Goal: Communication & Community: Answer question/provide support

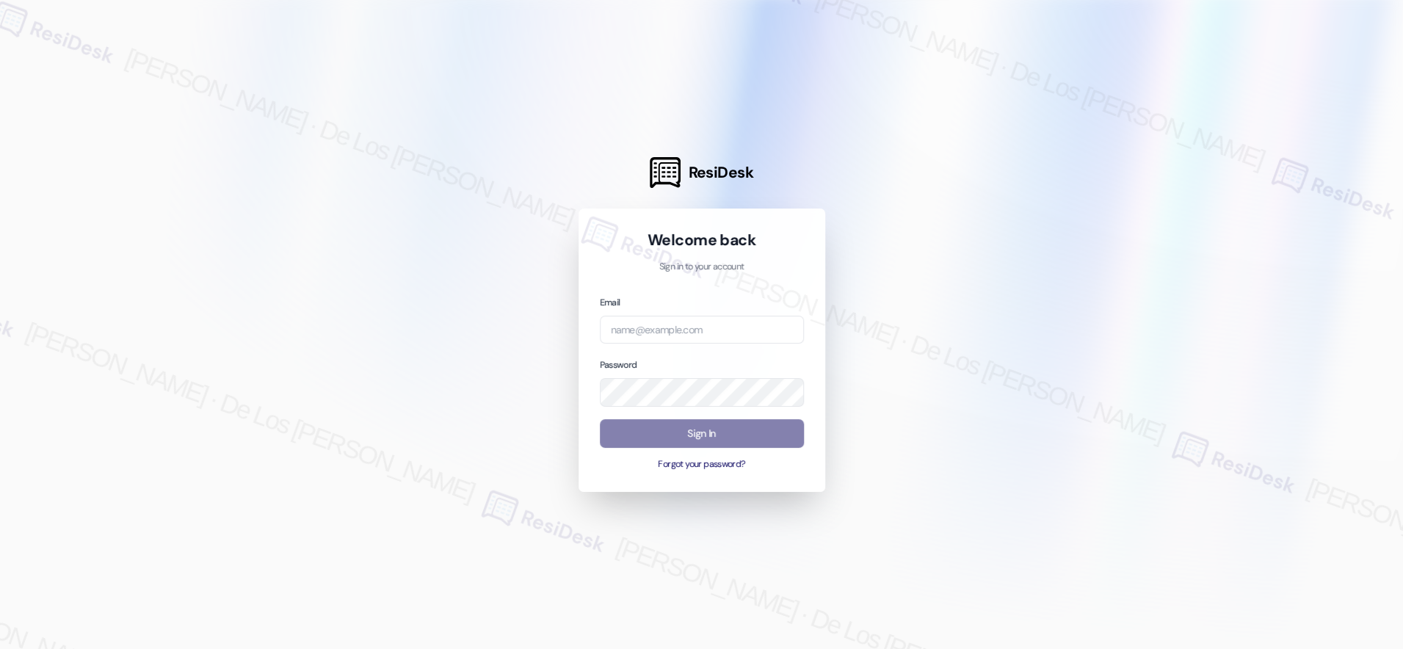
click at [1349, 194] on div at bounding box center [701, 324] width 1403 height 649
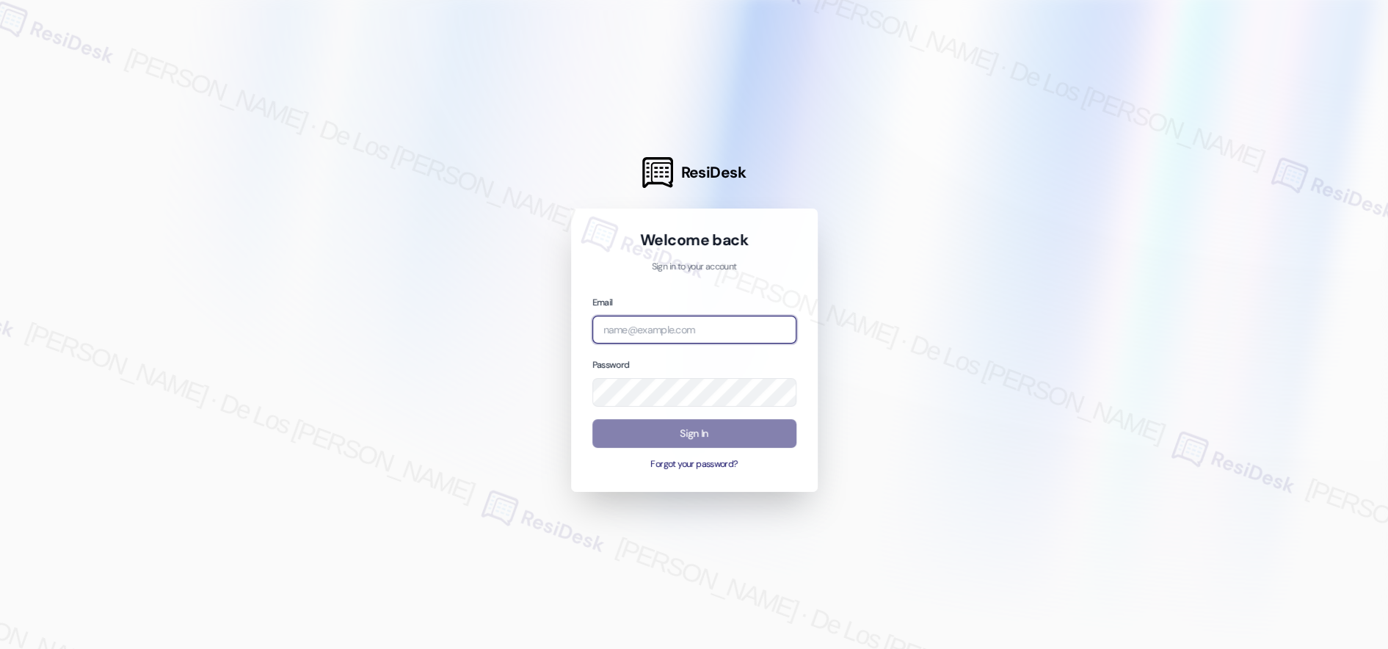
click at [661, 331] on input "email" at bounding box center [694, 330] width 204 height 29
paste input "[EMAIL_ADDRESS][PERSON_NAME][DOMAIN_NAME]"
type input "[EMAIL_ADDRESS][PERSON_NAME][DOMAIN_NAME]"
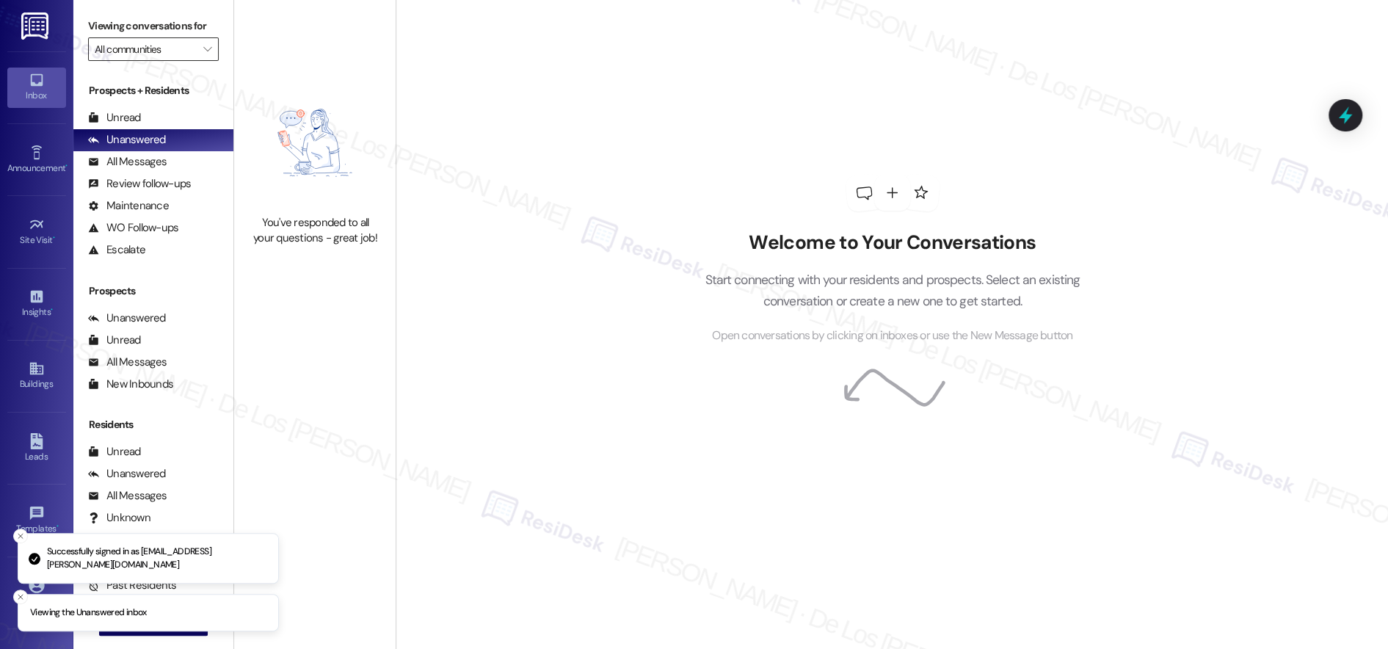
click at [148, 51] on input "All communities" at bounding box center [145, 48] width 101 height 23
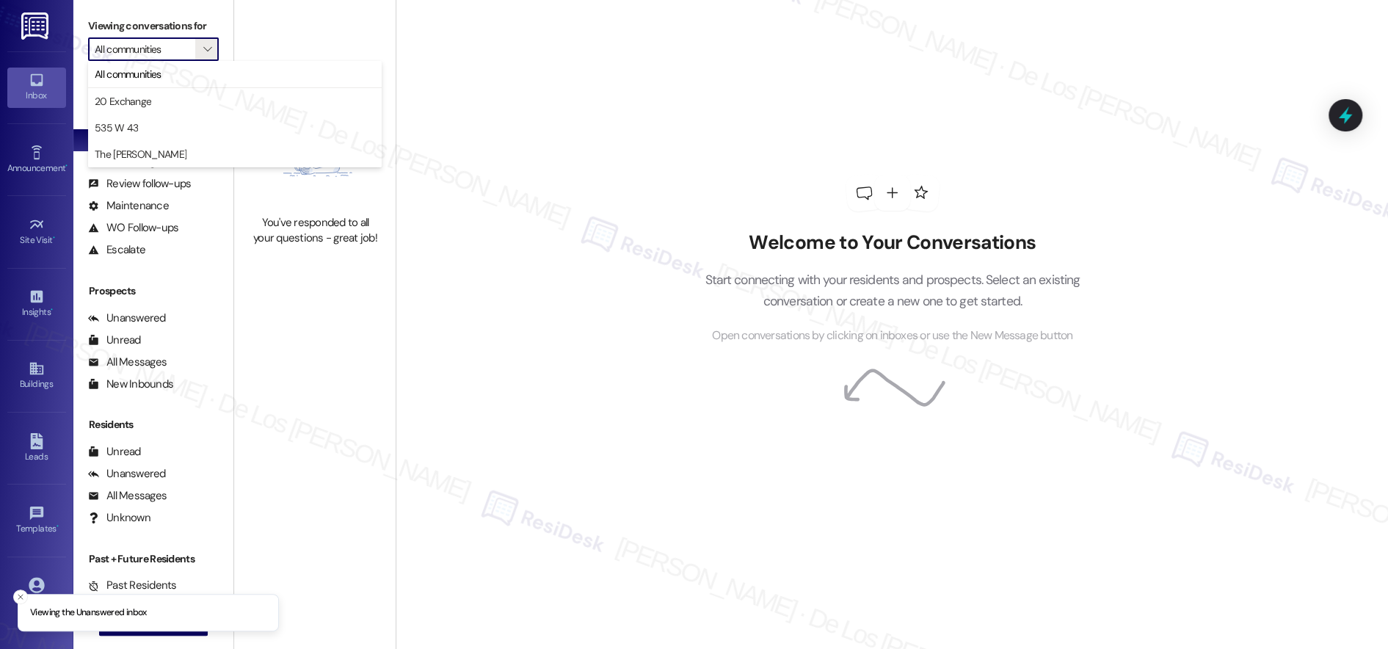
click at [294, 36] on div "You've responded to all your questions - great job!" at bounding box center [314, 162] width 161 height 324
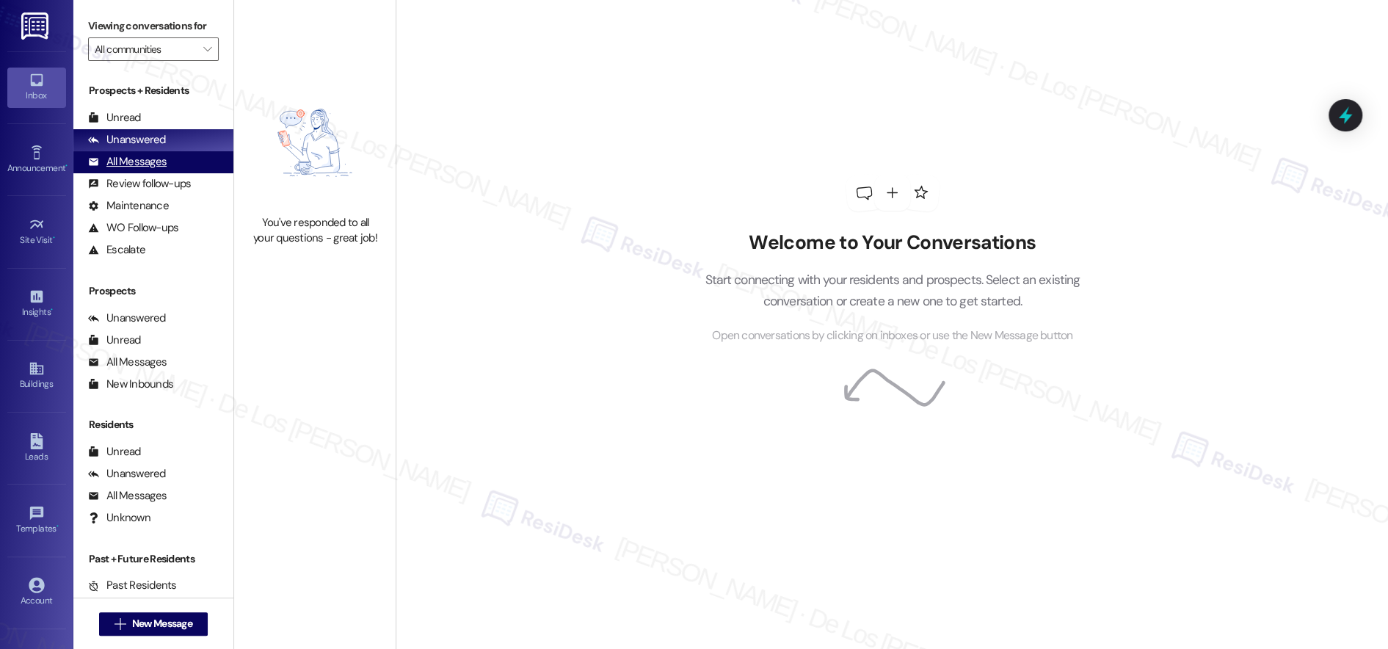
click at [169, 165] on div "All Messages (undefined)" at bounding box center [153, 162] width 160 height 22
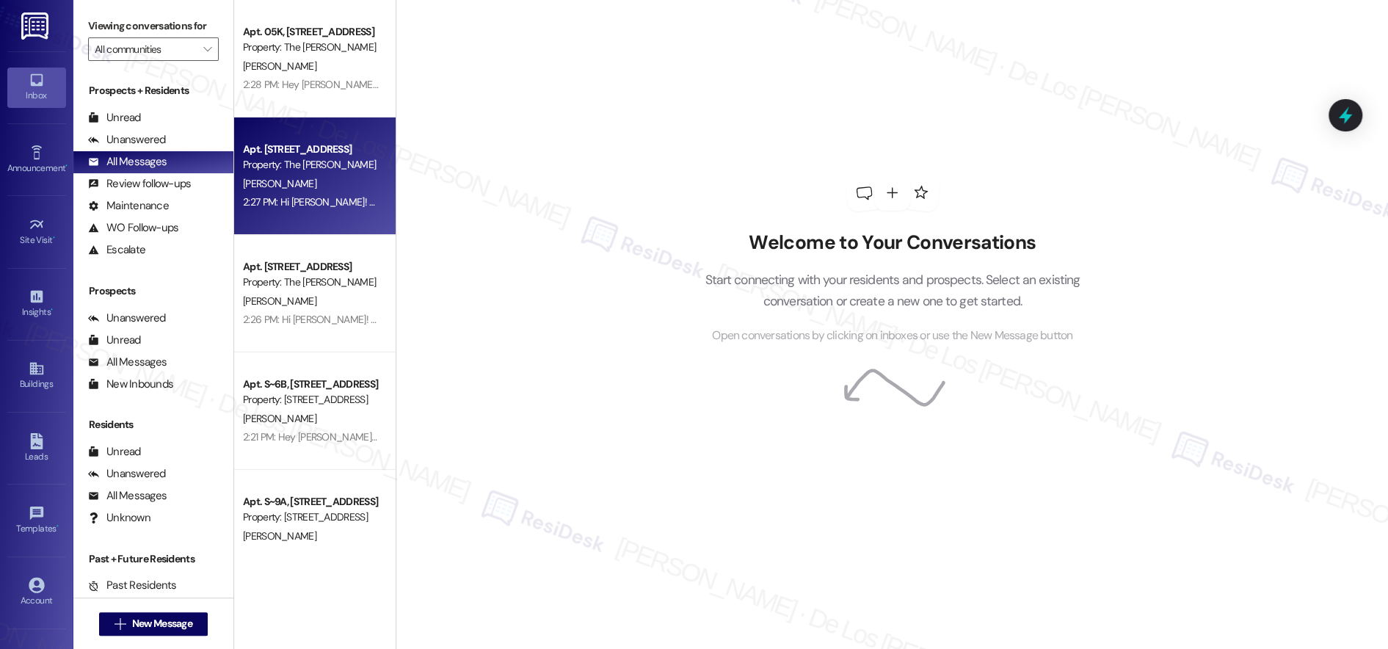
click at [288, 181] on div "[PERSON_NAME]" at bounding box center [310, 184] width 139 height 18
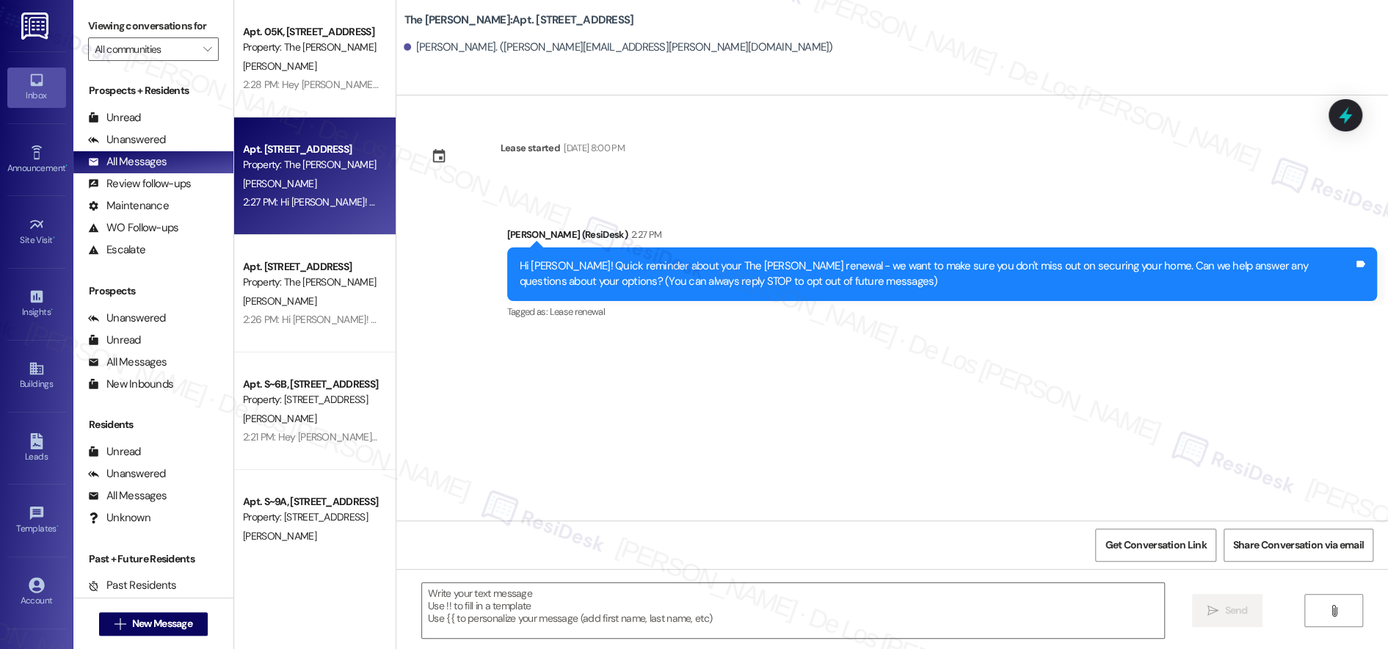
type textarea "Fetching suggested responses. Please feel free to read through the conversation…"
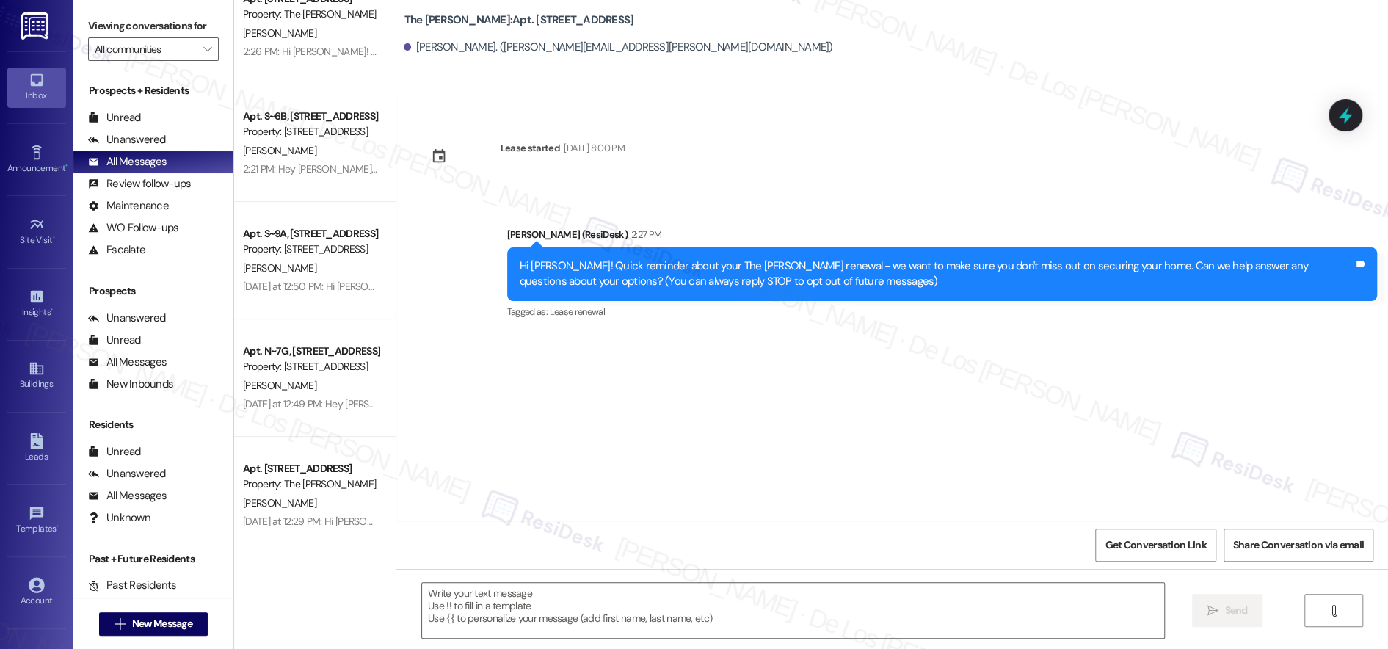
scroll to position [295, 0]
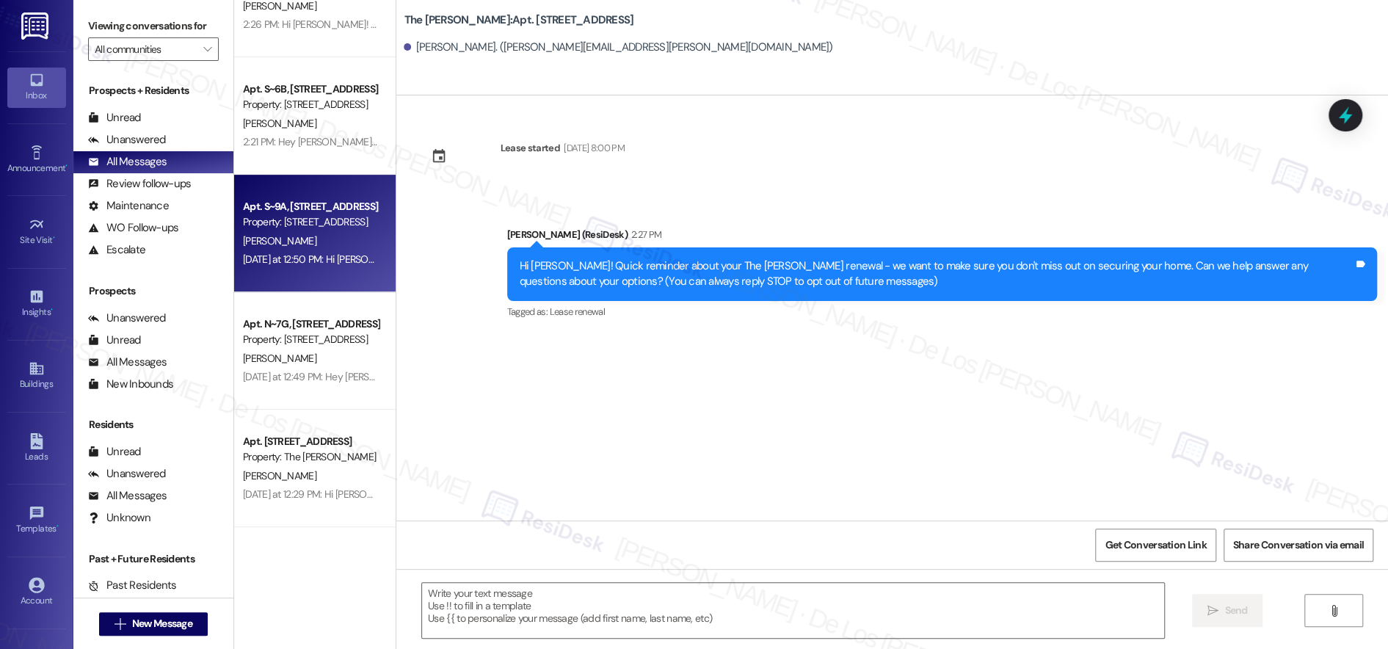
click at [327, 254] on div "[DATE] at 12:50 PM: Hi [PERSON_NAME]! Just a friendly reminder about your 535 W…" at bounding box center [665, 258] width 844 height 13
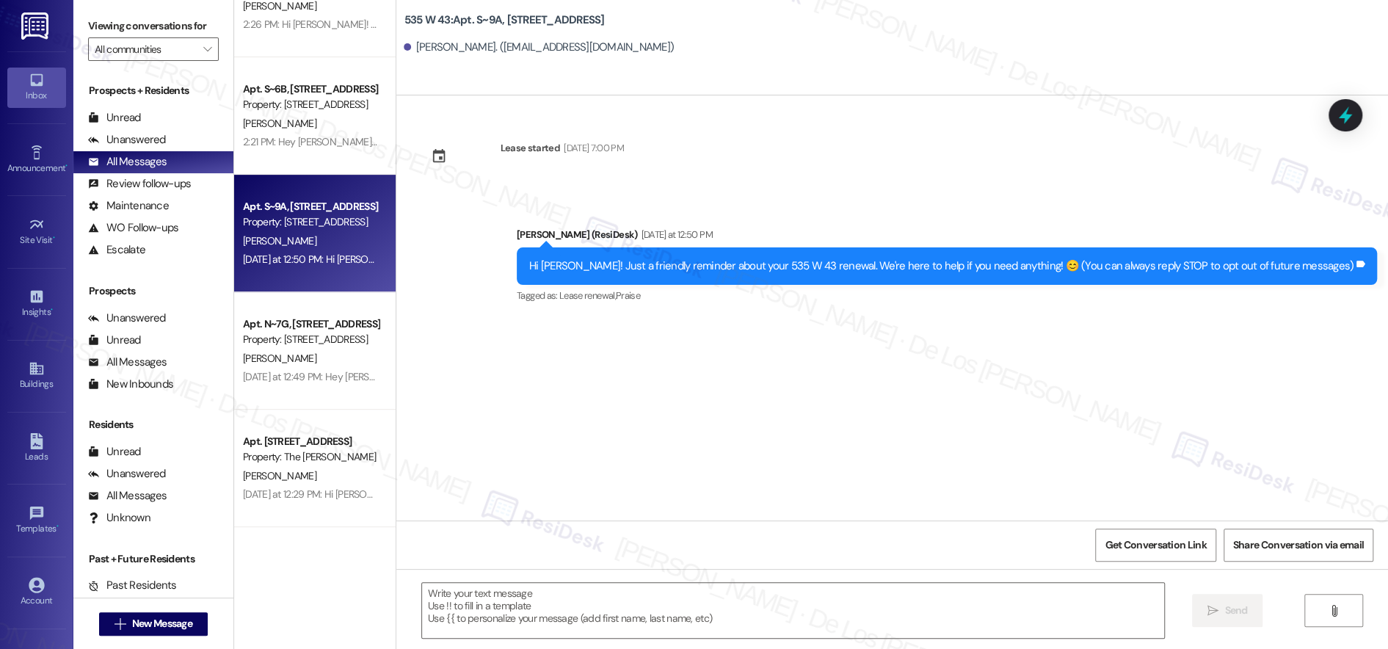
type textarea "Fetching suggested responses. Please feel free to read through the conversation…"
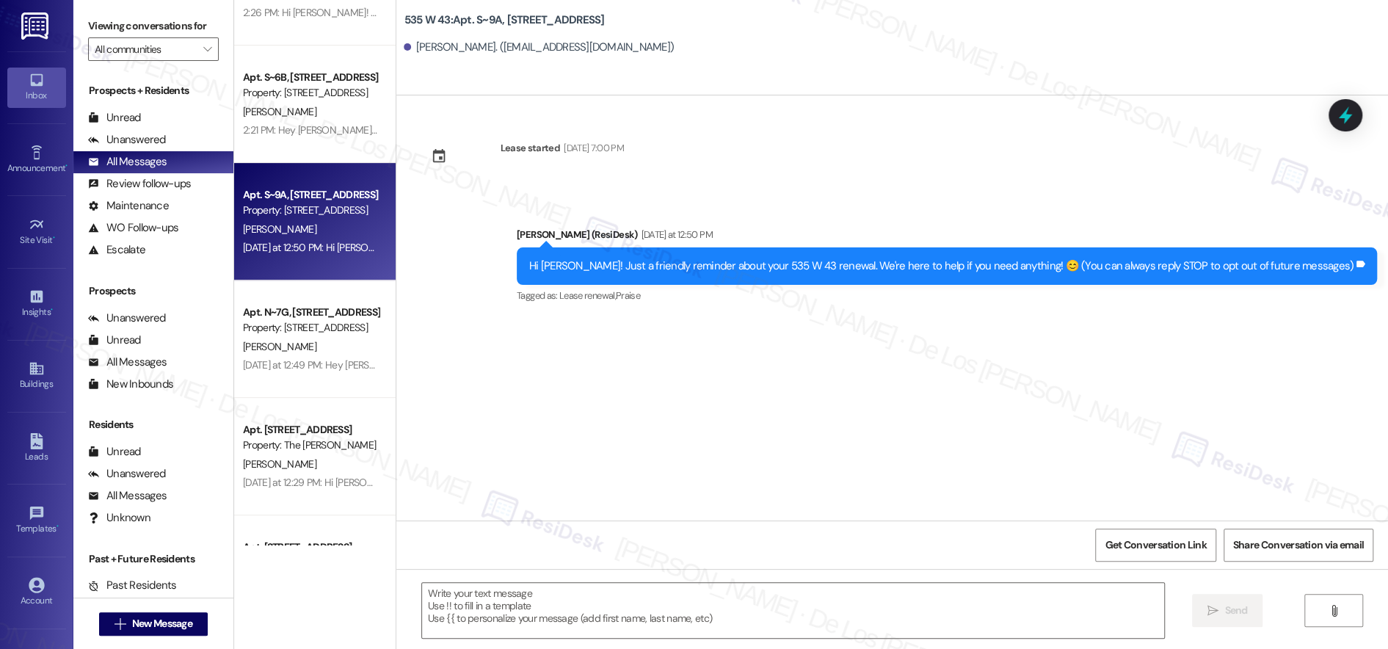
scroll to position [324, 0]
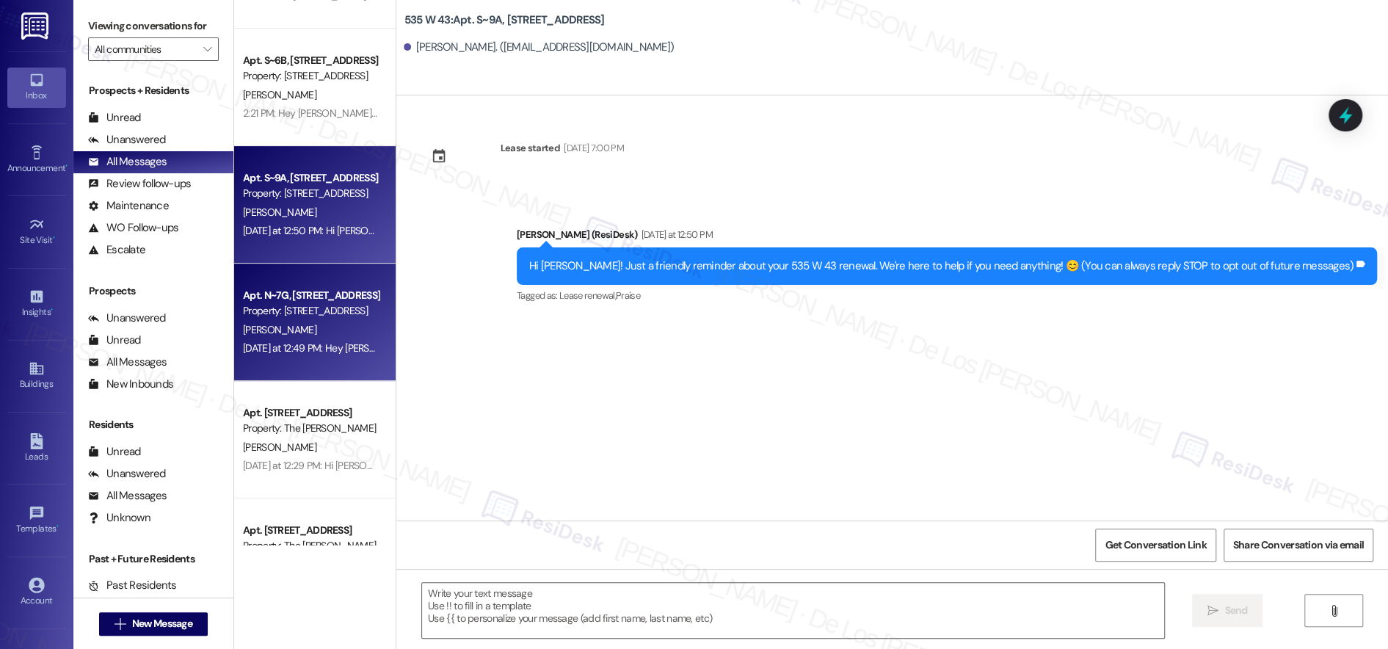
click at [312, 331] on div "[PERSON_NAME]" at bounding box center [310, 330] width 139 height 18
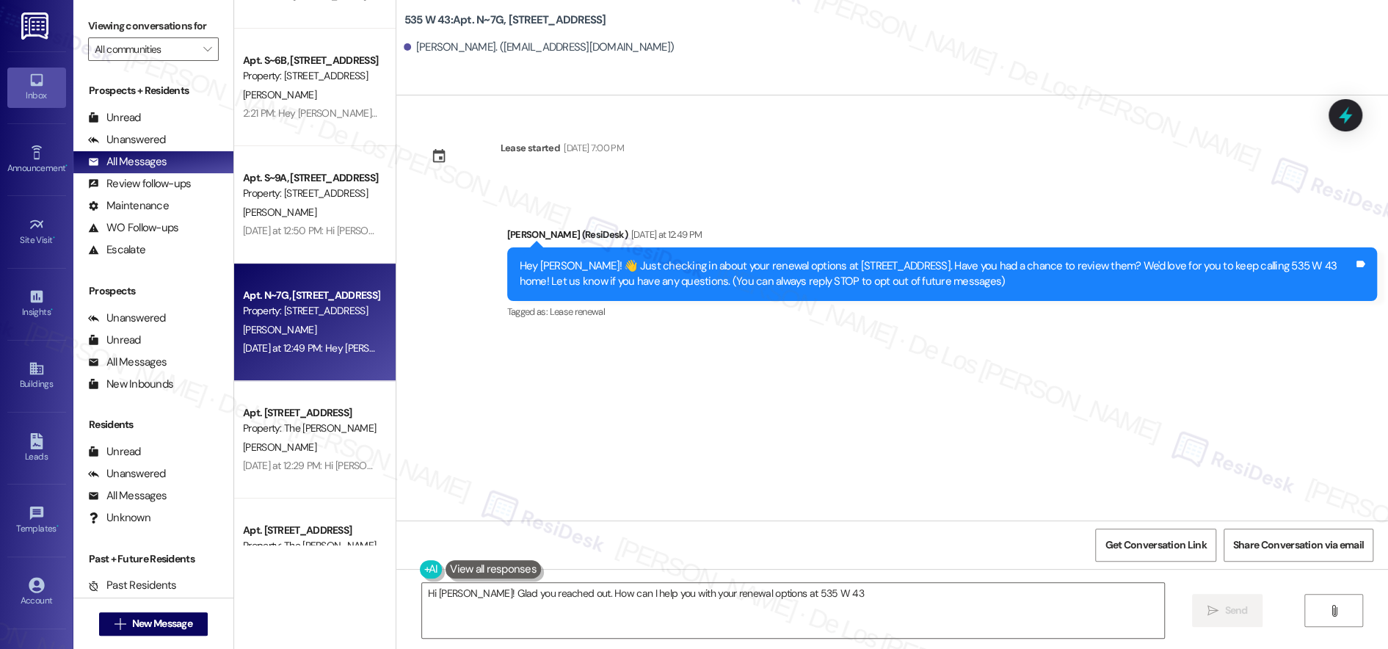
type textarea "Hi [PERSON_NAME]! Glad you reached out. How can I help you with your renewal op…"
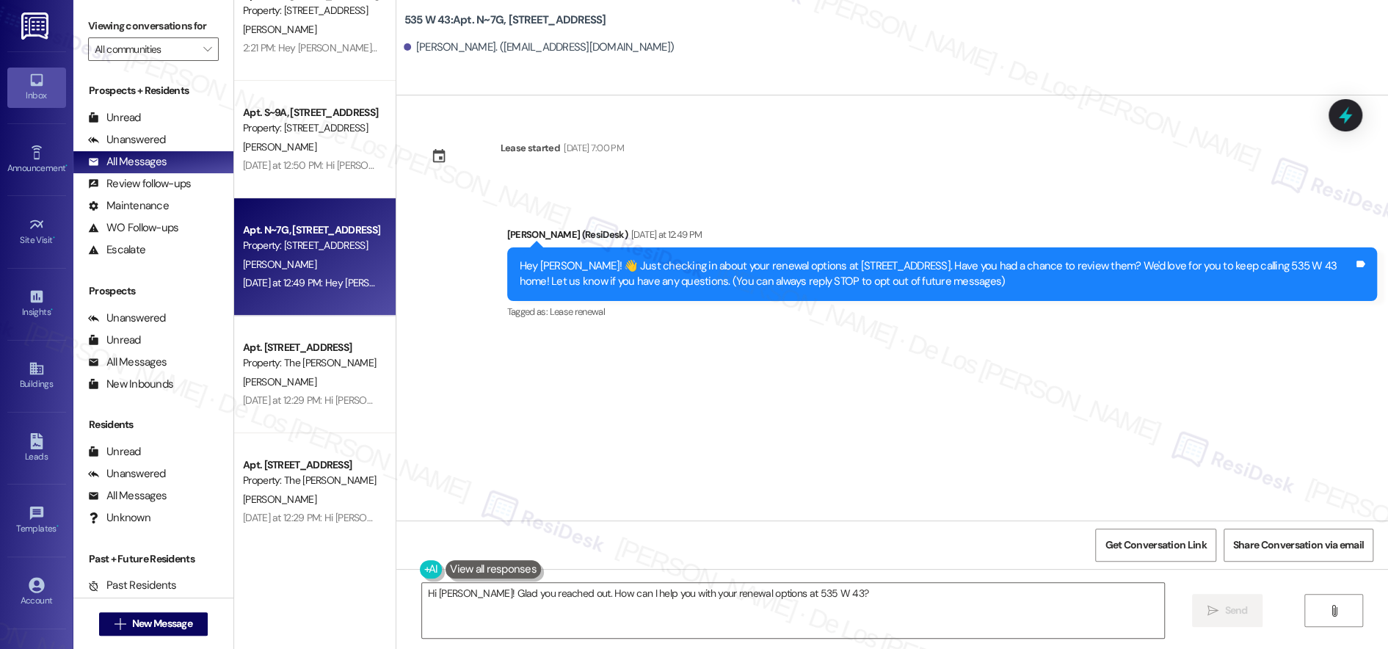
scroll to position [393, 0]
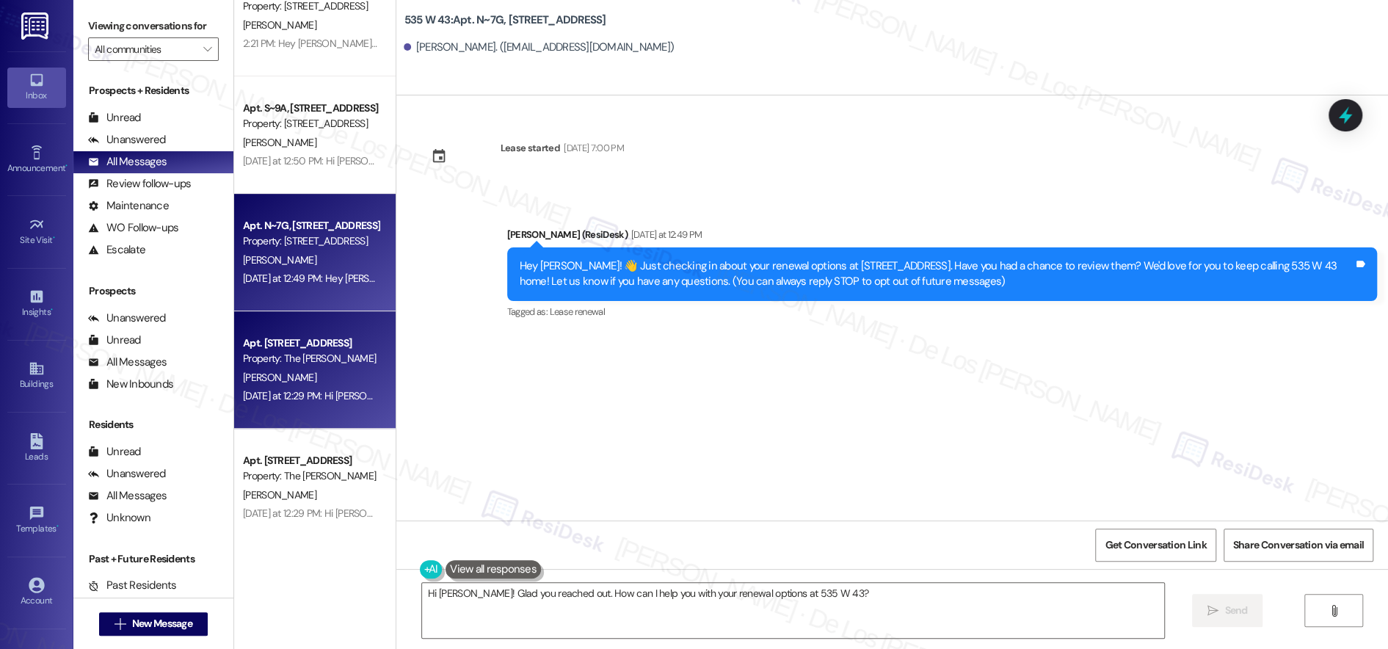
click at [288, 335] on div "Apt. [STREET_ADDRESS]" at bounding box center [311, 342] width 136 height 15
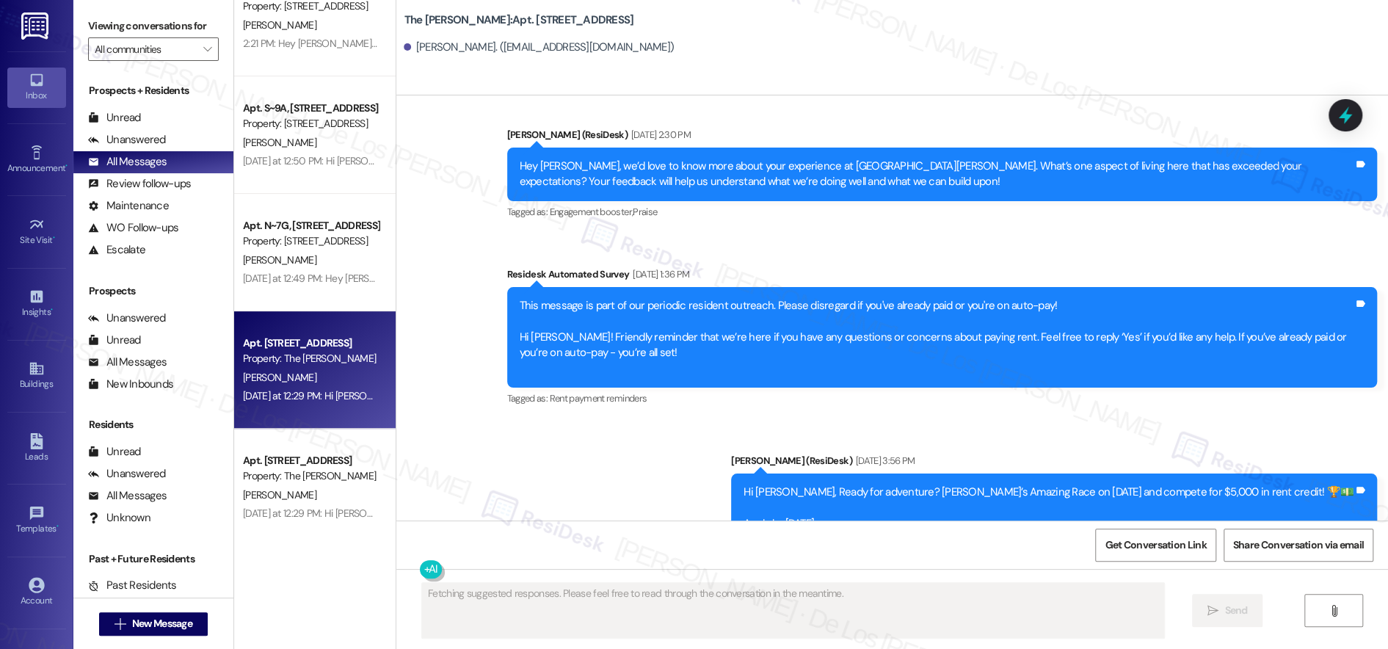
scroll to position [460, 0]
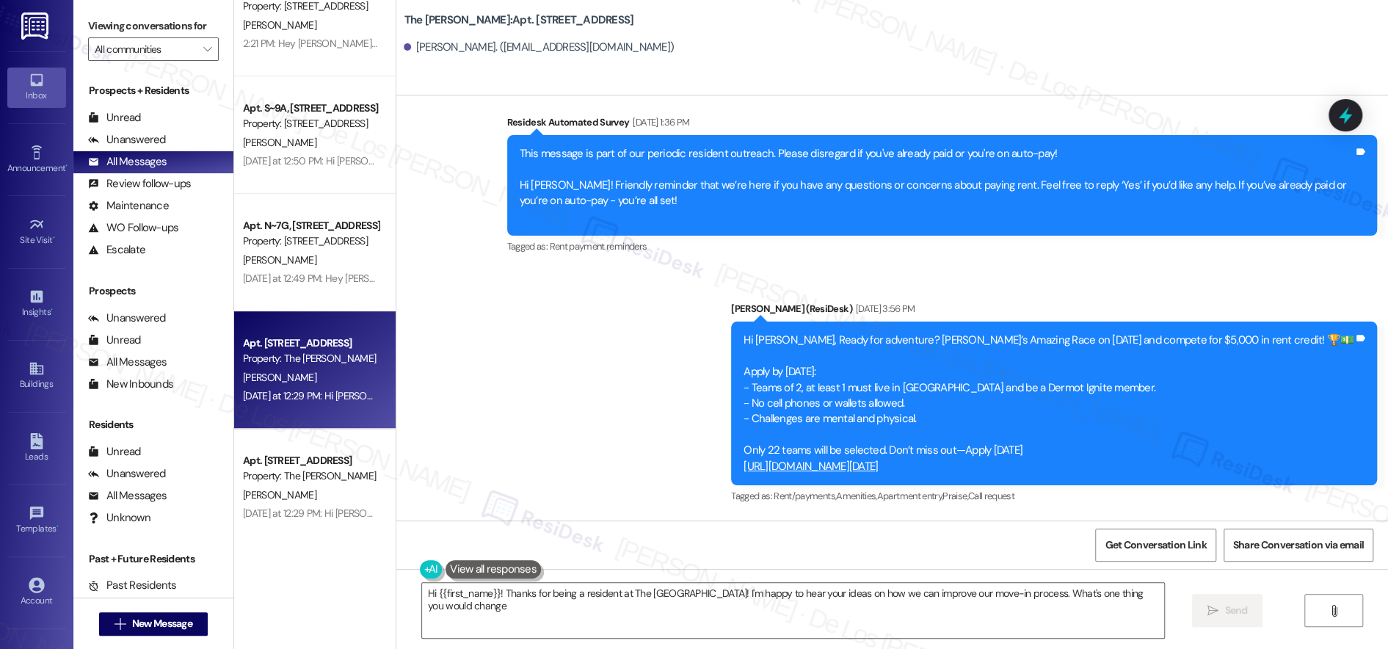
type textarea "Hi {{first_name}}! Thanks for being a resident at The [GEOGRAPHIC_DATA]! I'm ha…"
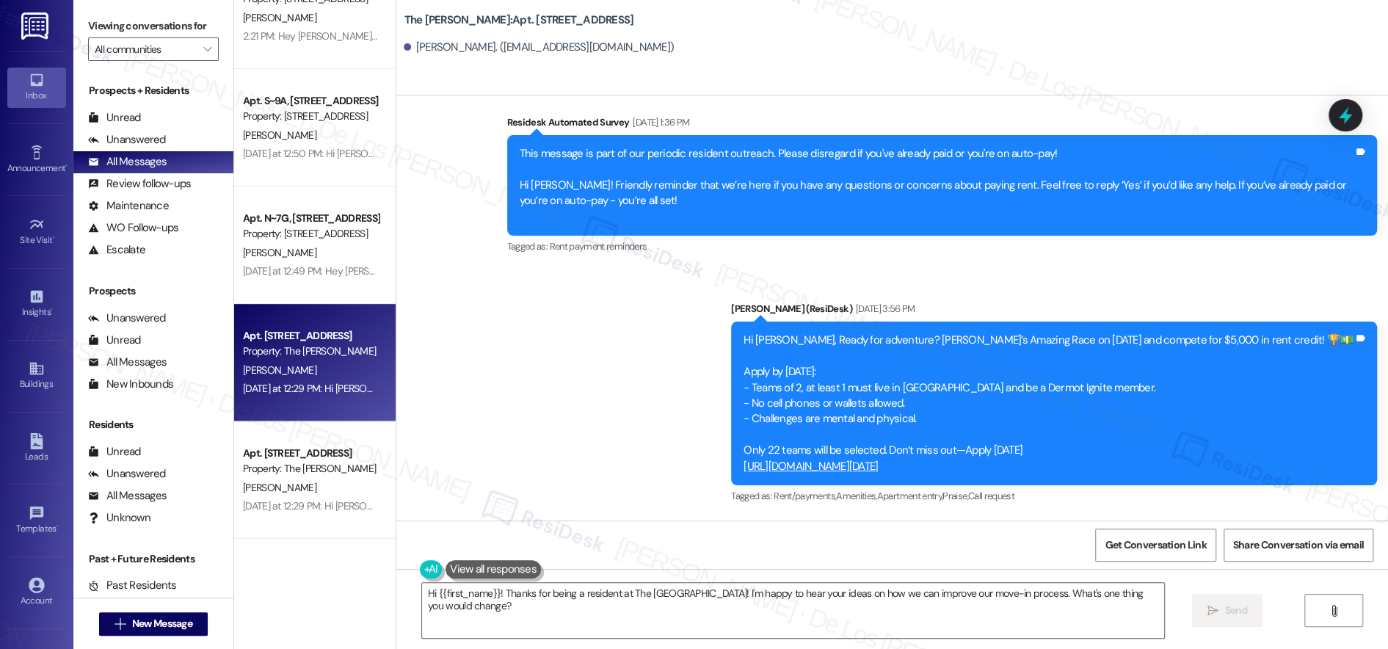
scroll to position [497, 0]
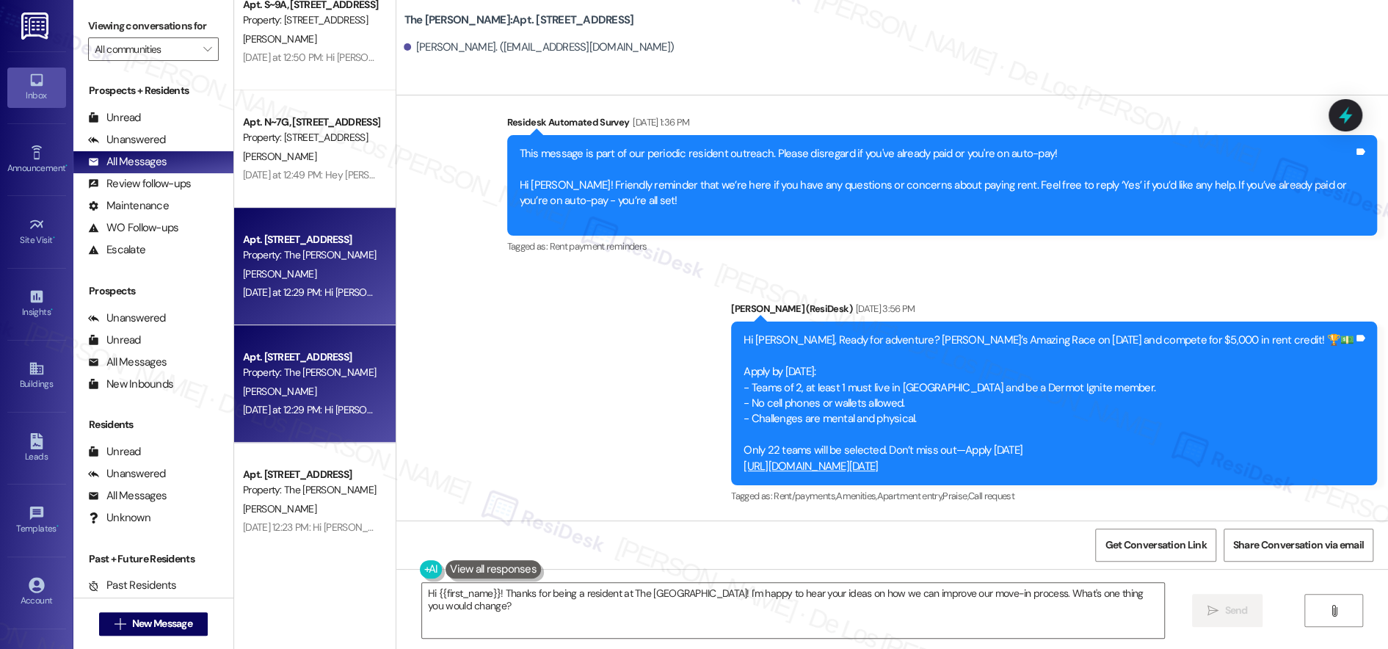
click at [260, 366] on div "Property: The [PERSON_NAME]" at bounding box center [311, 372] width 136 height 15
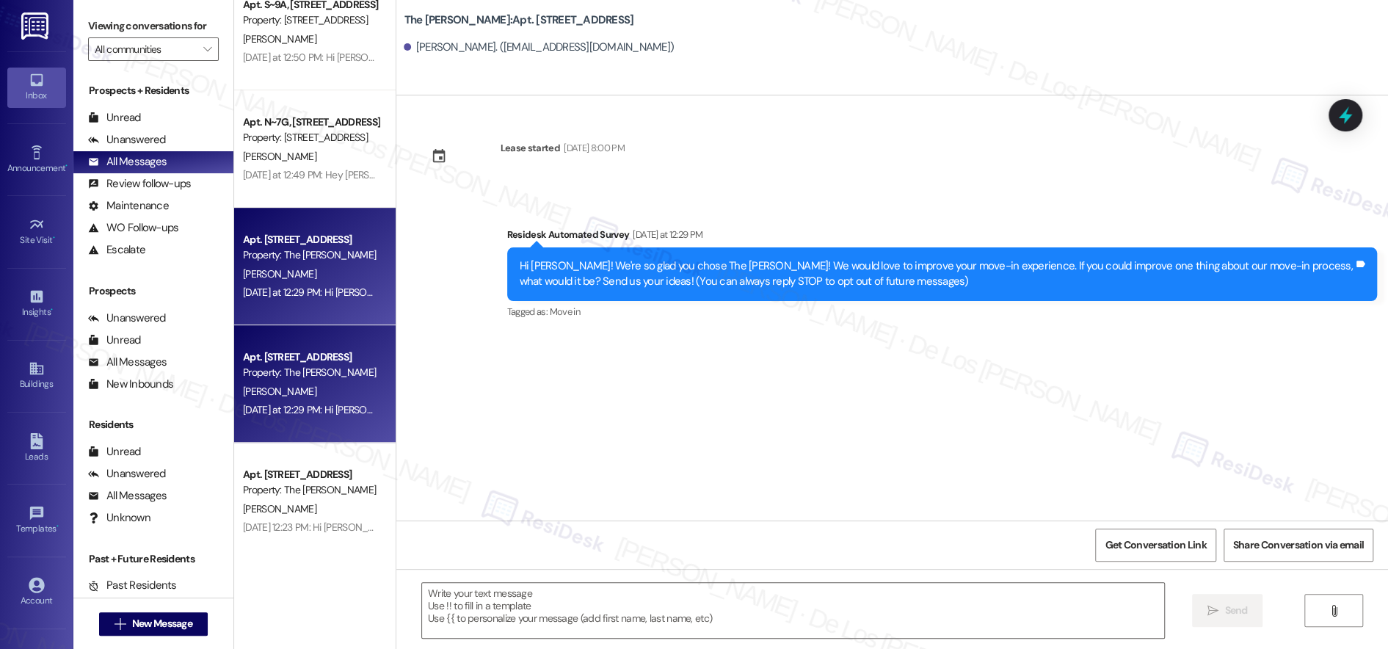
type textarea "Fetching suggested responses. Please feel free to read through the conversation…"
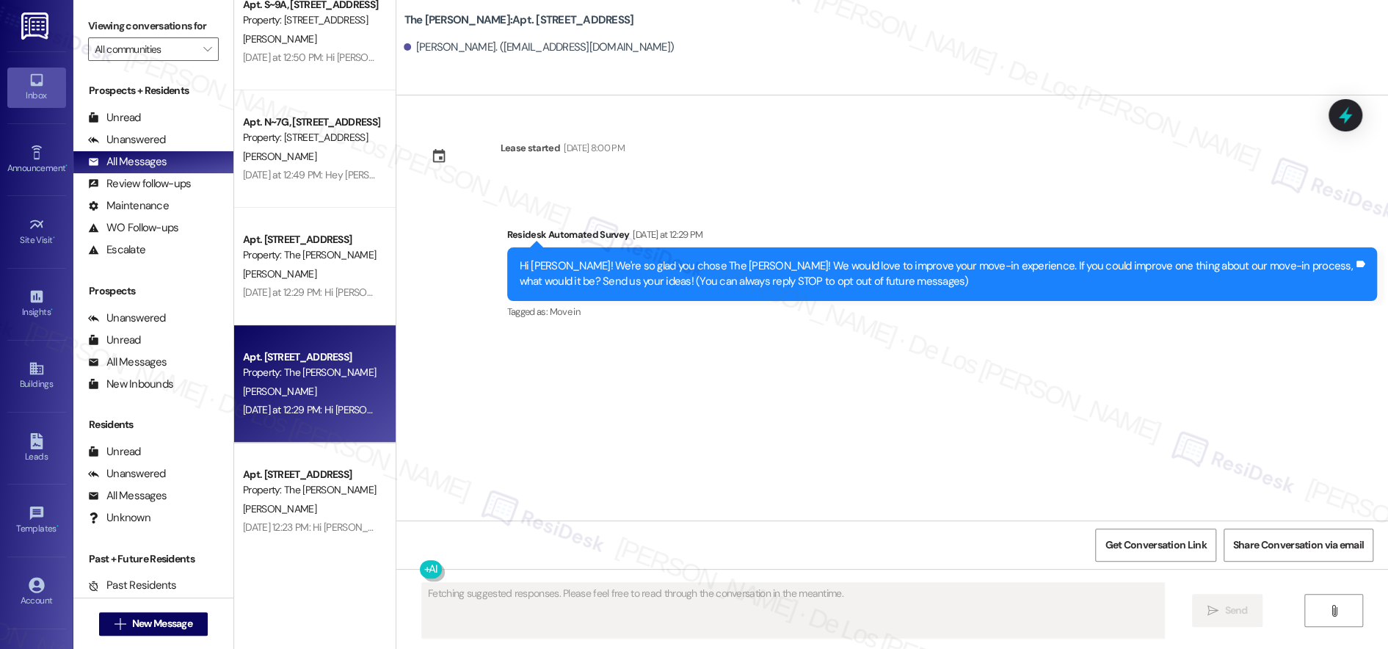
click at [367, 276] on div "Apt. [STREET_ADDRESS] Property: The [PERSON_NAME] [DATE] at 12:29 PM: Hi [PERSO…" at bounding box center [314, 266] width 161 height 117
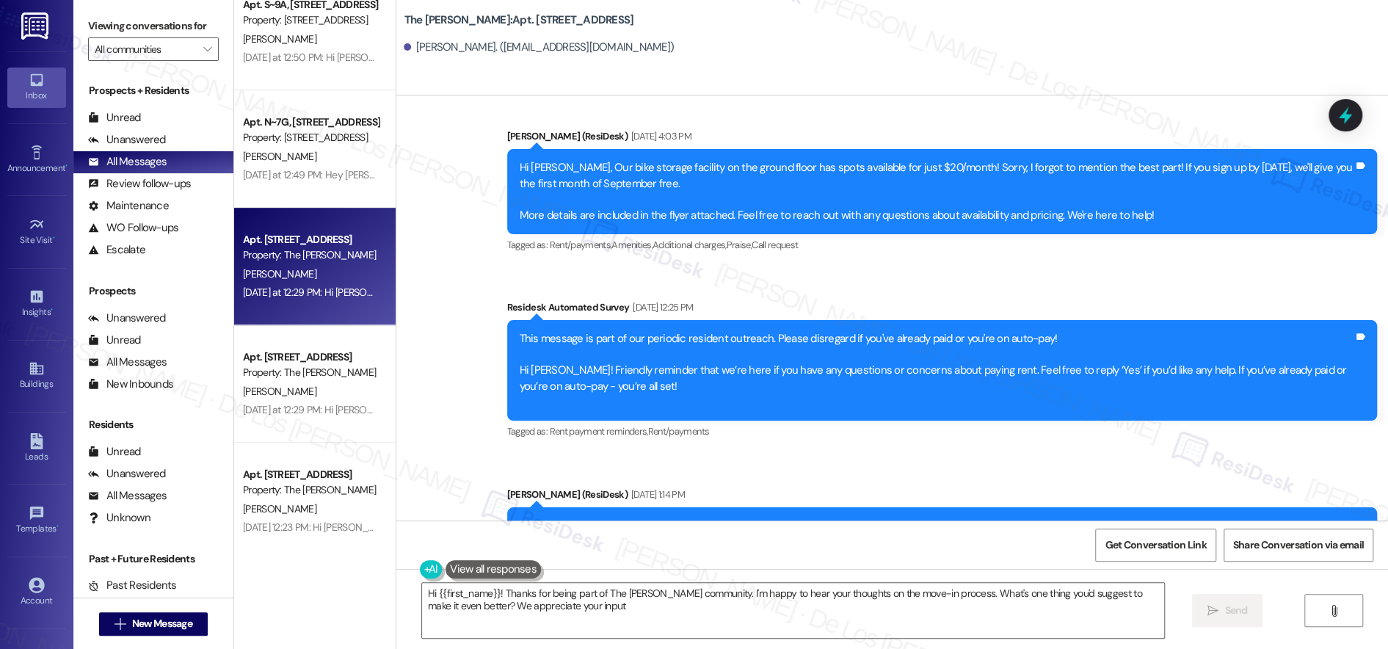
type textarea "Hi {{first_name}}! Thanks for being part of The [PERSON_NAME] community. I'm ha…"
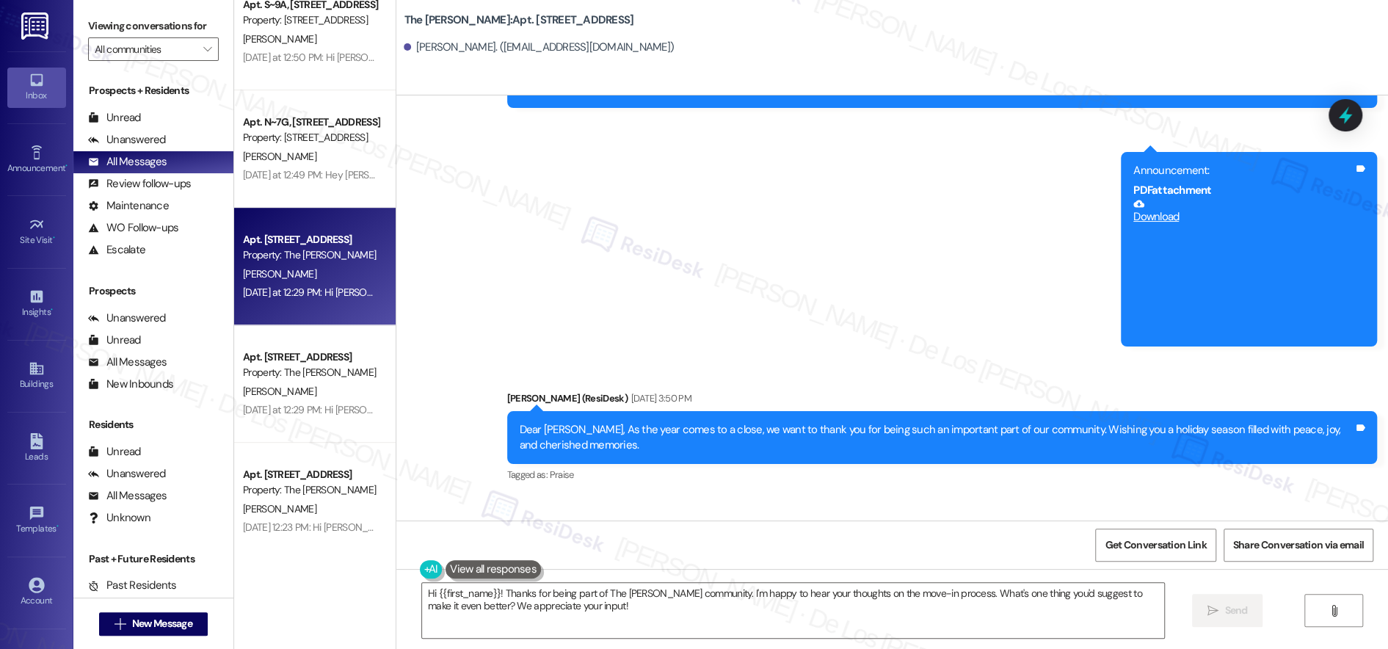
scroll to position [3413, 0]
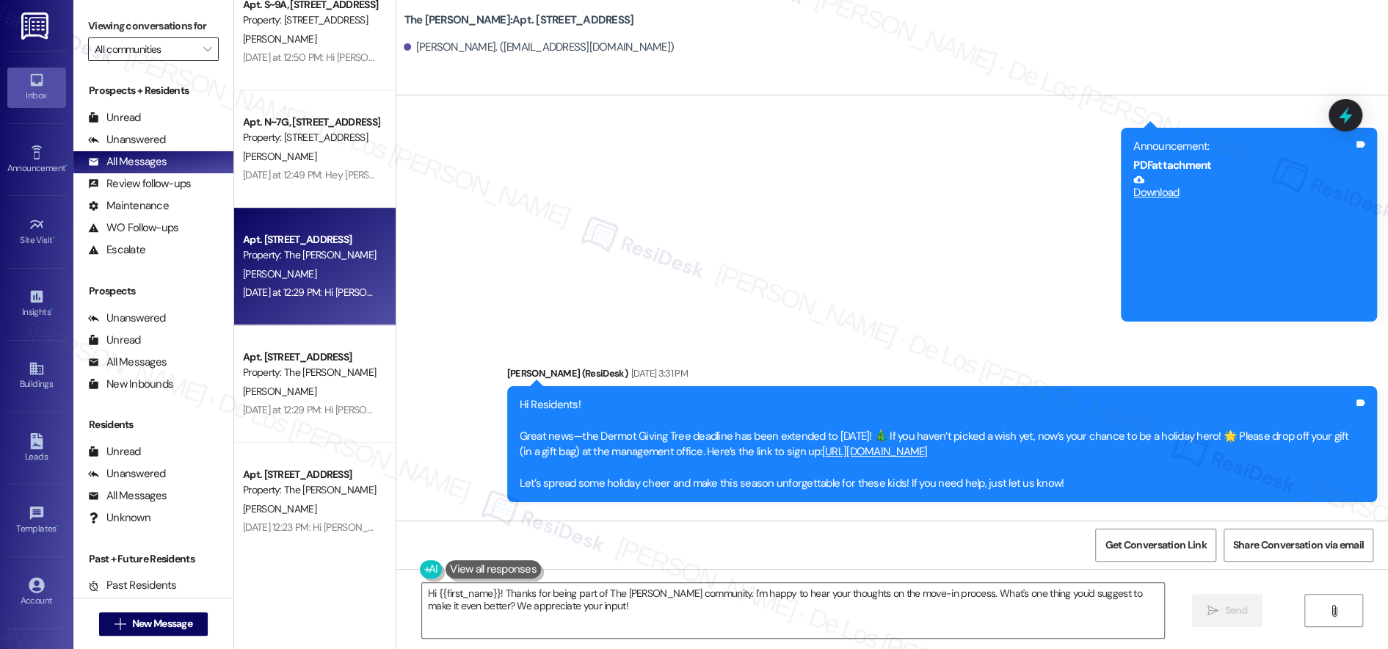
click at [171, 51] on input "All communities" at bounding box center [145, 48] width 101 height 23
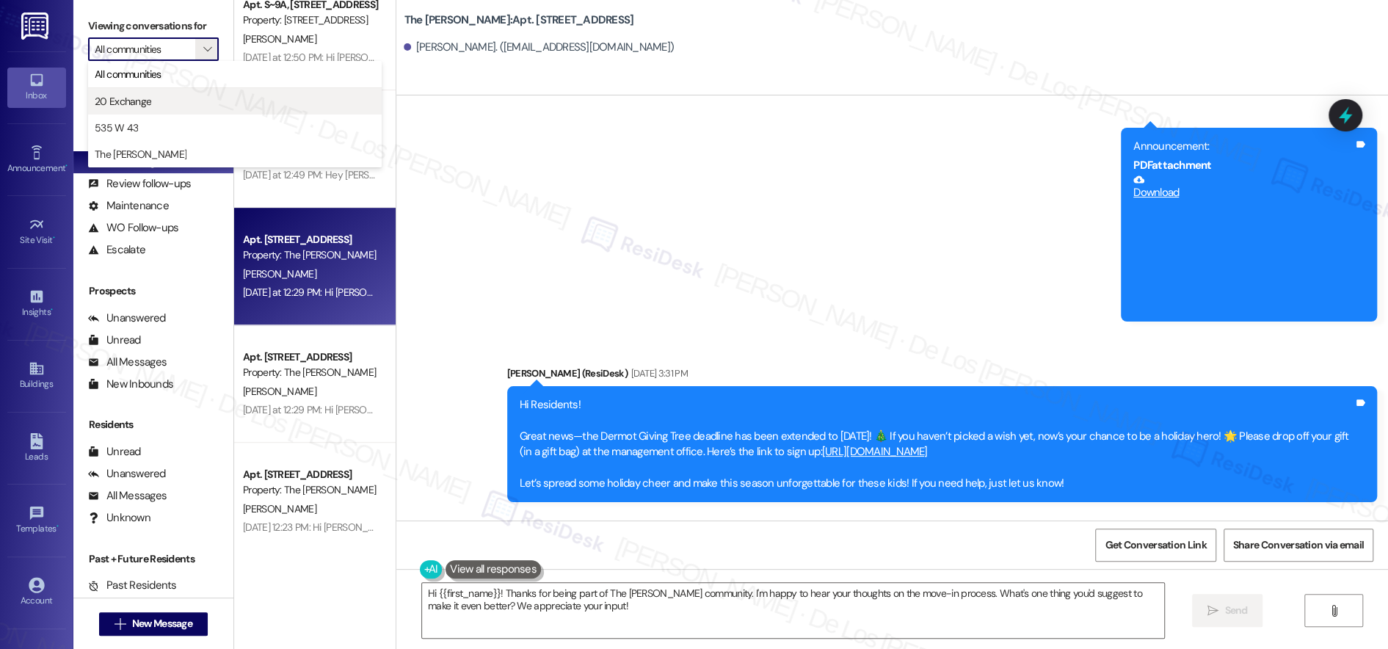
click at [161, 100] on span "20 Exchange" at bounding box center [235, 101] width 280 height 15
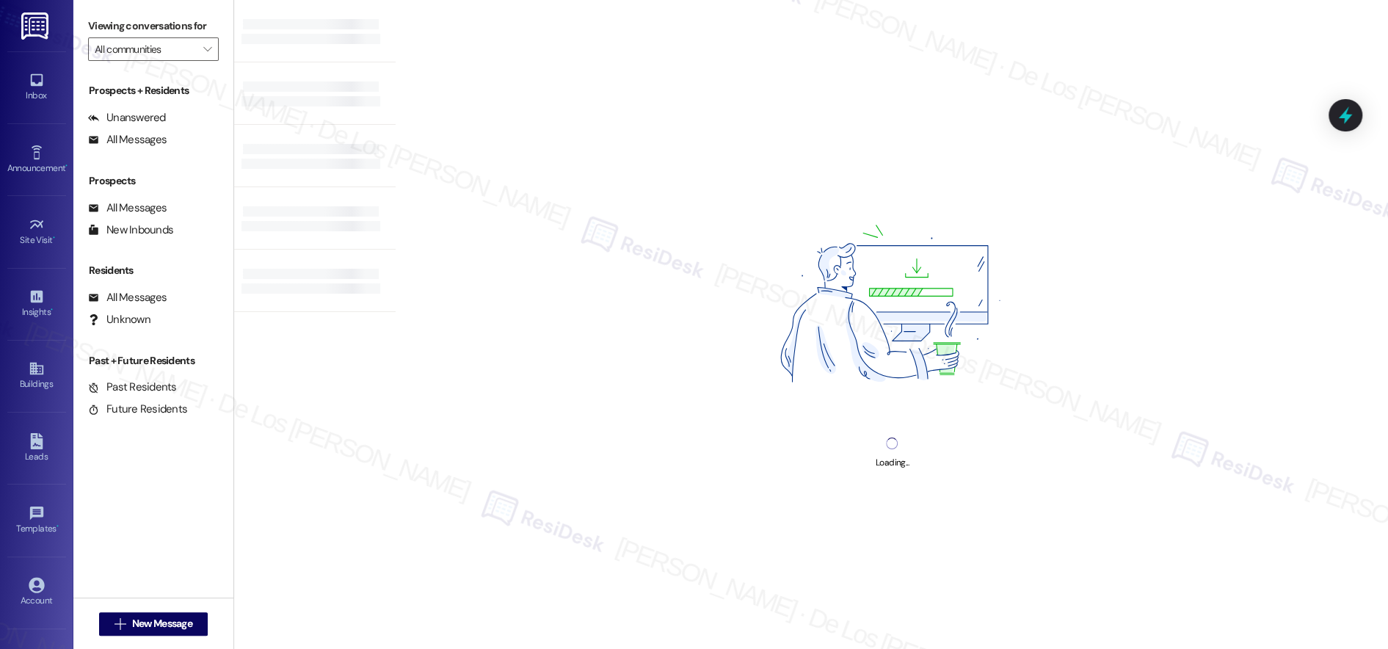
type input "20 Exchange"
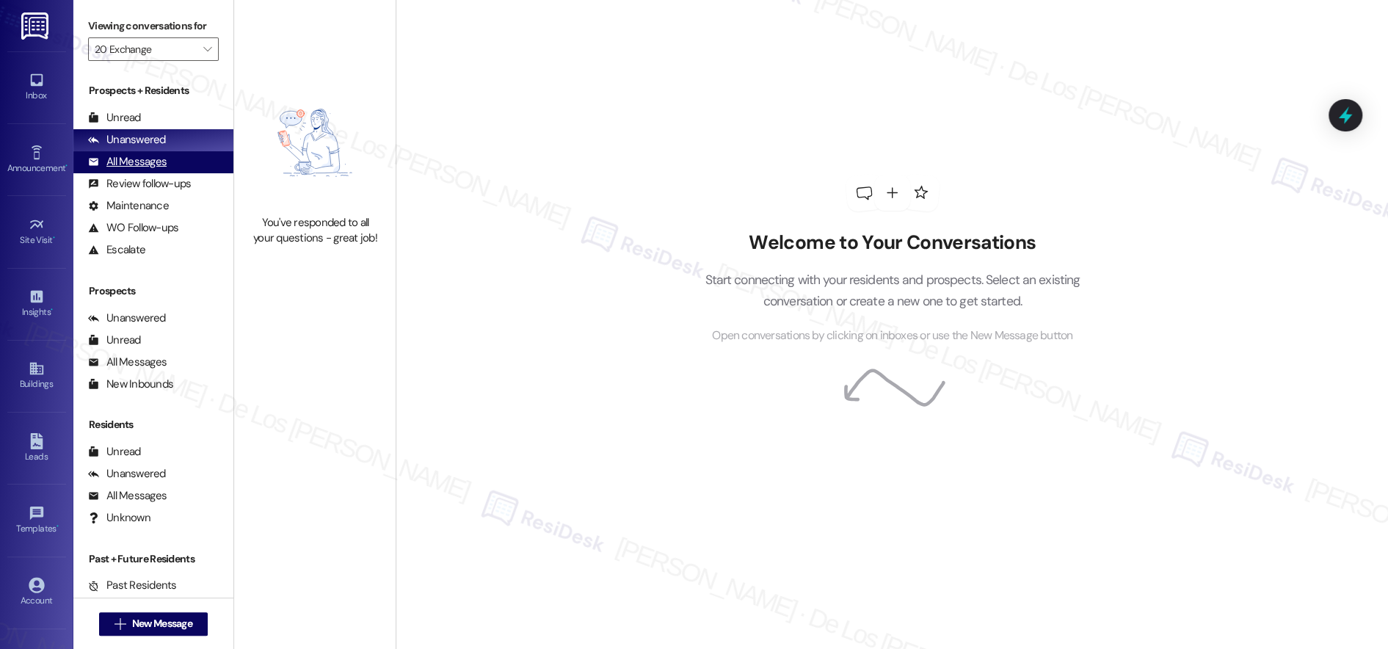
click at [178, 155] on div "All Messages (undefined)" at bounding box center [153, 162] width 160 height 22
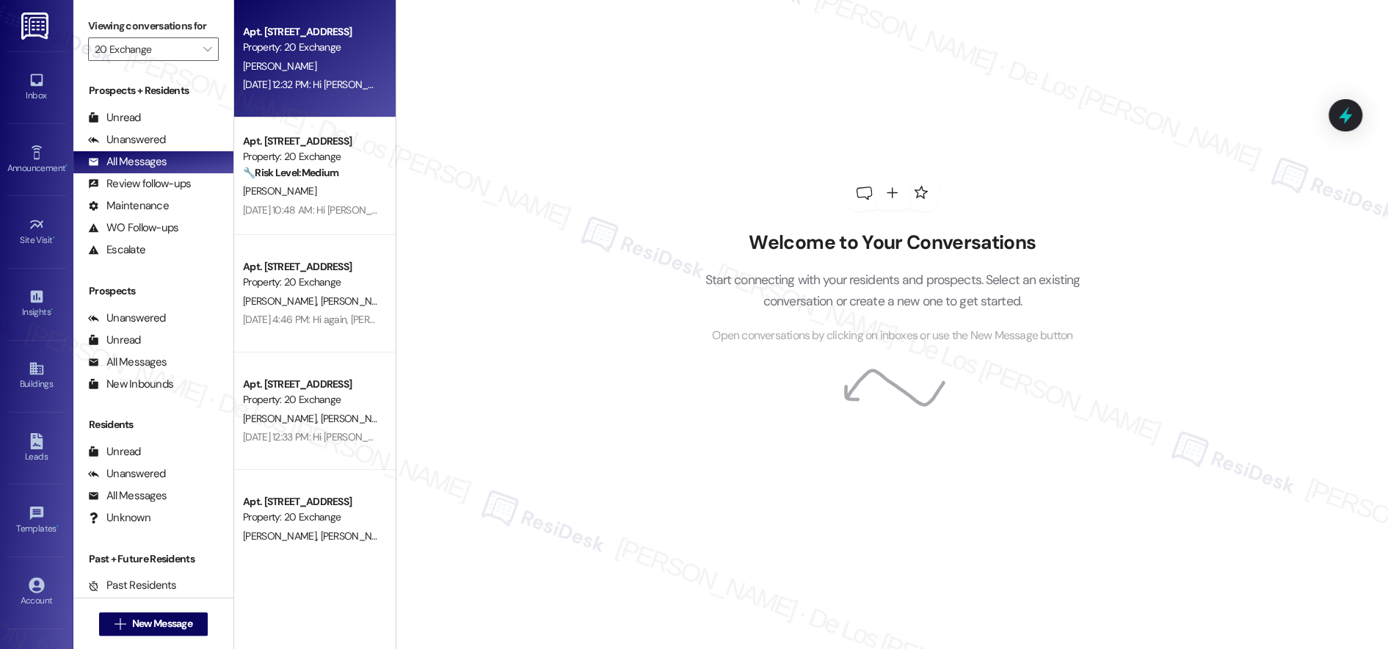
click at [357, 65] on div "[PERSON_NAME]" at bounding box center [310, 66] width 139 height 18
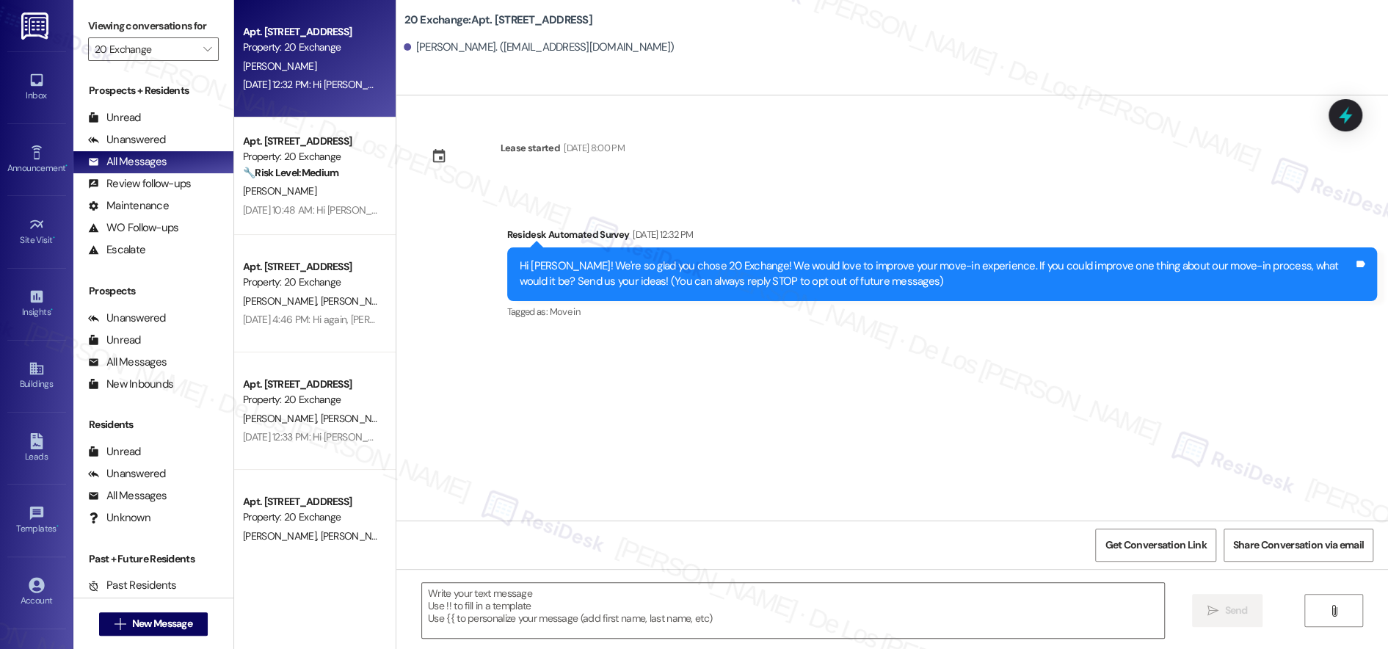
type textarea "Fetching suggested responses. Please feel free to read through the conversation…"
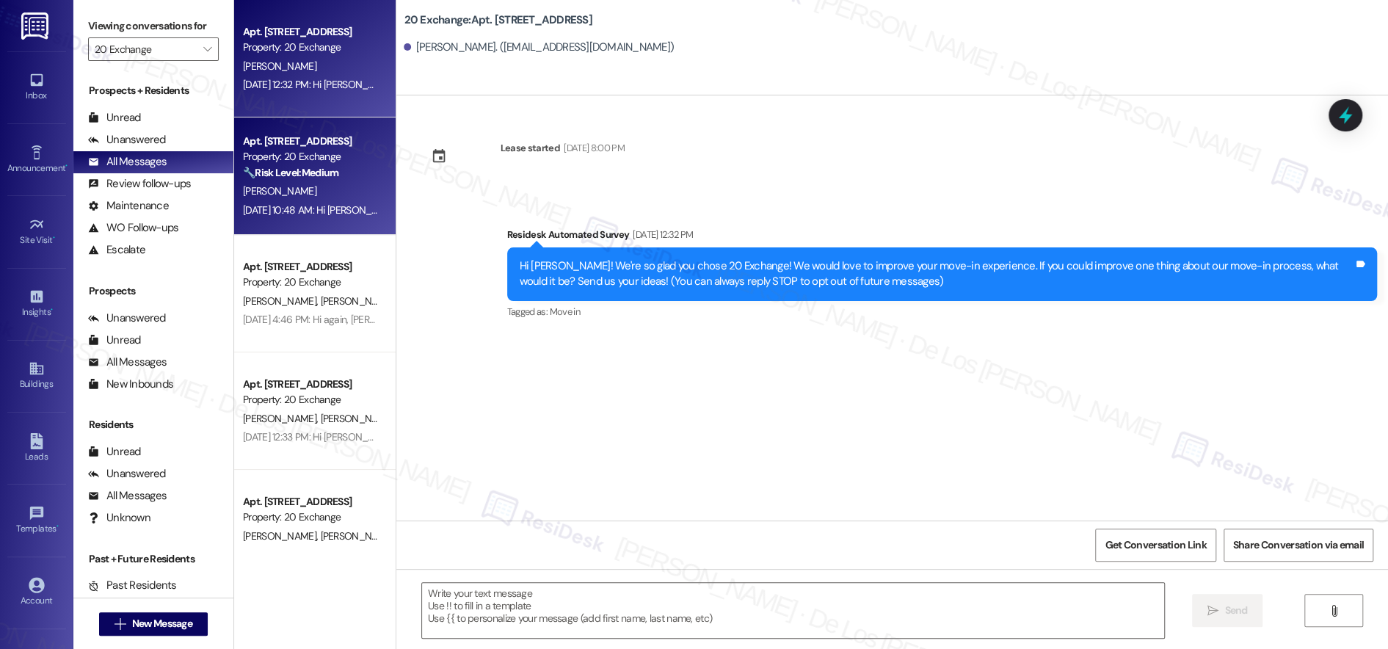
click at [325, 213] on div "[DATE] 10:48 AM: Hi [PERSON_NAME], thanks for letting me know you sent multiple…" at bounding box center [627, 209] width 768 height 13
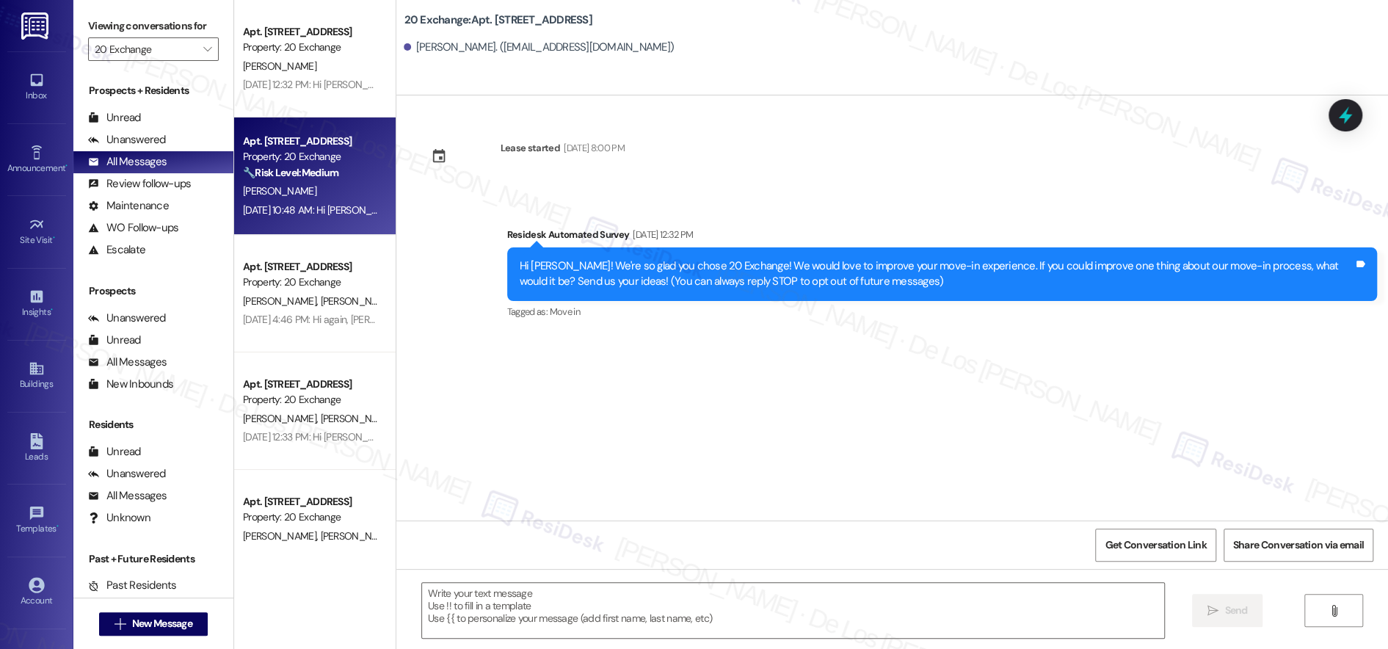
type textarea "Fetching suggested responses. Please feel free to read through the conversation…"
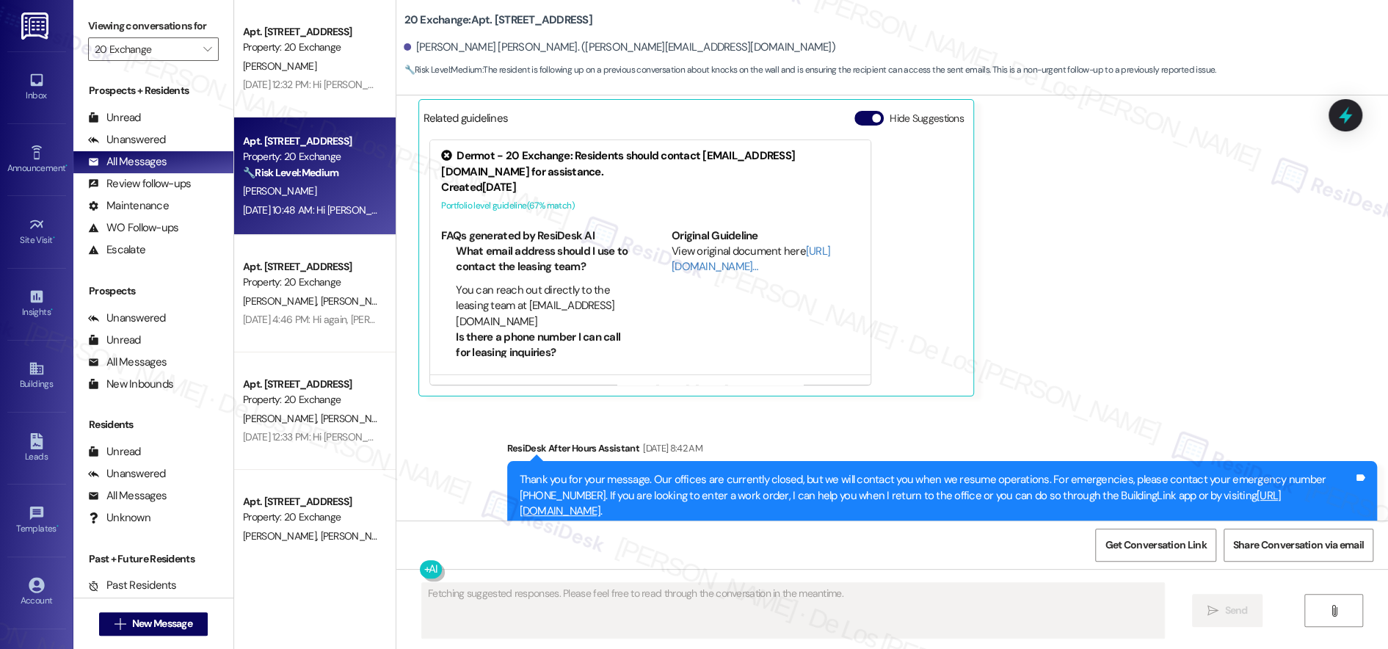
scroll to position [4161, 0]
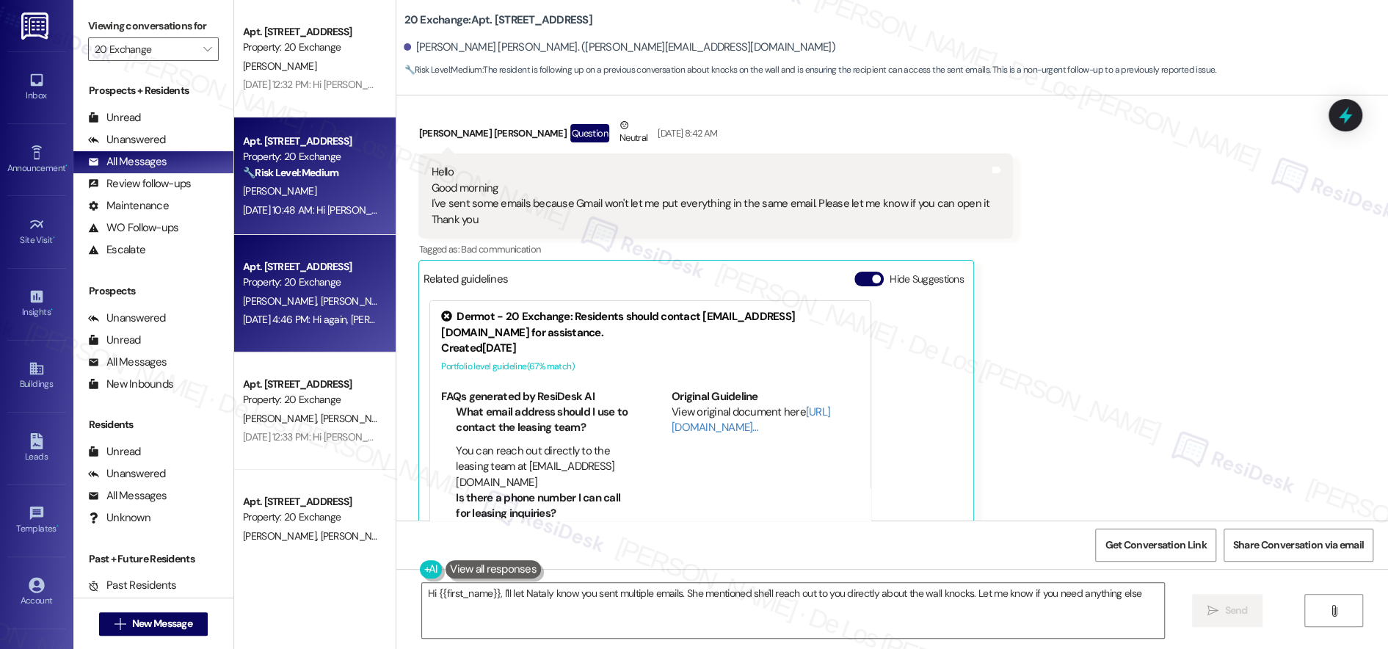
type textarea "Hi {{first_name}}, I'll let Nataly know you sent multiple emails. She mentioned…"
click at [241, 309] on div "[PERSON_NAME] [PERSON_NAME]" at bounding box center [310, 301] width 139 height 18
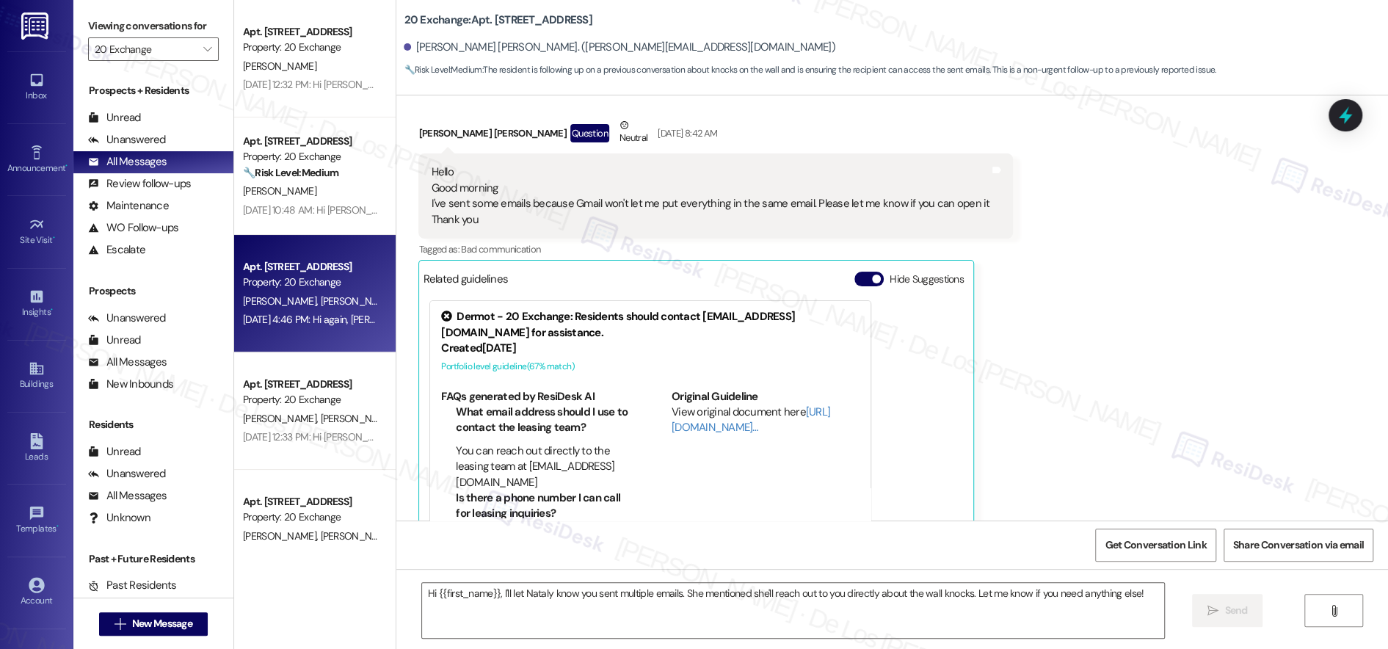
type textarea "Fetching suggested responses. Please feel free to read through the conversation…"
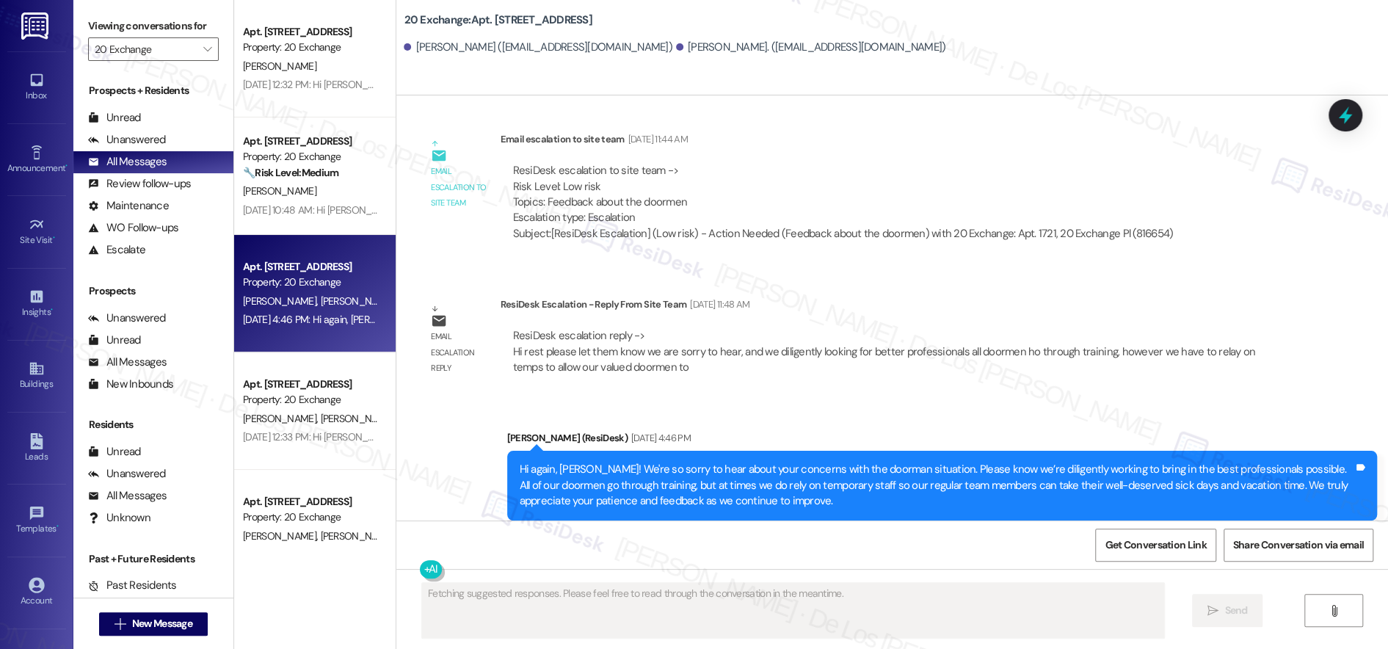
scroll to position [4053, 0]
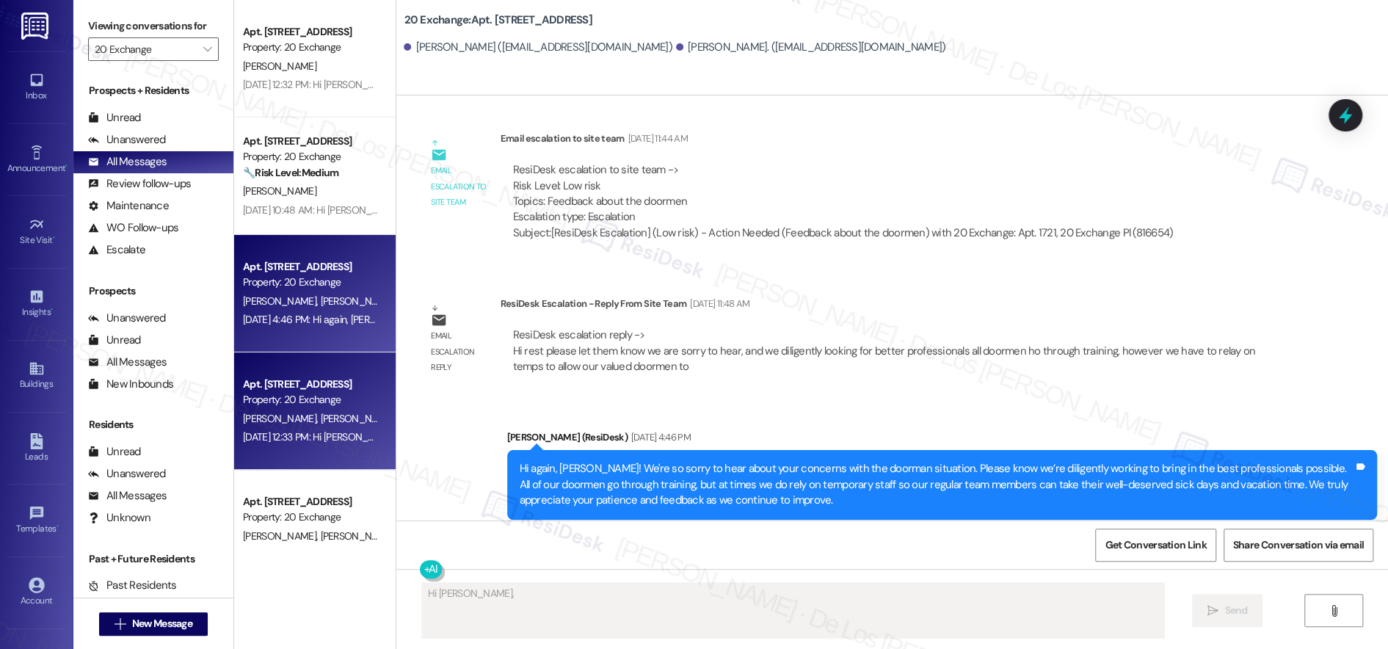
click at [332, 425] on div "[PERSON_NAME] [PERSON_NAME]" at bounding box center [310, 419] width 139 height 18
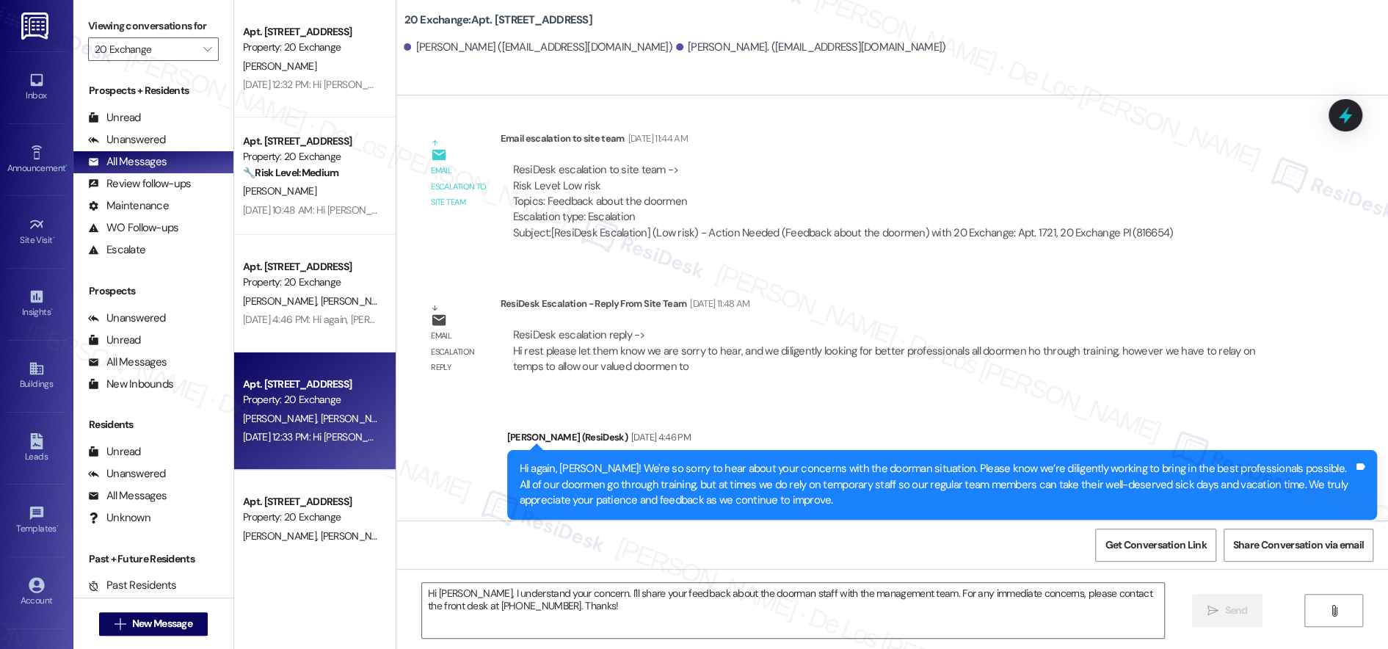
type textarea "Fetching suggested responses. Please feel free to read through the conversation…"
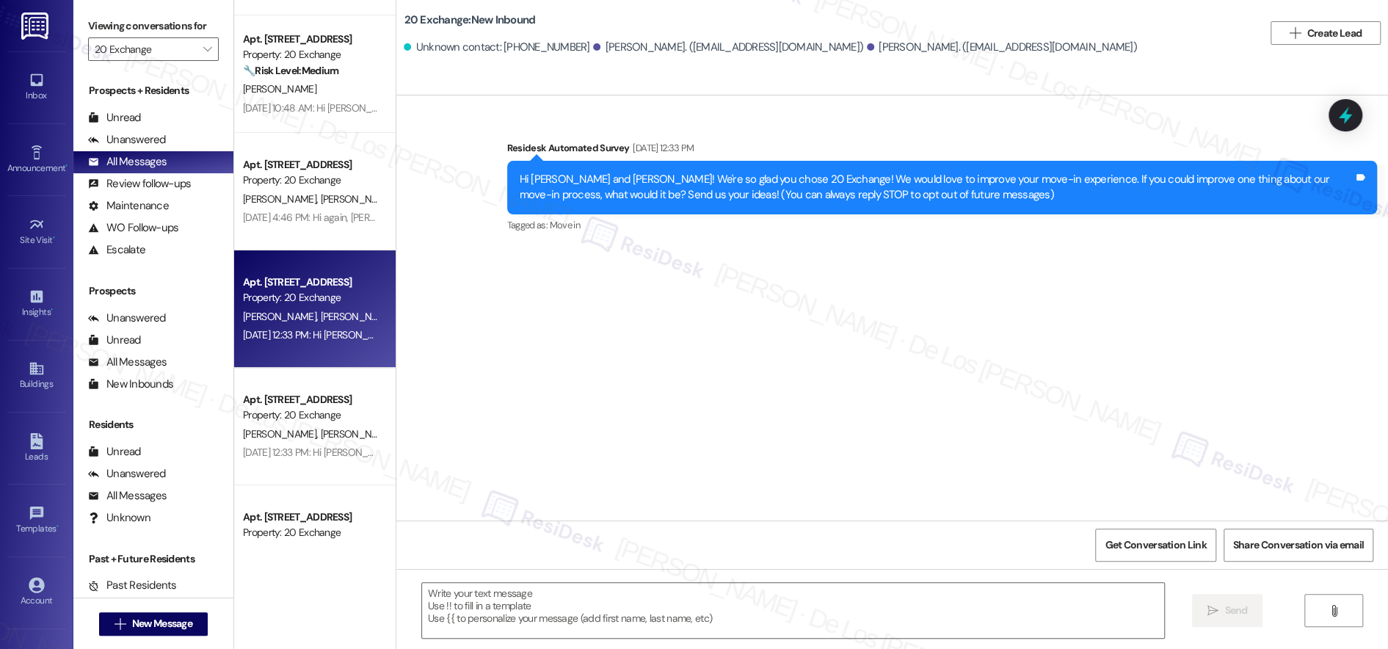
scroll to position [103, 0]
click at [330, 440] on div "[PERSON_NAME] [PERSON_NAME]" at bounding box center [310, 433] width 139 height 18
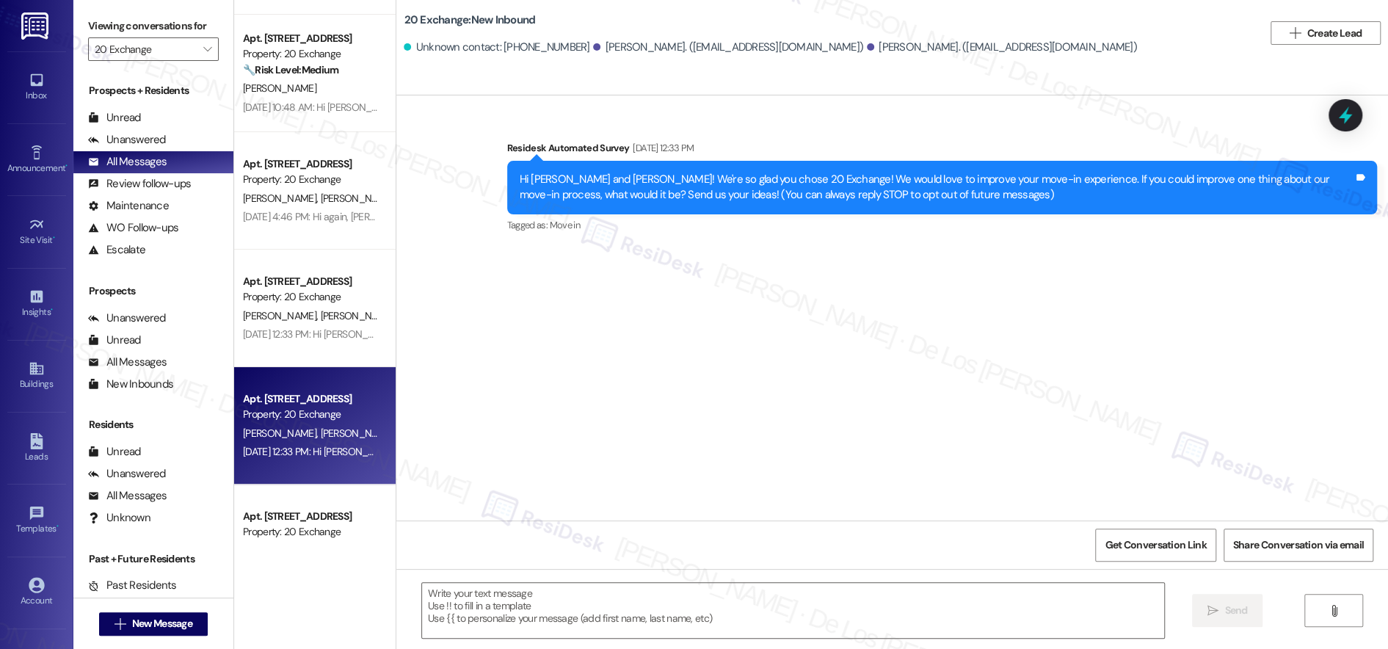
type textarea "Fetching suggested responses. Please feel free to read through the conversation…"
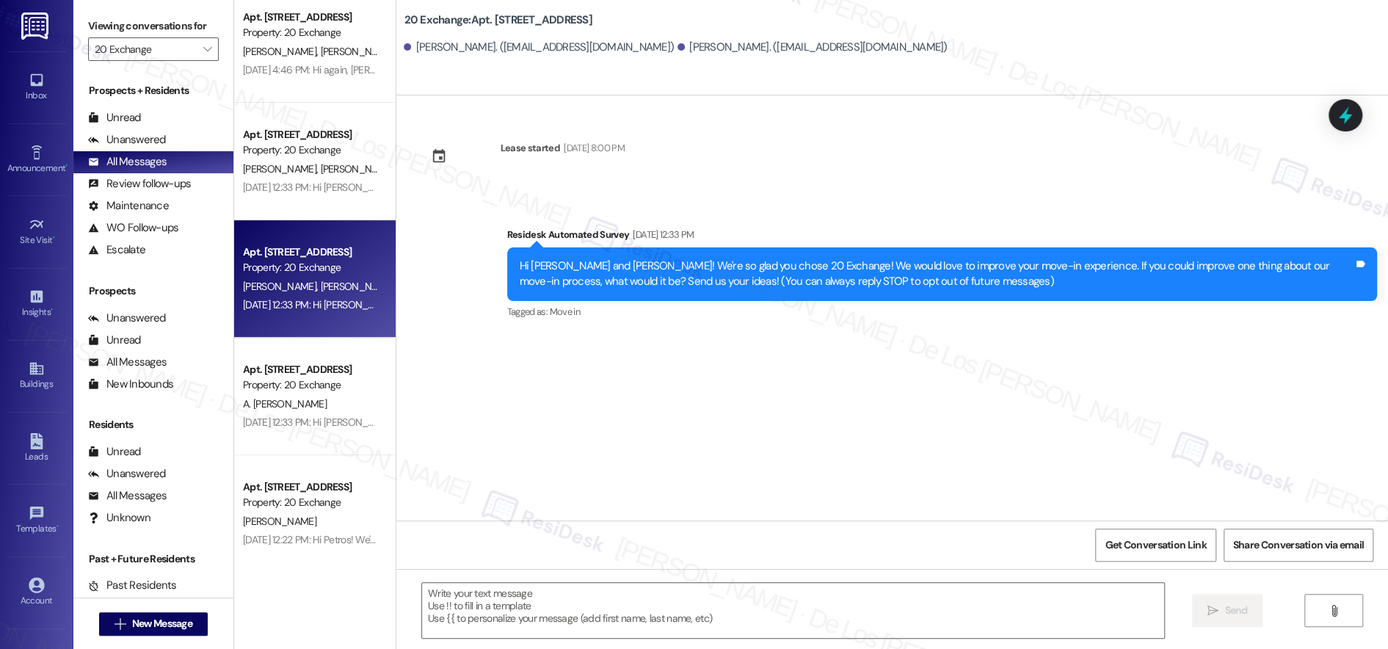
scroll to position [250, 0]
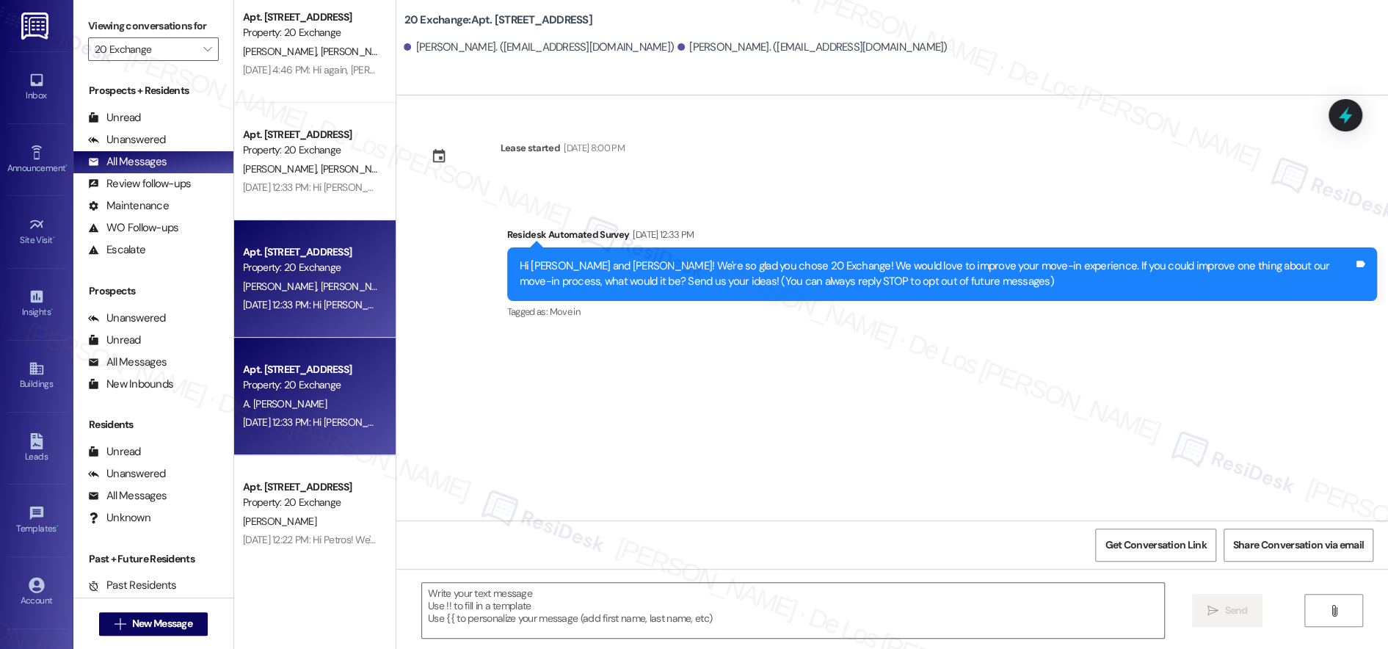
click at [334, 372] on div "Apt. [STREET_ADDRESS]" at bounding box center [311, 369] width 136 height 15
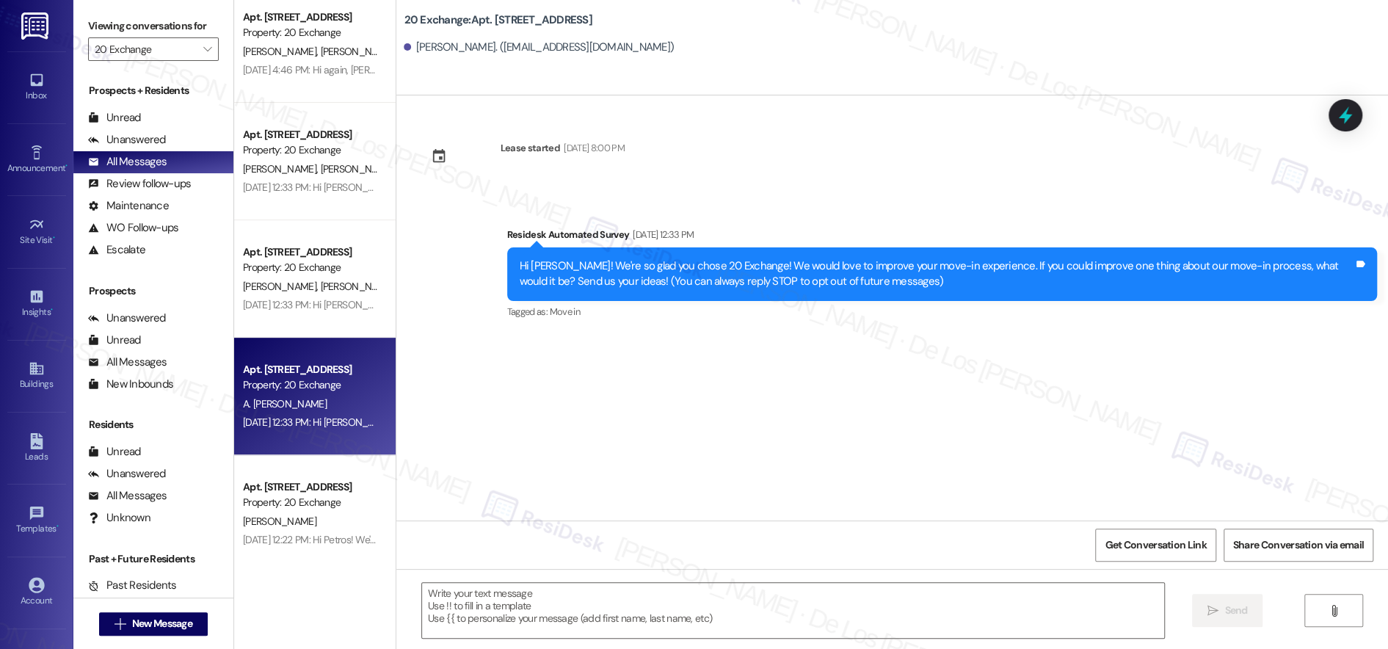
type textarea "Fetching suggested responses. Please feel free to read through the conversation…"
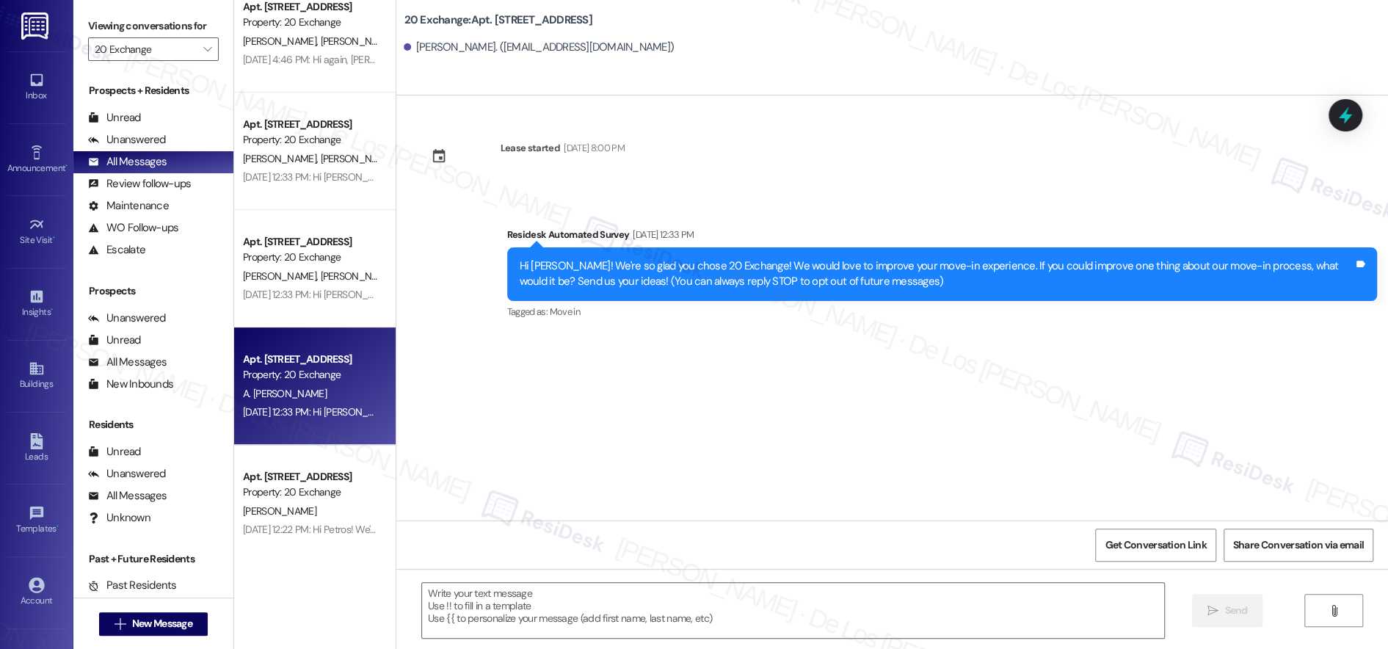
scroll to position [404, 0]
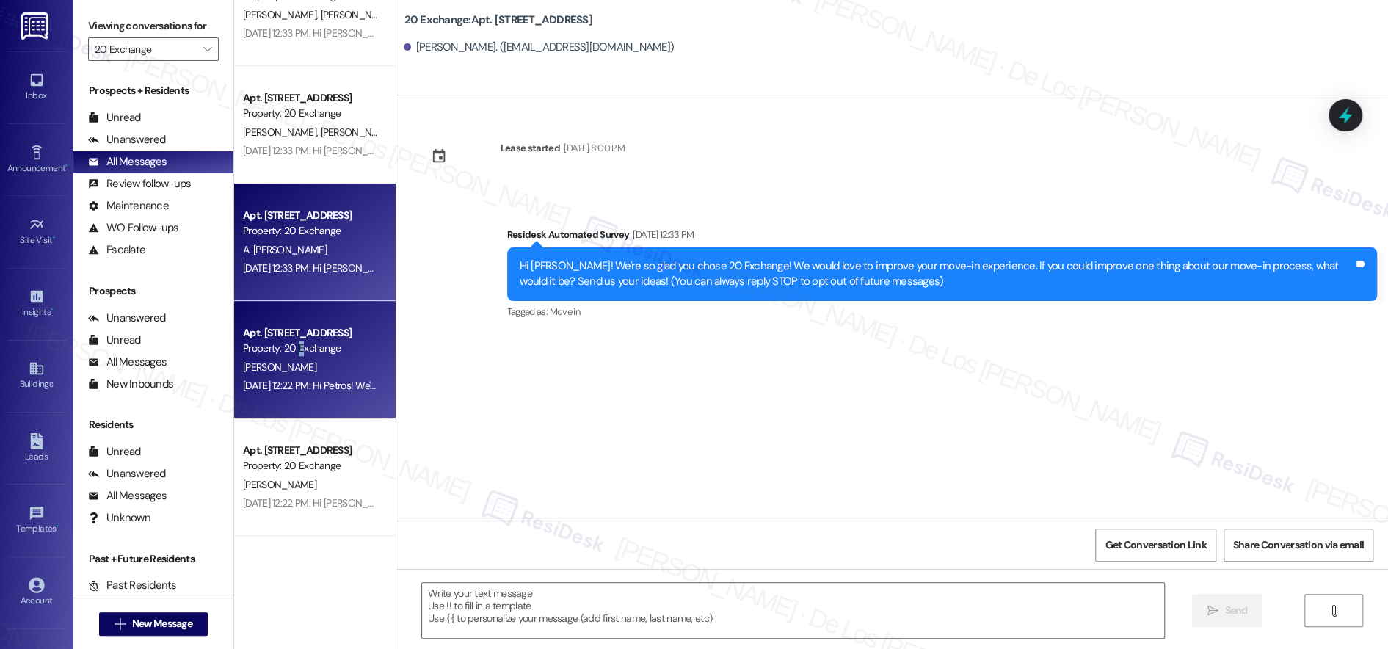
click at [288, 346] on div "Property: 20 Exchange" at bounding box center [311, 348] width 136 height 15
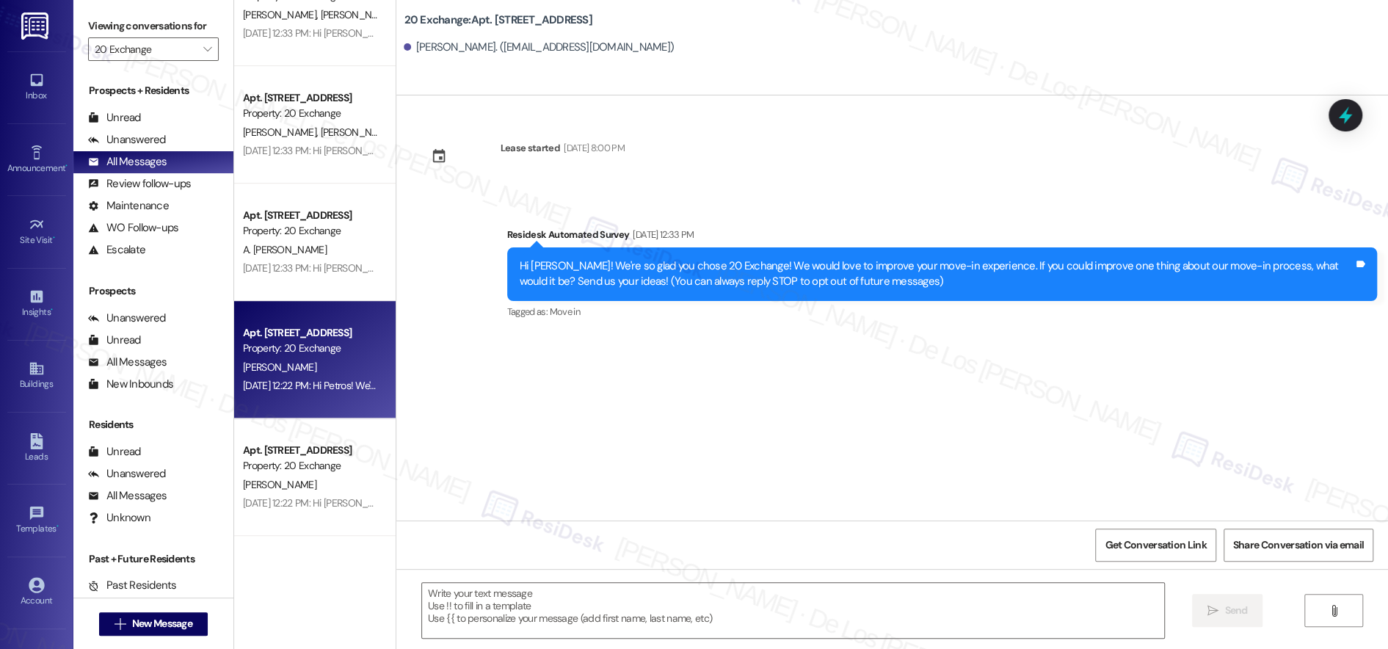
type textarea "Fetching suggested responses. Please feel free to read through the conversation…"
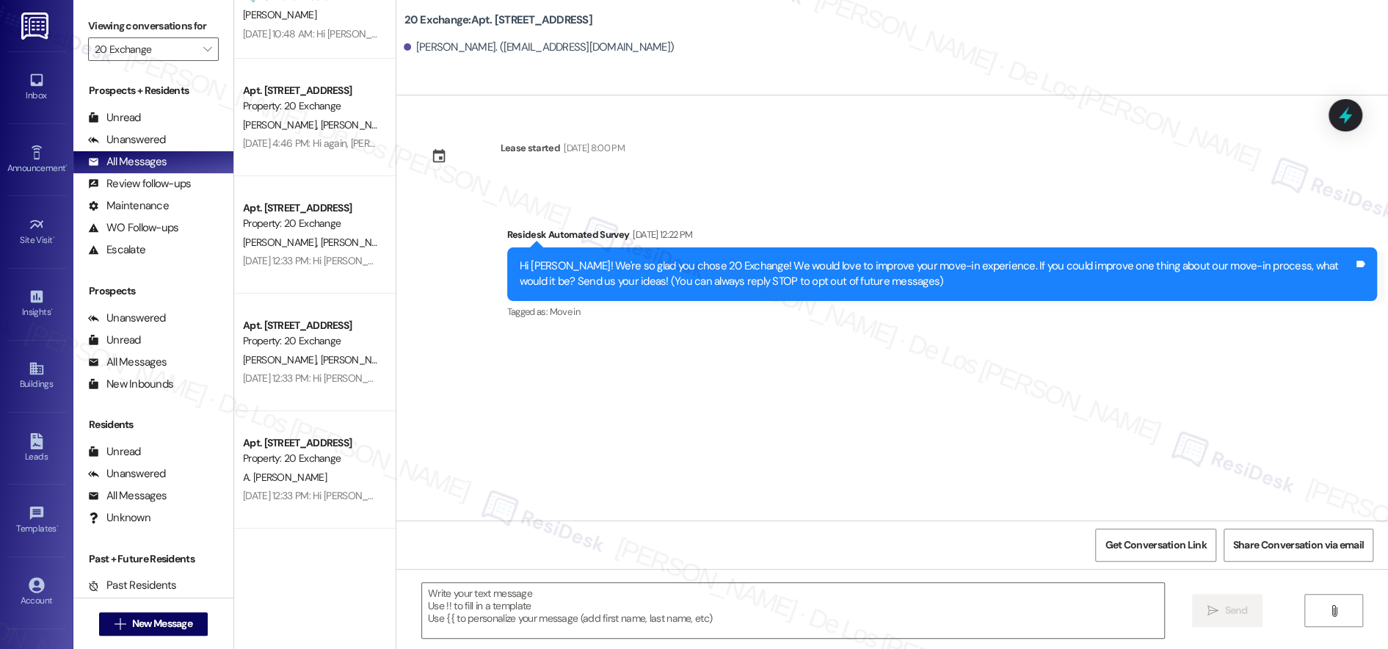
scroll to position [0, 0]
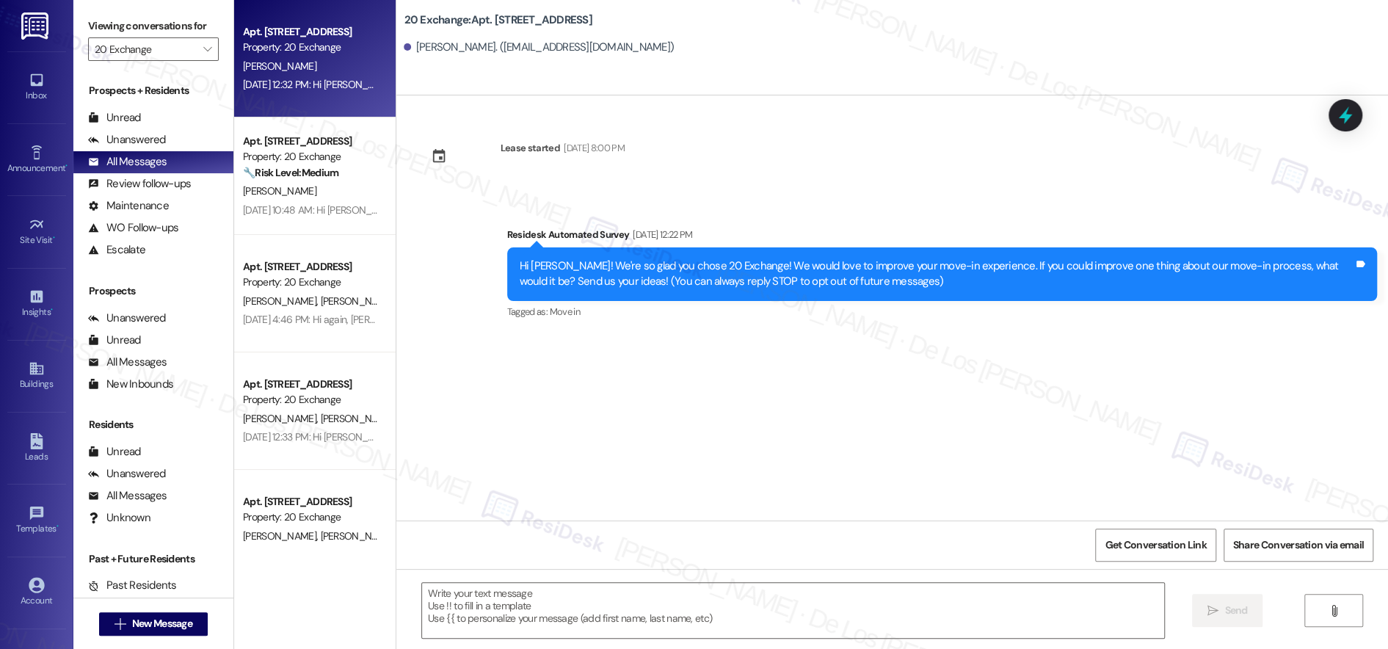
click at [305, 54] on div "Property: 20 Exchange" at bounding box center [311, 47] width 136 height 15
type textarea "Fetching suggested responses. Please feel free to read through the conversation…"
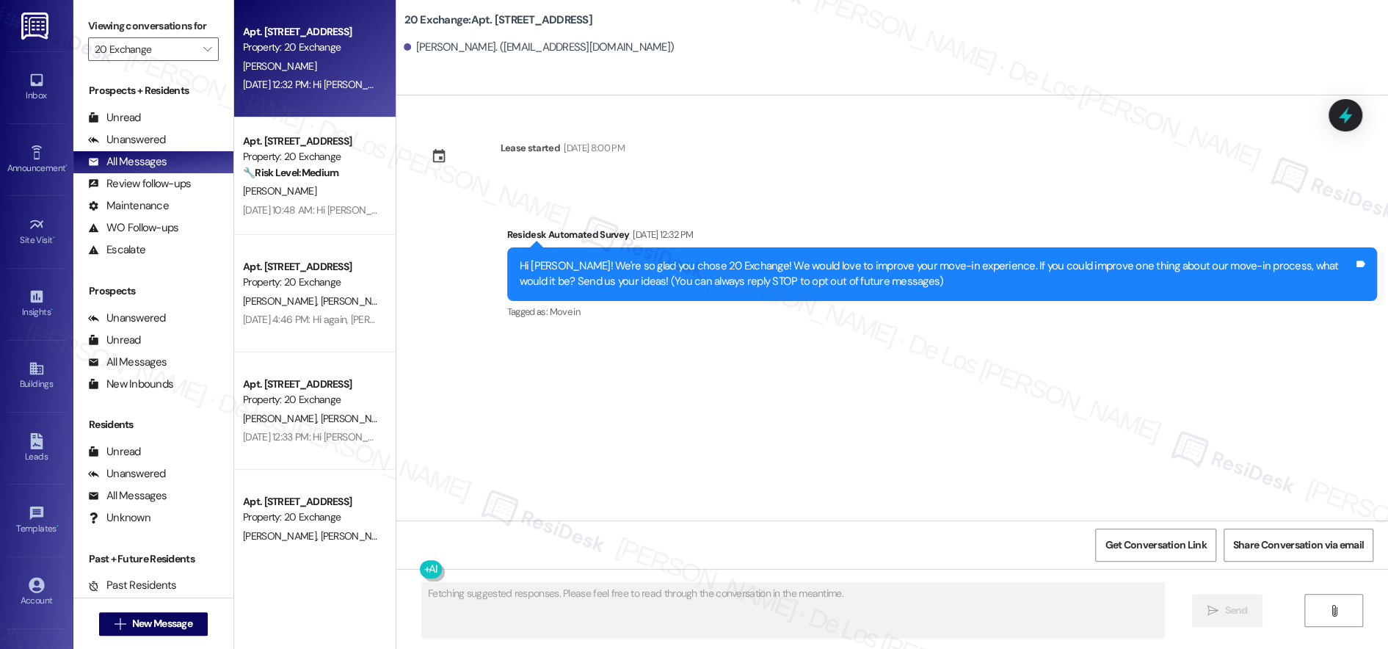
type textarea "Fetching suggested responses. Please feel free to read through the conversation…"
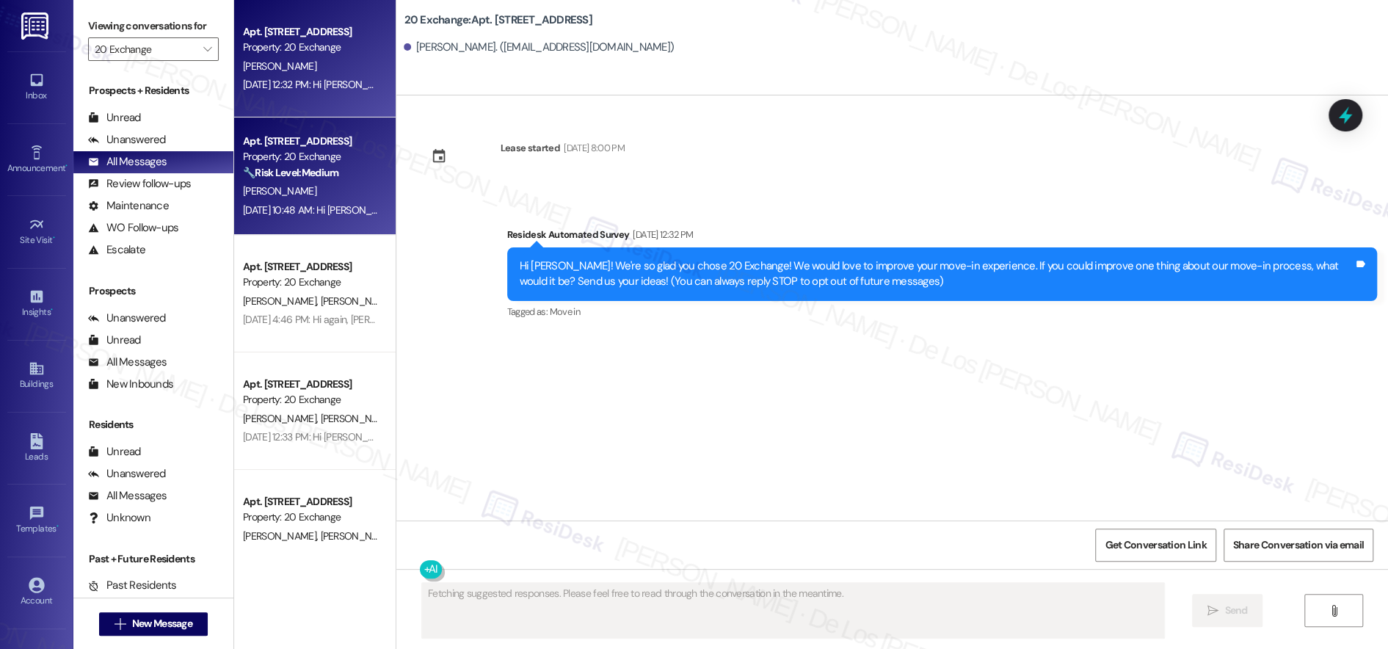
click at [281, 192] on div "[PERSON_NAME]" at bounding box center [310, 191] width 139 height 18
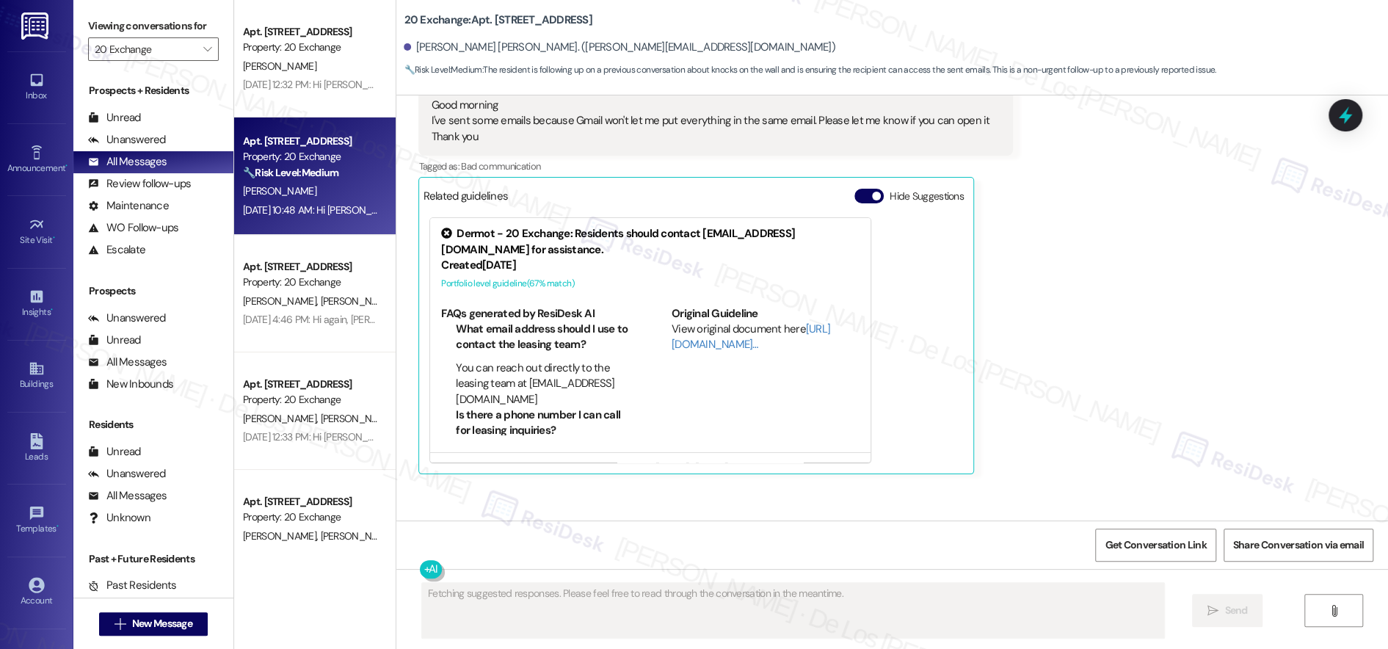
scroll to position [4204, 0]
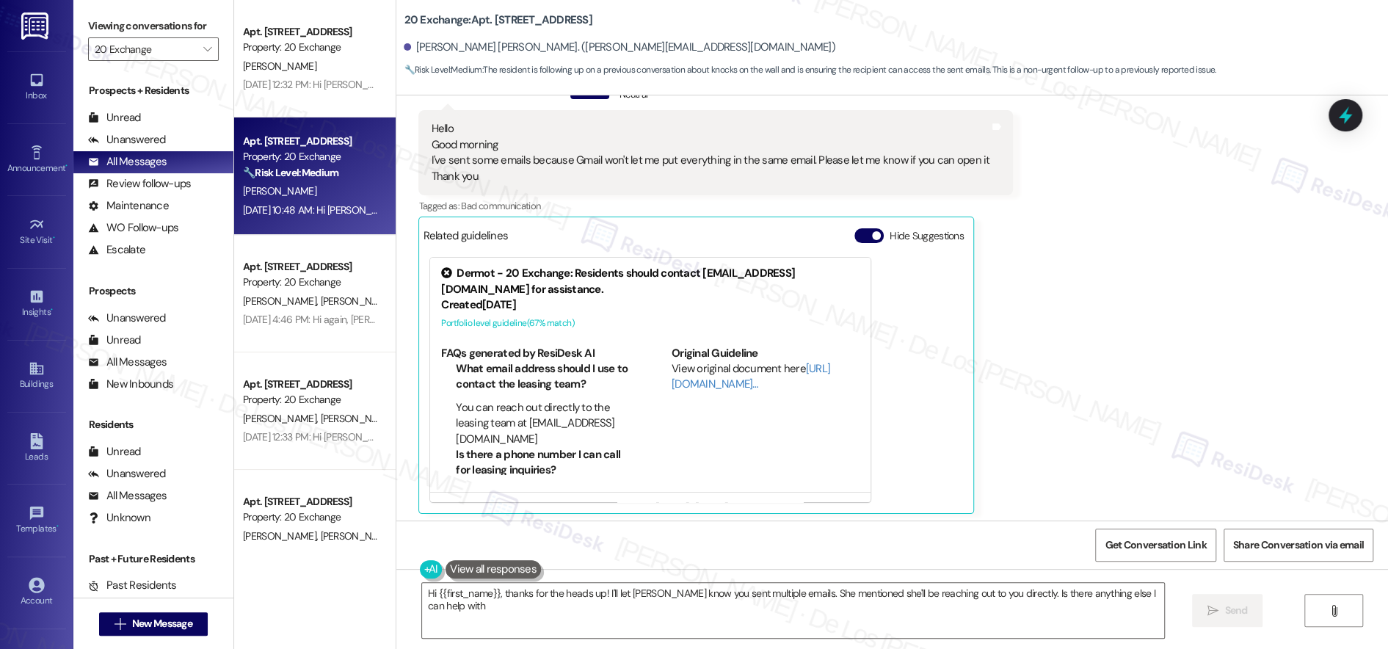
type textarea "Hi {{first_name}}, thanks for the heads up! I'll let [PERSON_NAME] know you sen…"
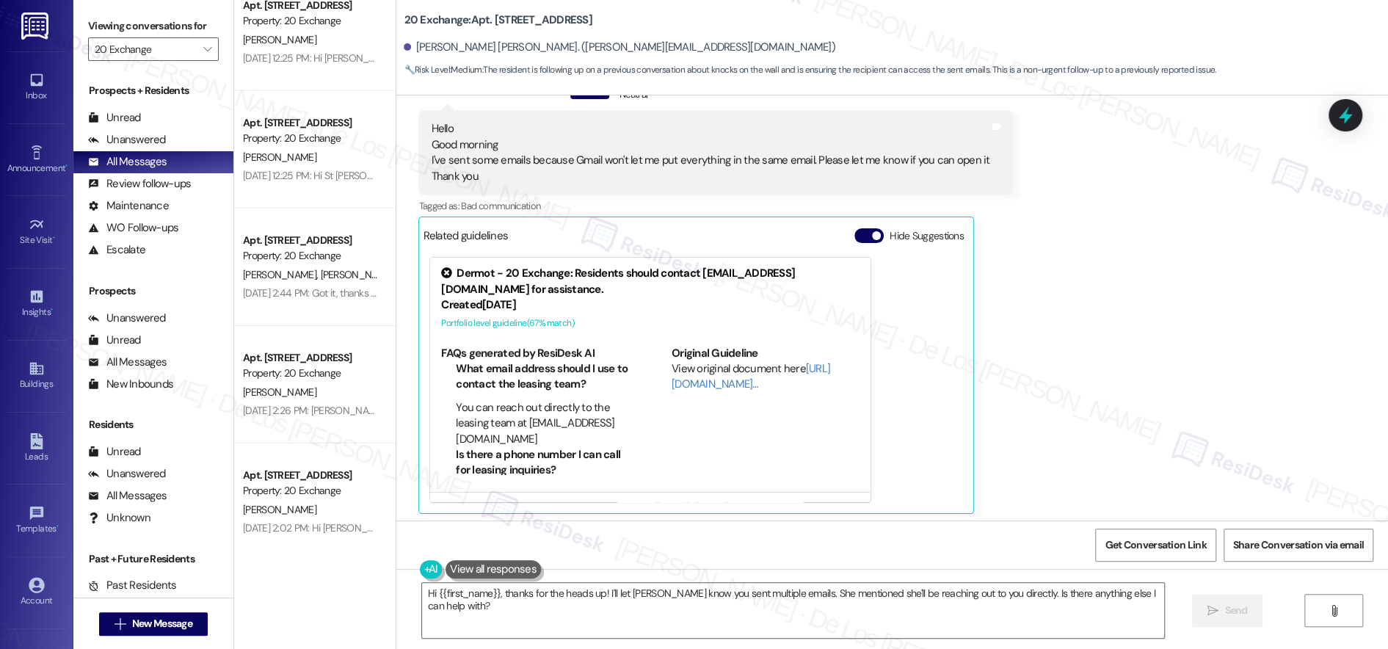
scroll to position [3096, 0]
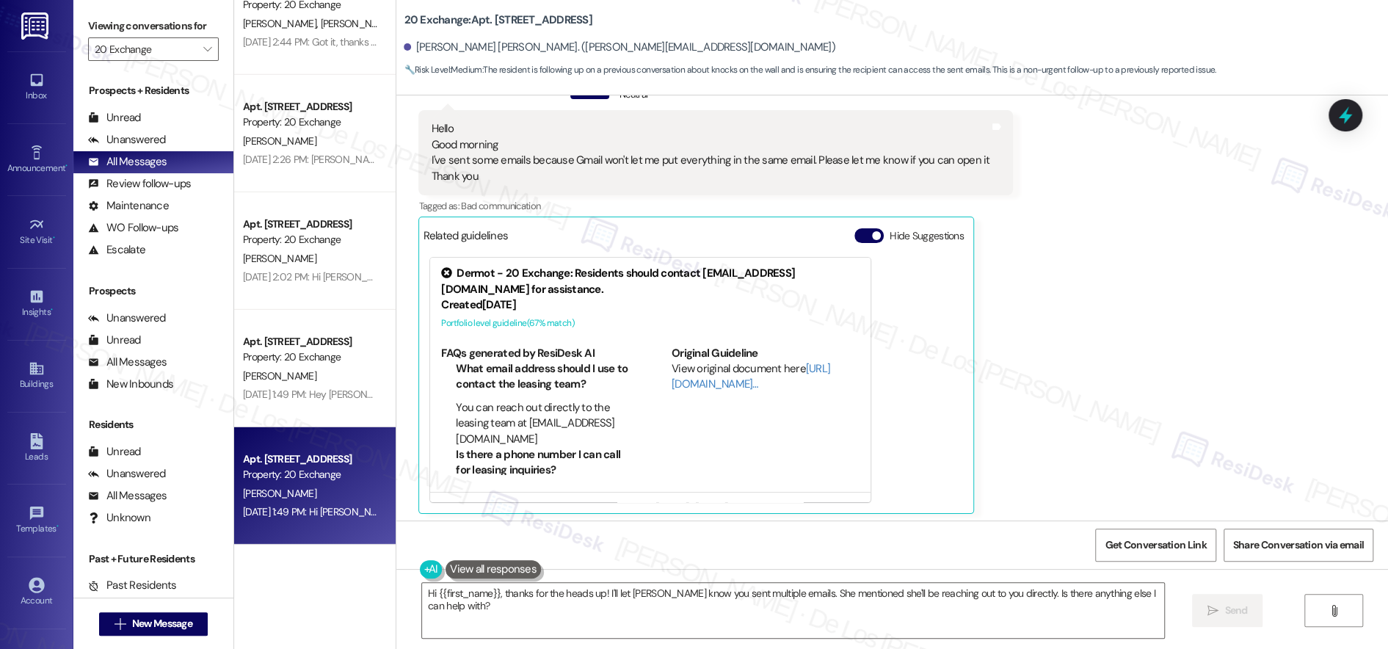
click at [243, 473] on div "Property: 20 Exchange" at bounding box center [311, 474] width 136 height 15
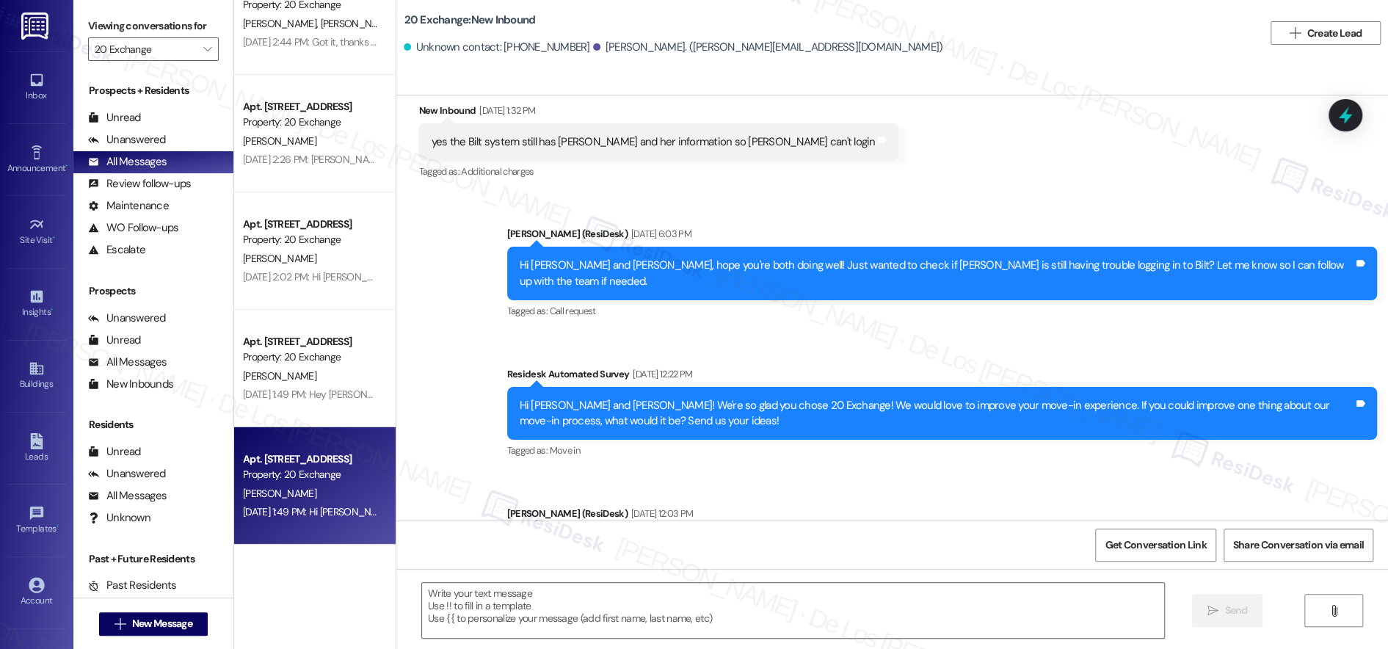
type textarea "Fetching suggested responses. Please feel free to read through the conversation…"
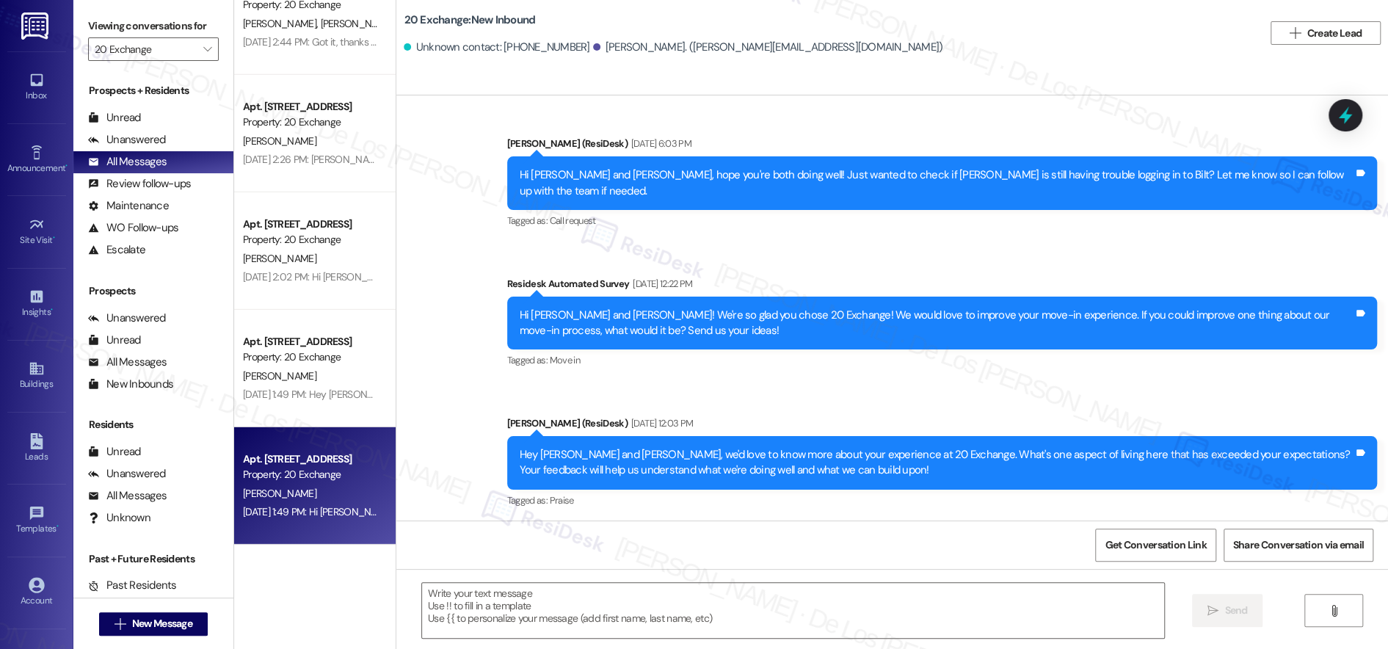
scroll to position [521, 0]
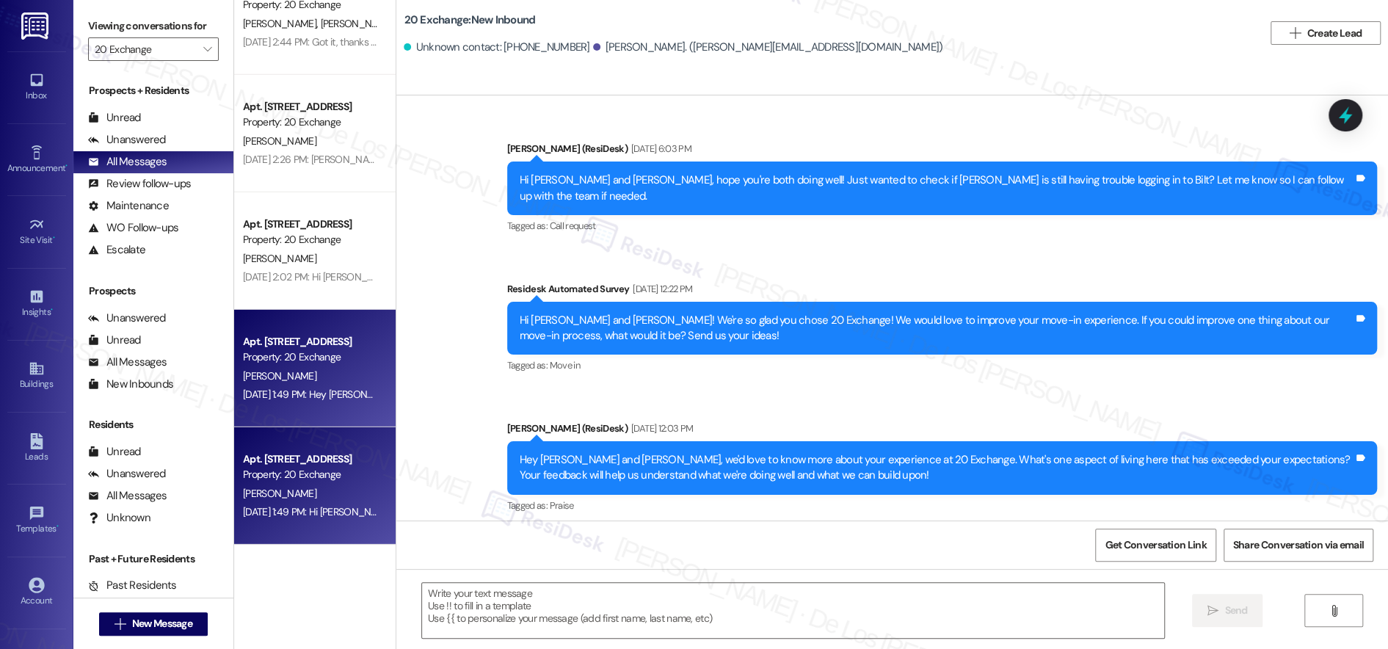
click at [311, 376] on div "[PERSON_NAME]" at bounding box center [310, 376] width 139 height 18
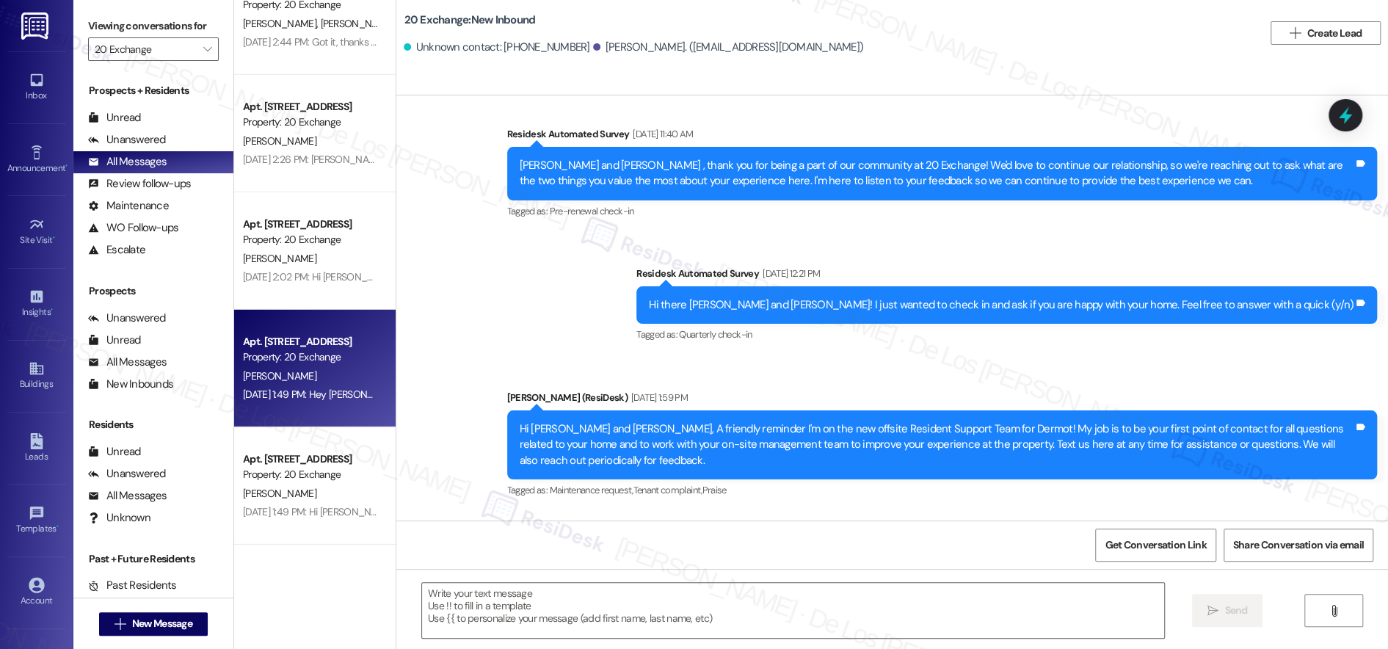
type textarea "Fetching suggested responses. Please feel free to read through the conversation…"
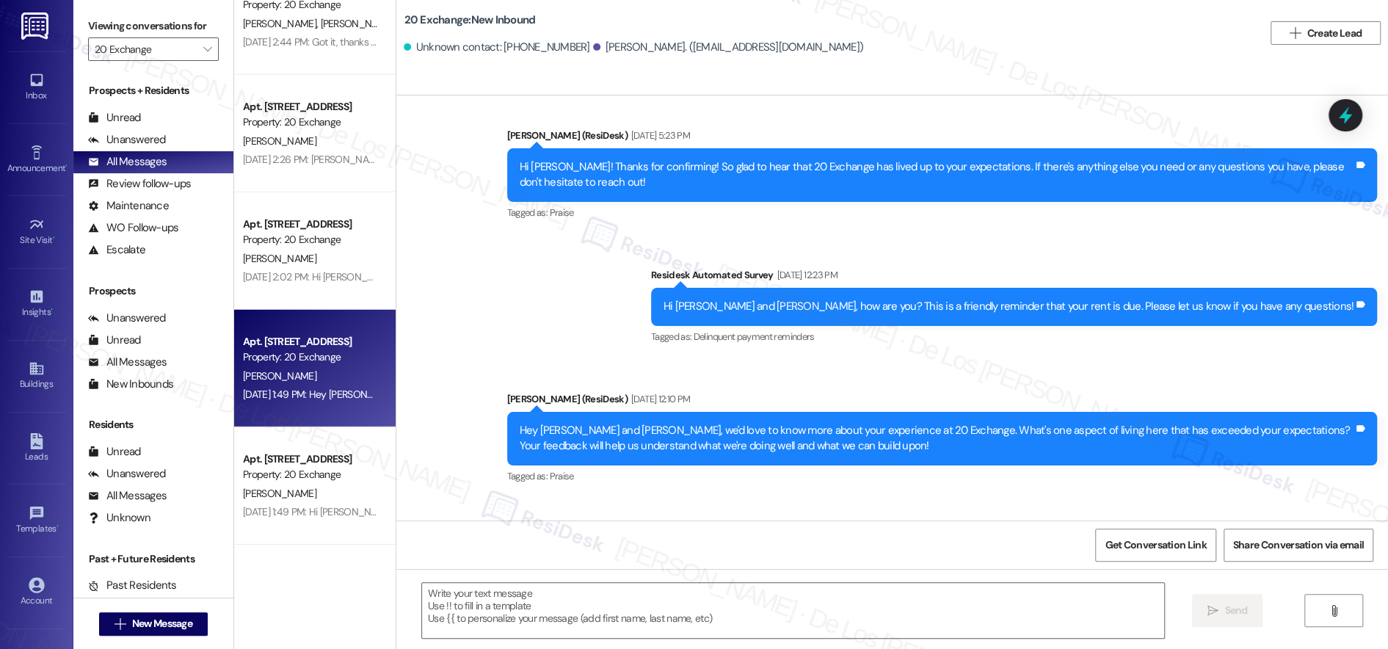
scroll to position [4973, 0]
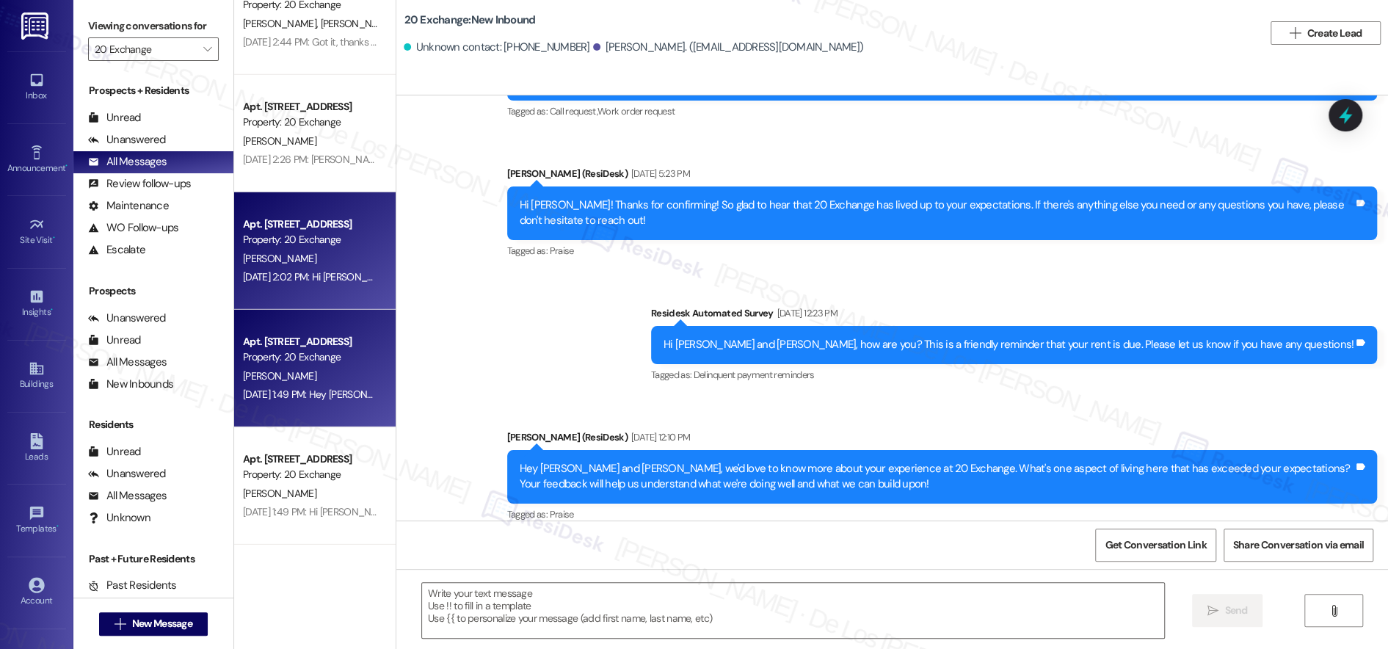
click at [338, 261] on div "[PERSON_NAME]" at bounding box center [310, 259] width 139 height 18
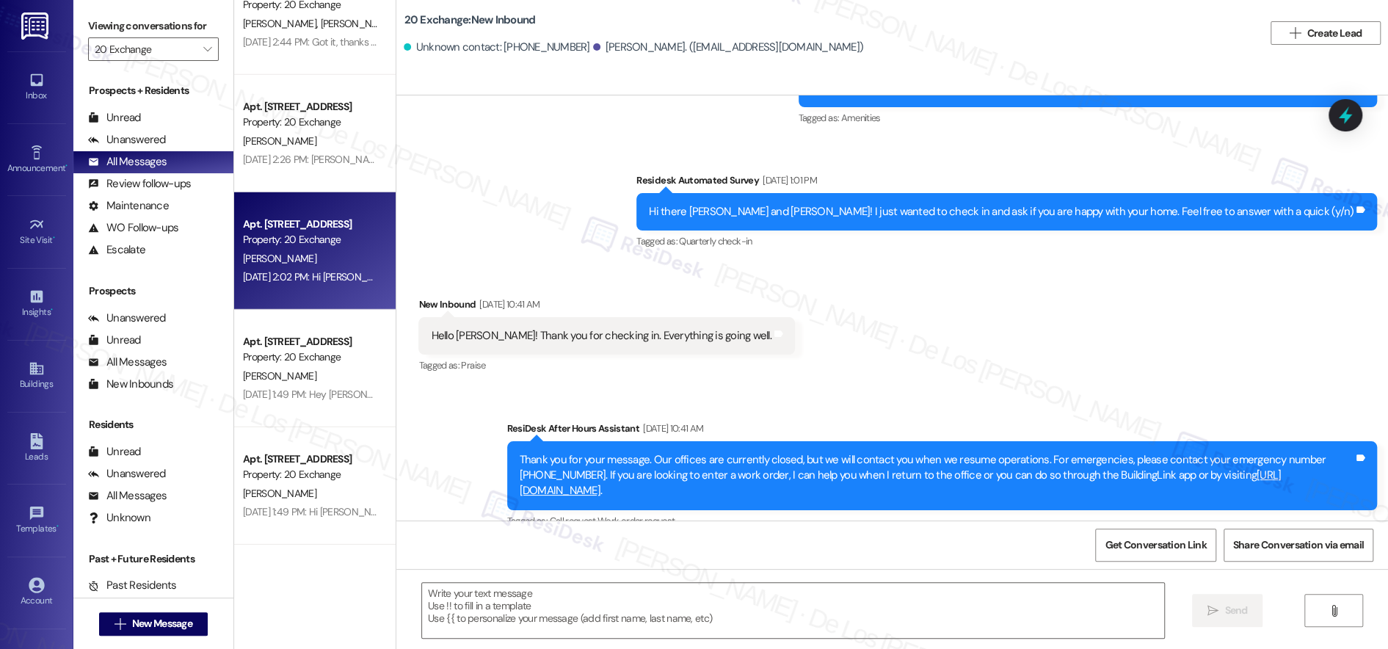
type textarea "Fetching suggested responses. Please feel free to read through the conversation…"
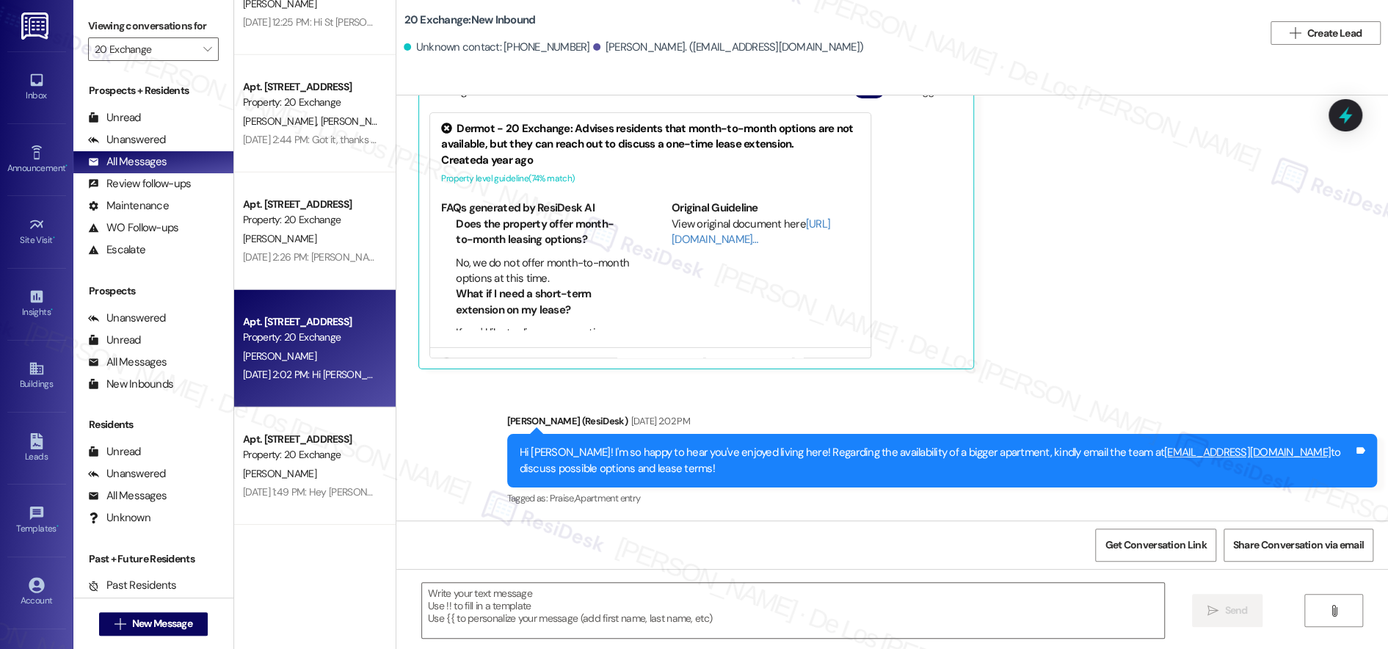
scroll to position [3096, 0]
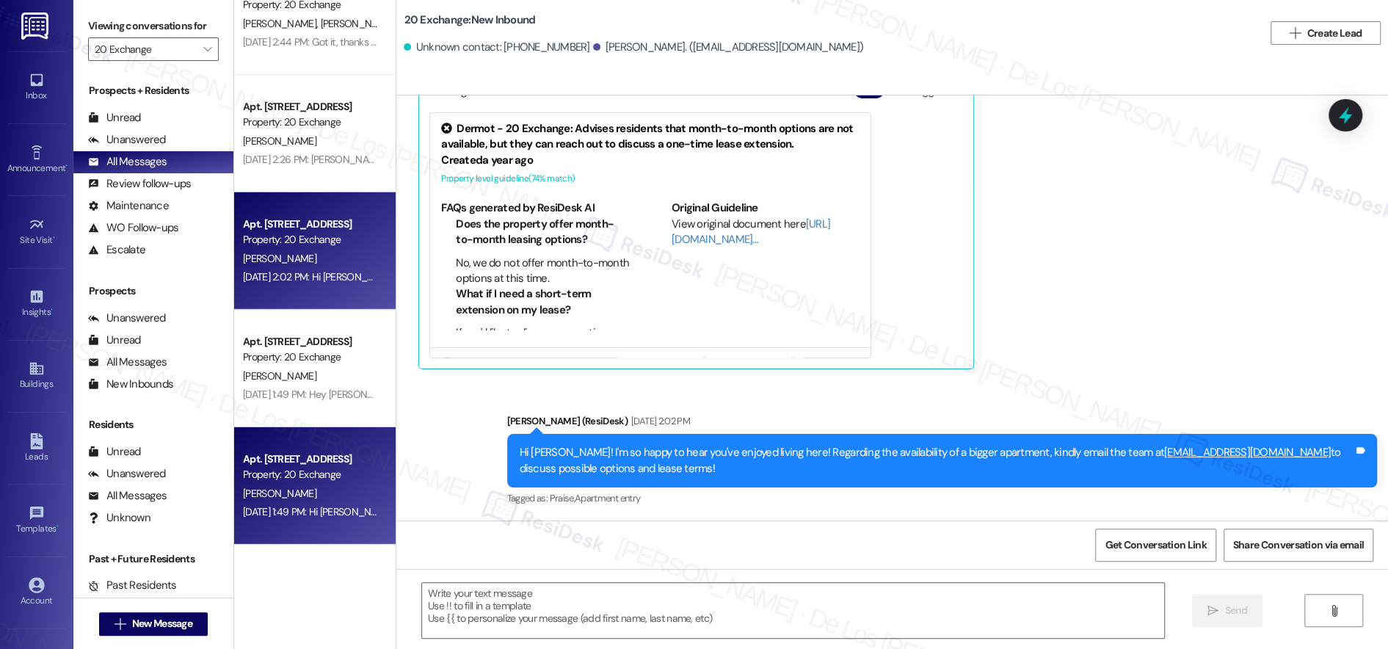
click at [300, 481] on div "Property: 20 Exchange" at bounding box center [311, 474] width 136 height 15
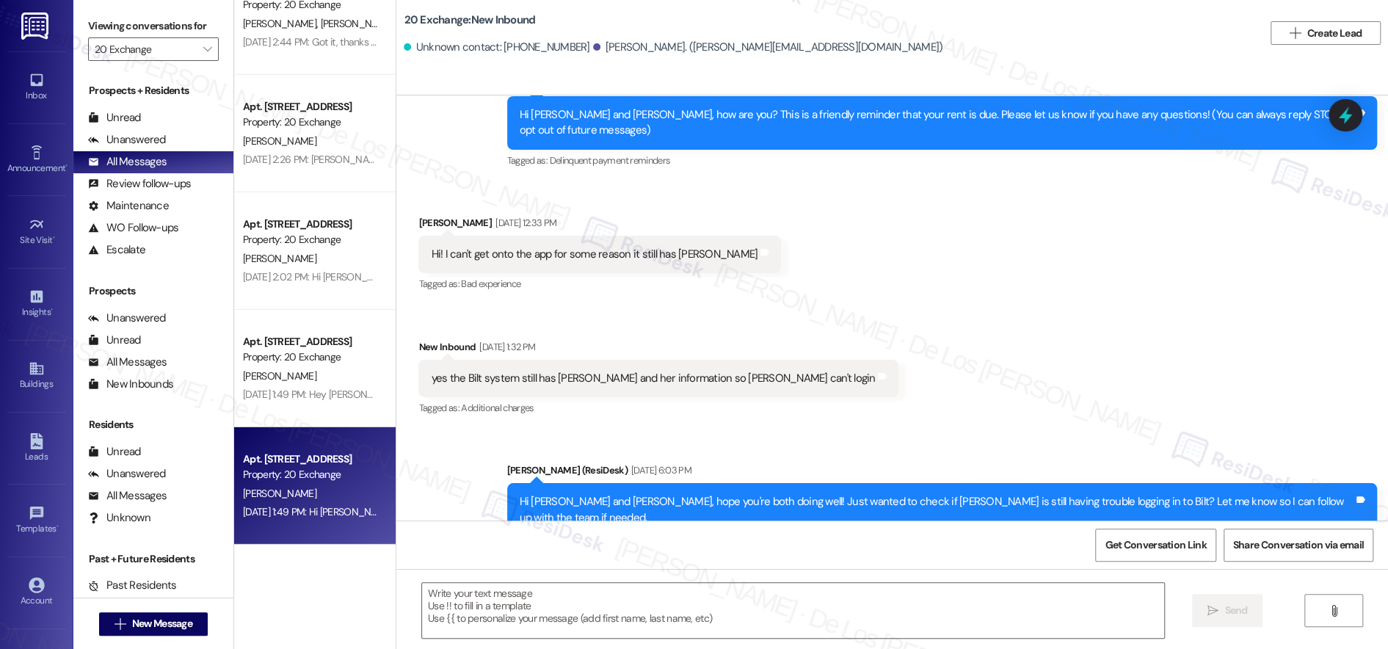
type textarea "Fetching suggested responses. Please feel free to read through the conversation…"
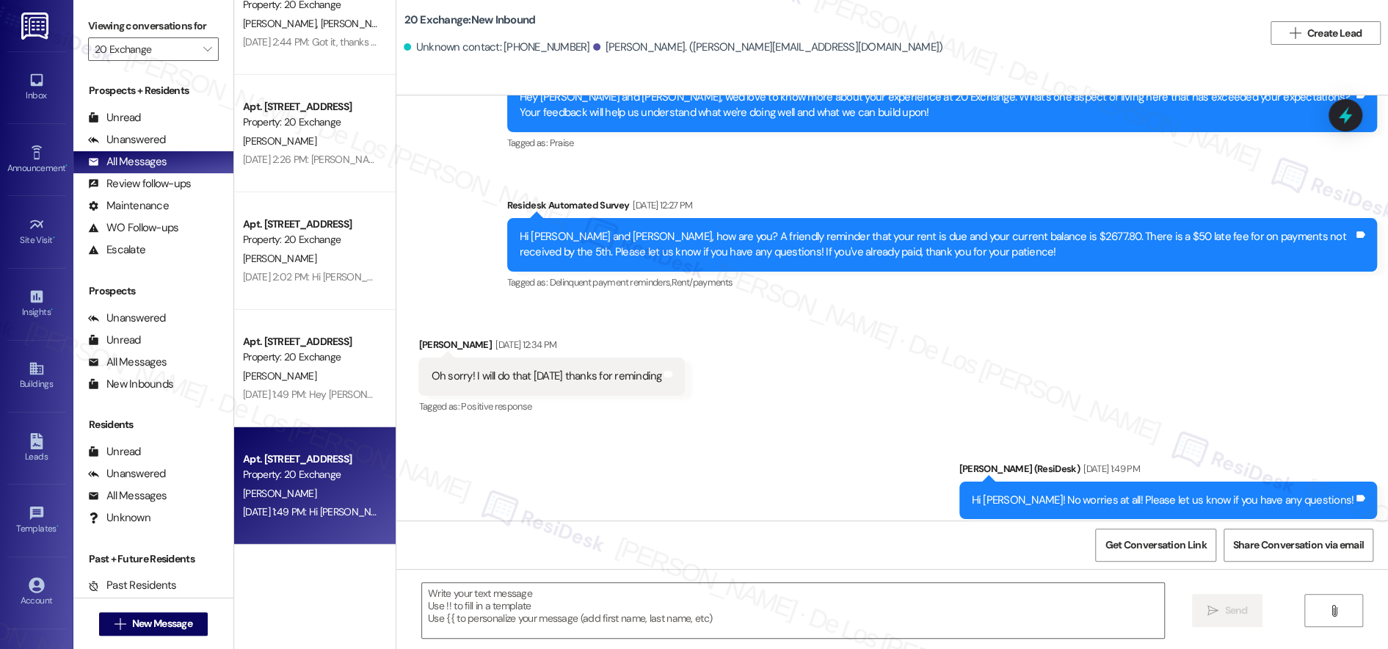
scroll to position [0, 0]
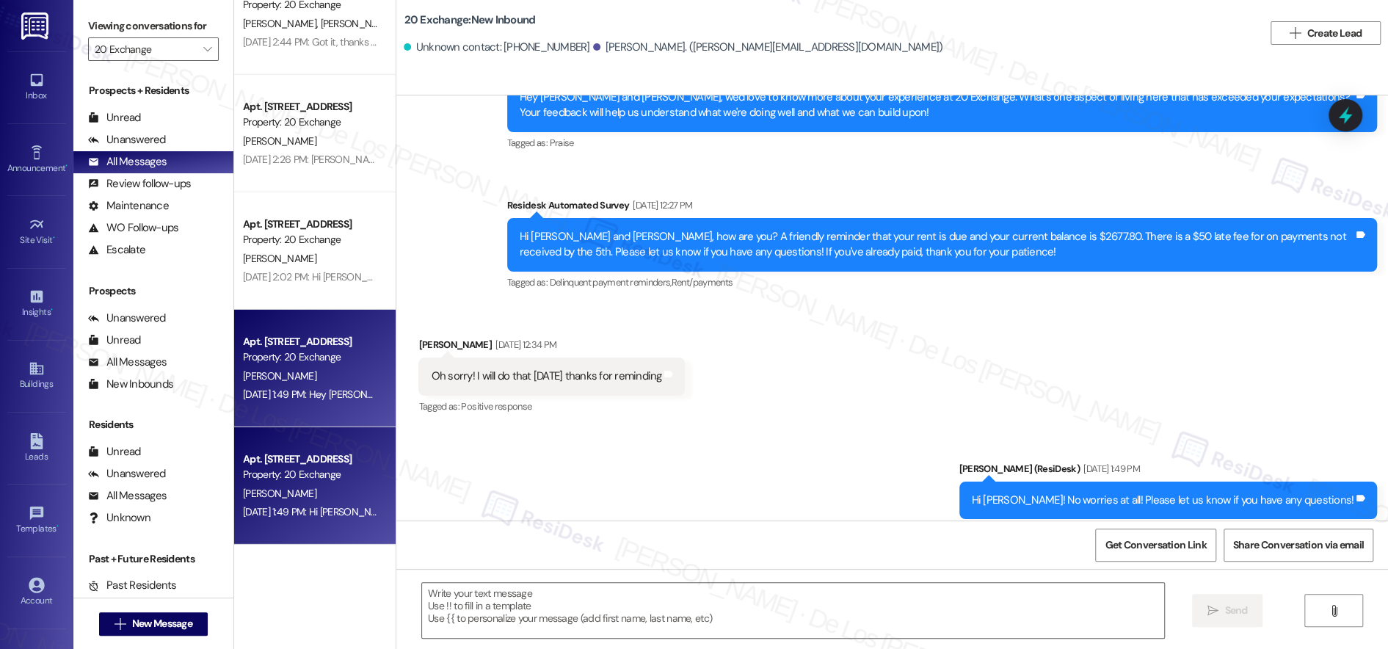
click at [308, 390] on div "[DATE] 1:49 PM: Hey [PERSON_NAME]! Thanks for letting us know. If you have any …" at bounding box center [471, 394] width 457 height 13
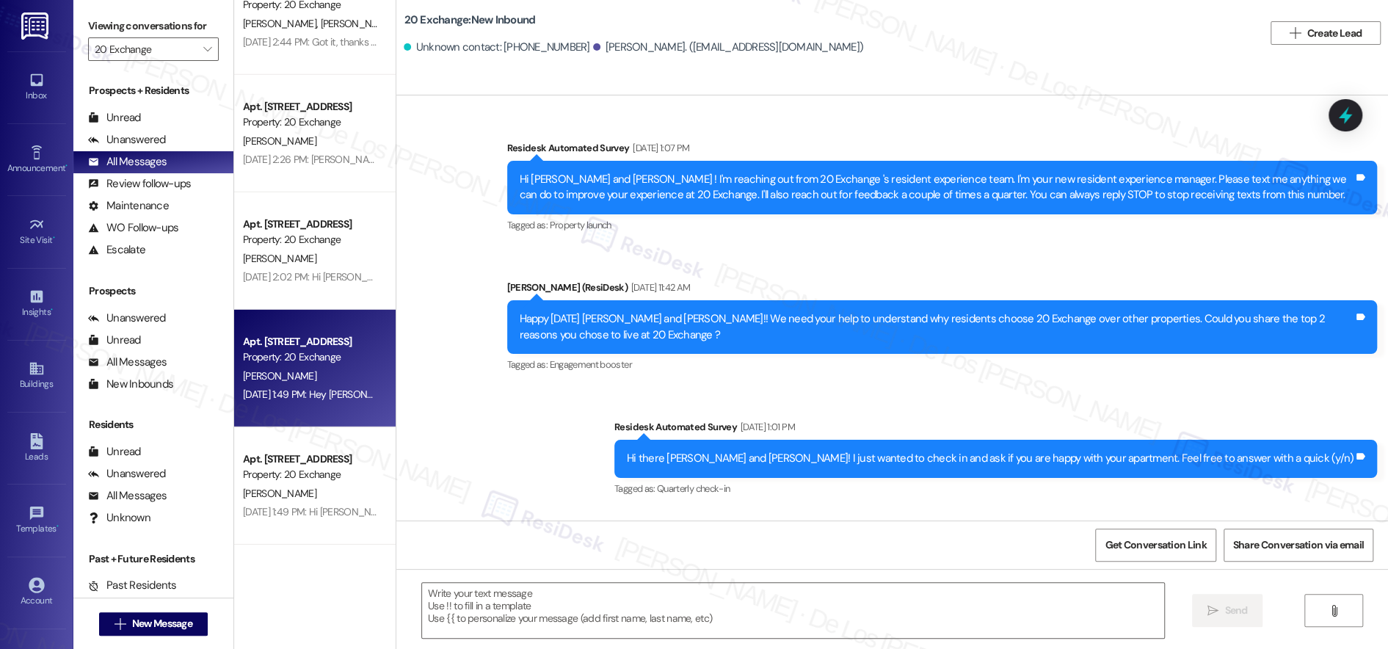
type textarea "Fetching suggested responses. Please feel free to read through the conversation…"
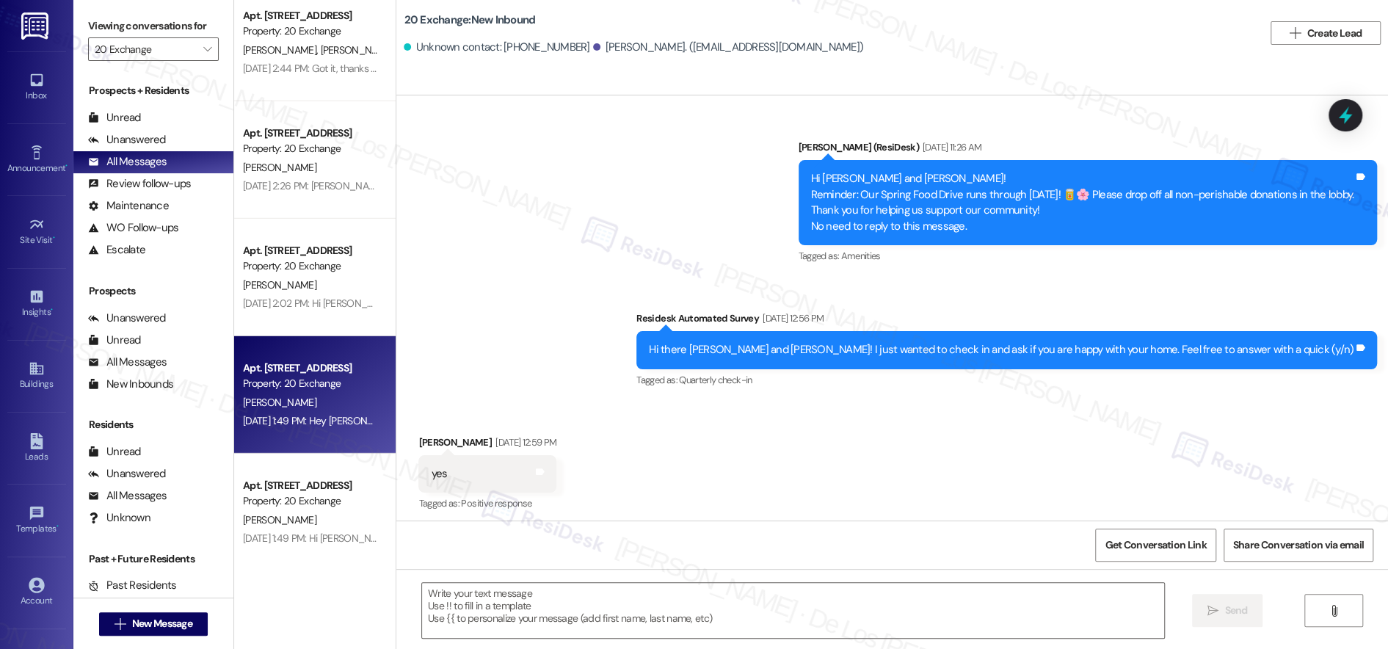
scroll to position [3068, 0]
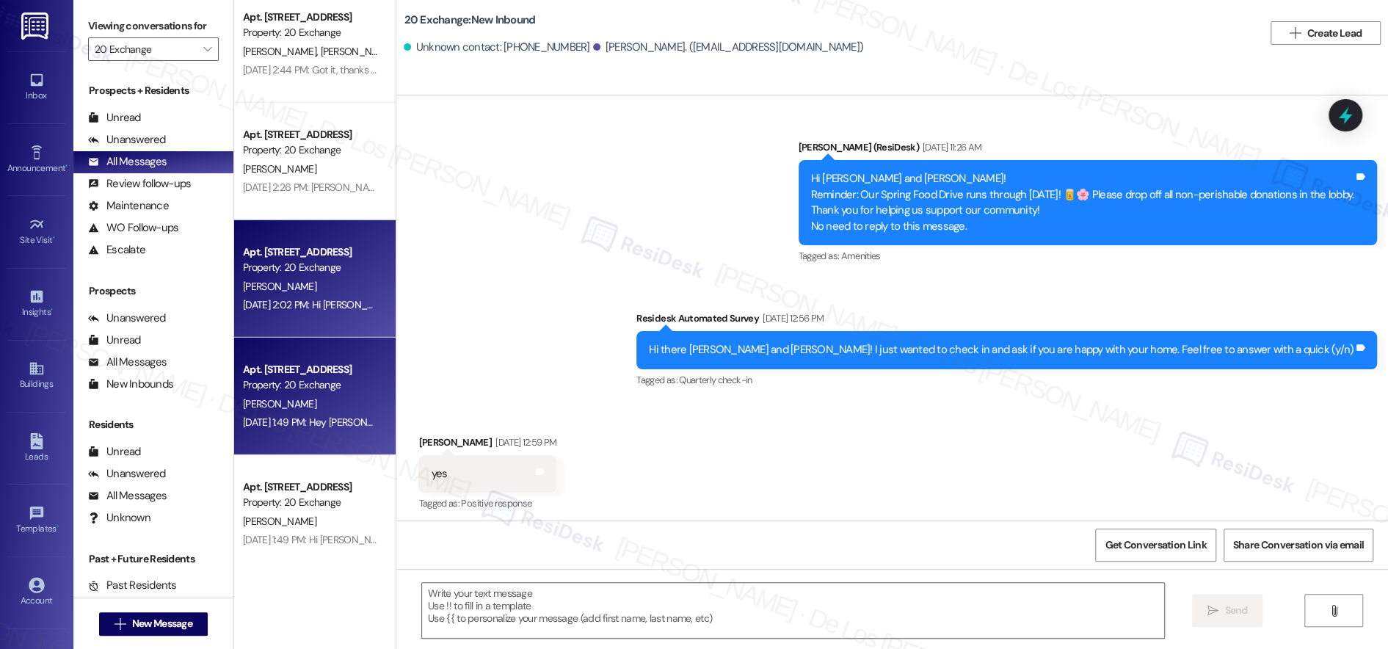
click at [315, 308] on div "[DATE] 2:02 PM: Hi [PERSON_NAME]! I'm so happy to hear you've enjoyed living he…" at bounding box center [748, 304] width 1011 height 13
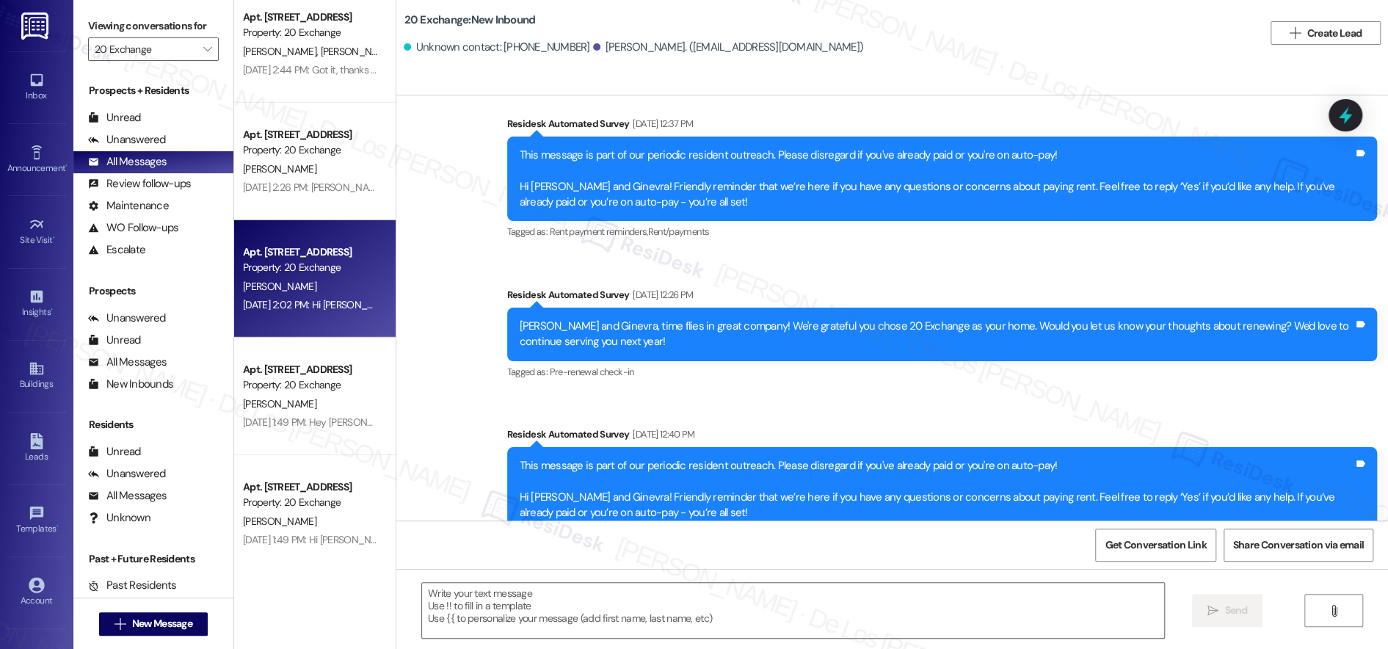
type textarea "Fetching suggested responses. Please feel free to read through the conversation…"
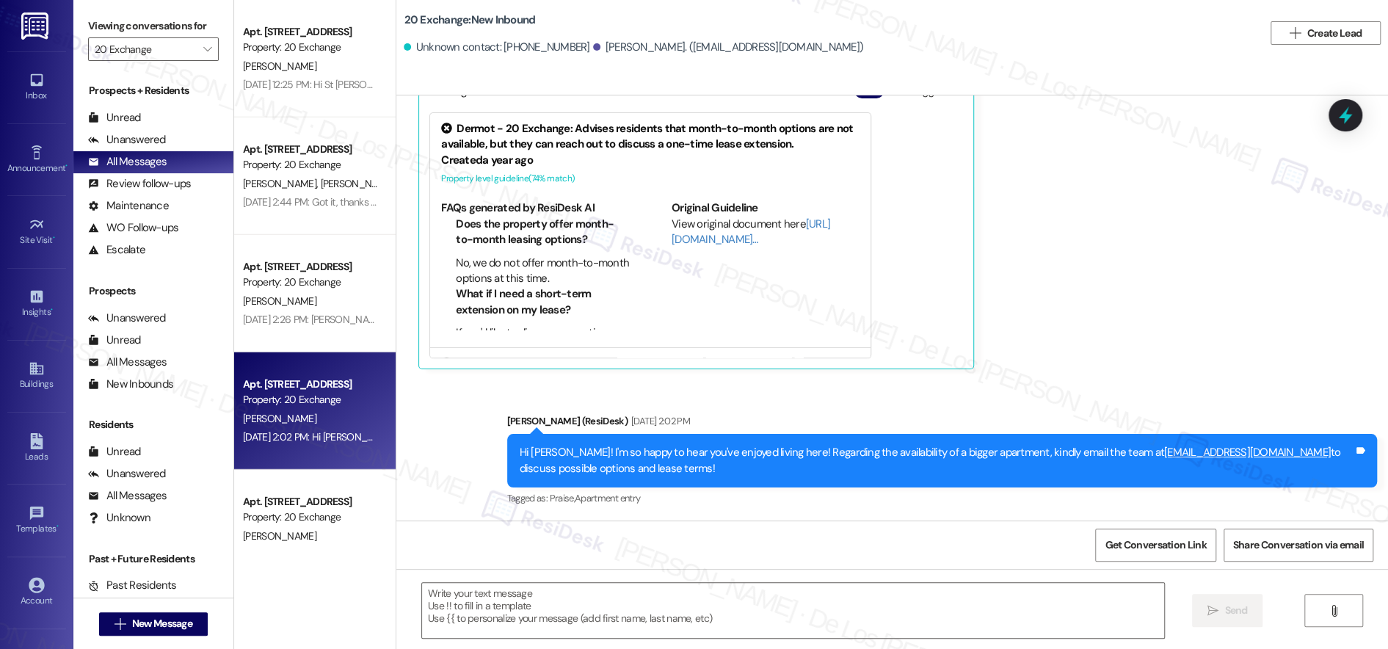
scroll to position [2897, 0]
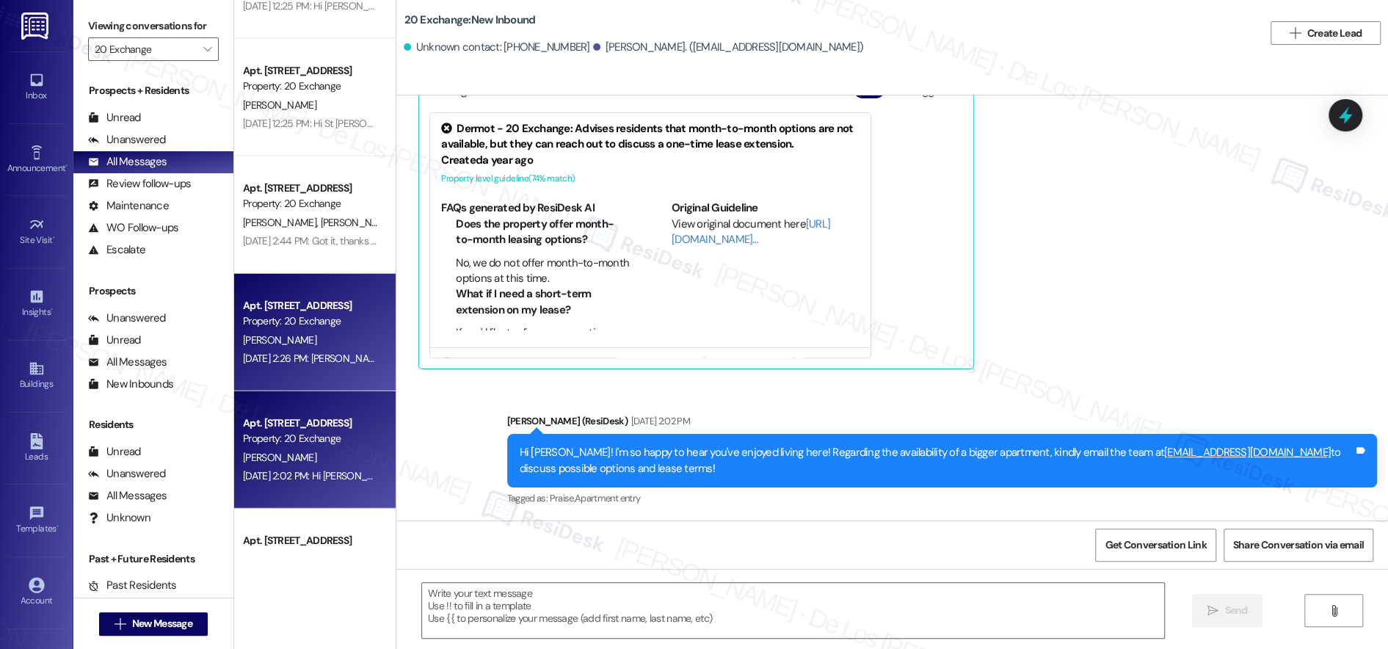
click at [331, 305] on div "Apt. [STREET_ADDRESS]" at bounding box center [311, 305] width 136 height 15
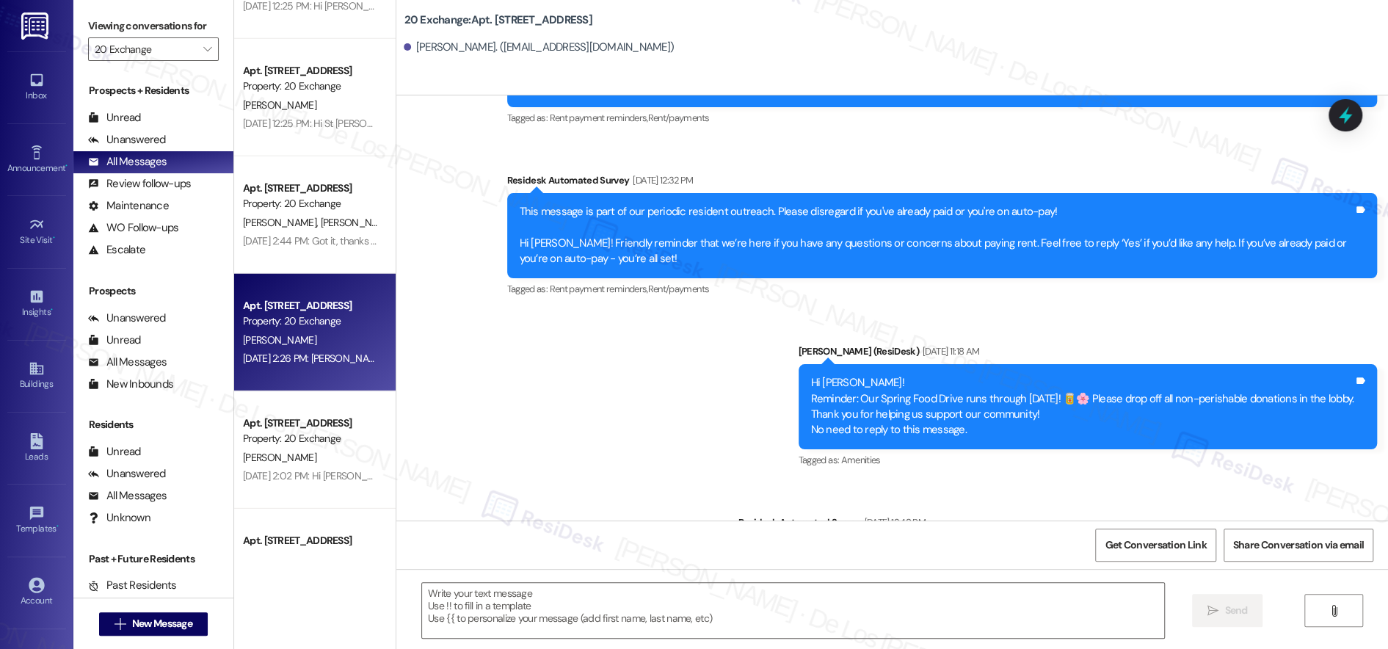
type textarea "Fetching suggested responses. Please feel free to read through the conversation…"
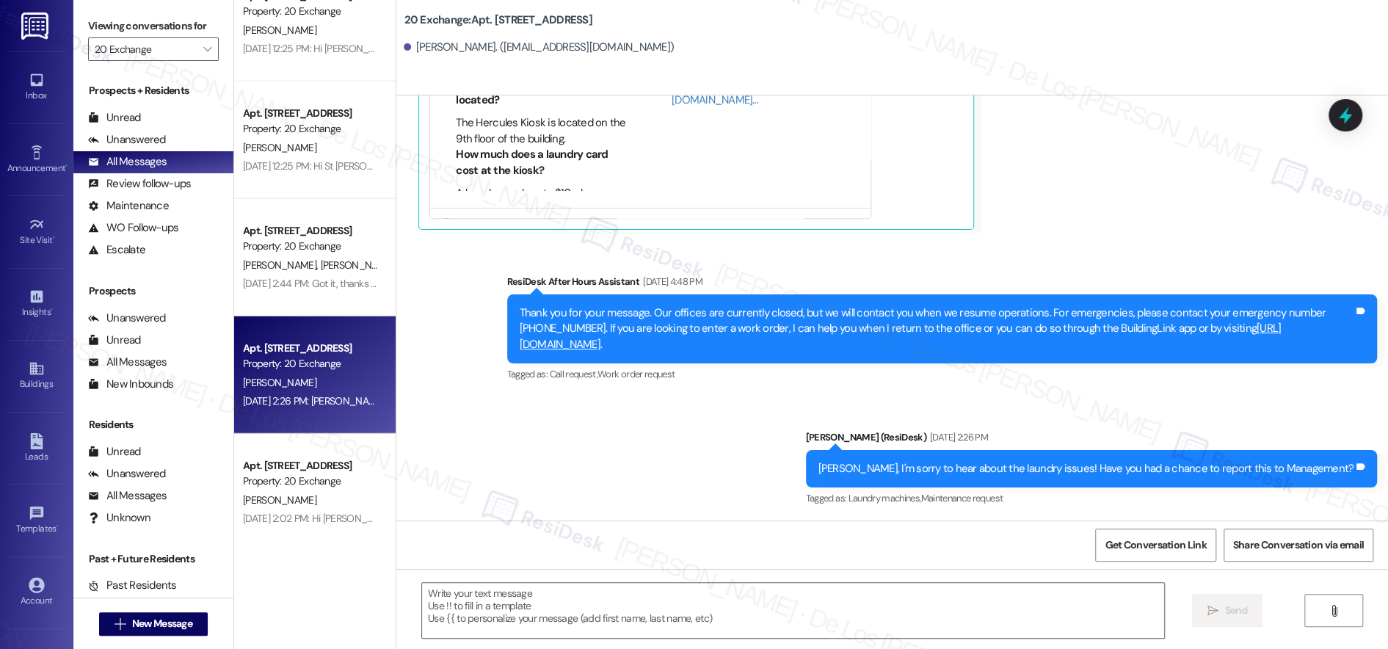
scroll to position [2853, 0]
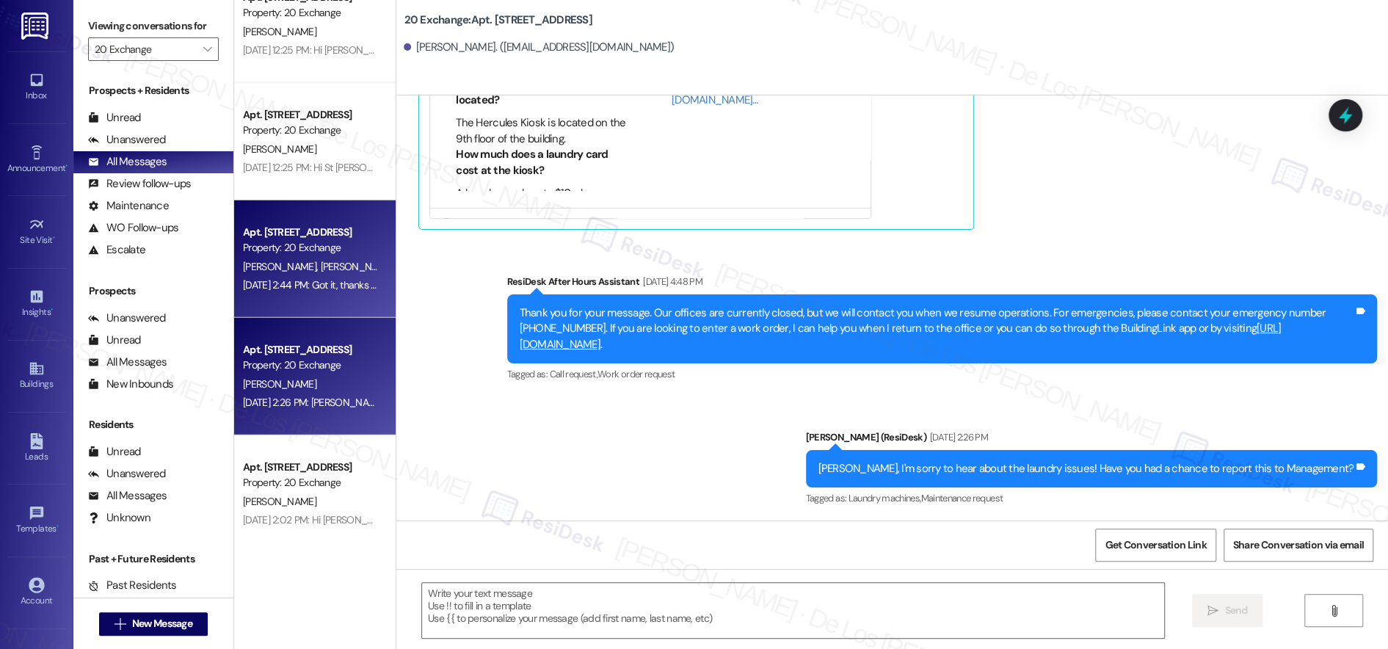
click at [336, 268] on div "[PERSON_NAME] [PERSON_NAME]" at bounding box center [310, 267] width 139 height 18
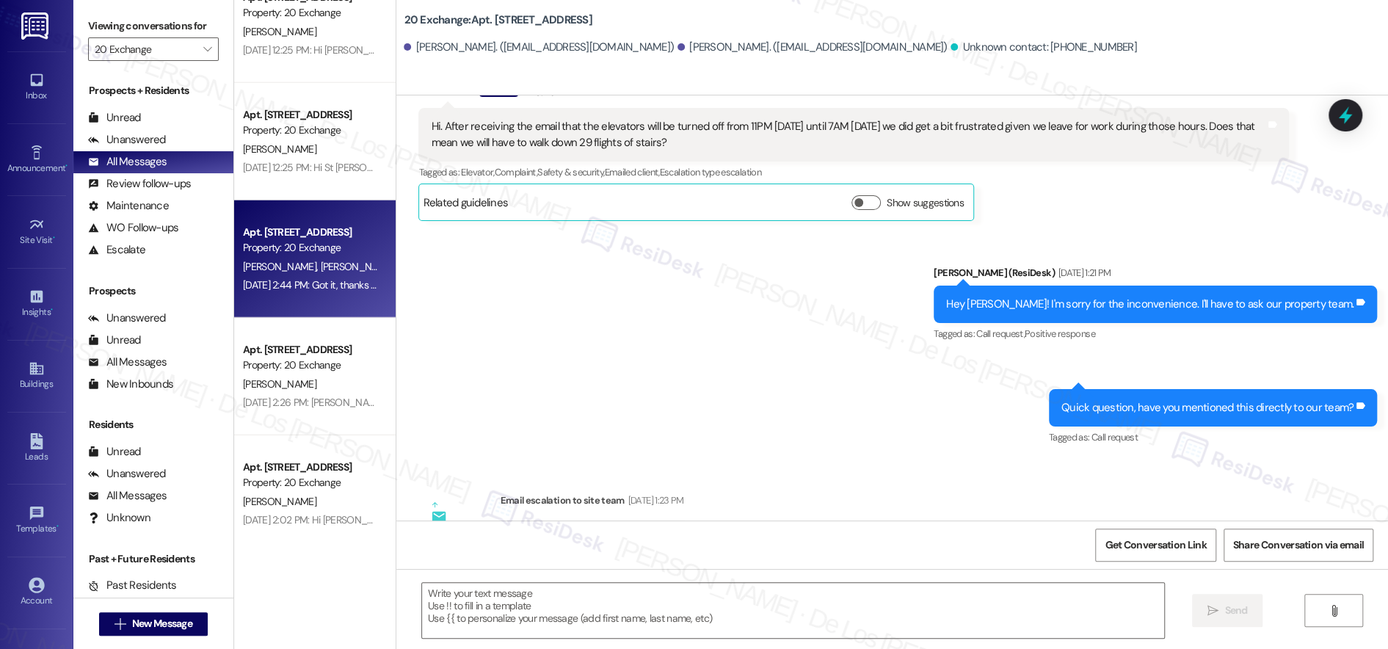
type textarea "Fetching suggested responses. Please feel free to read through the conversation…"
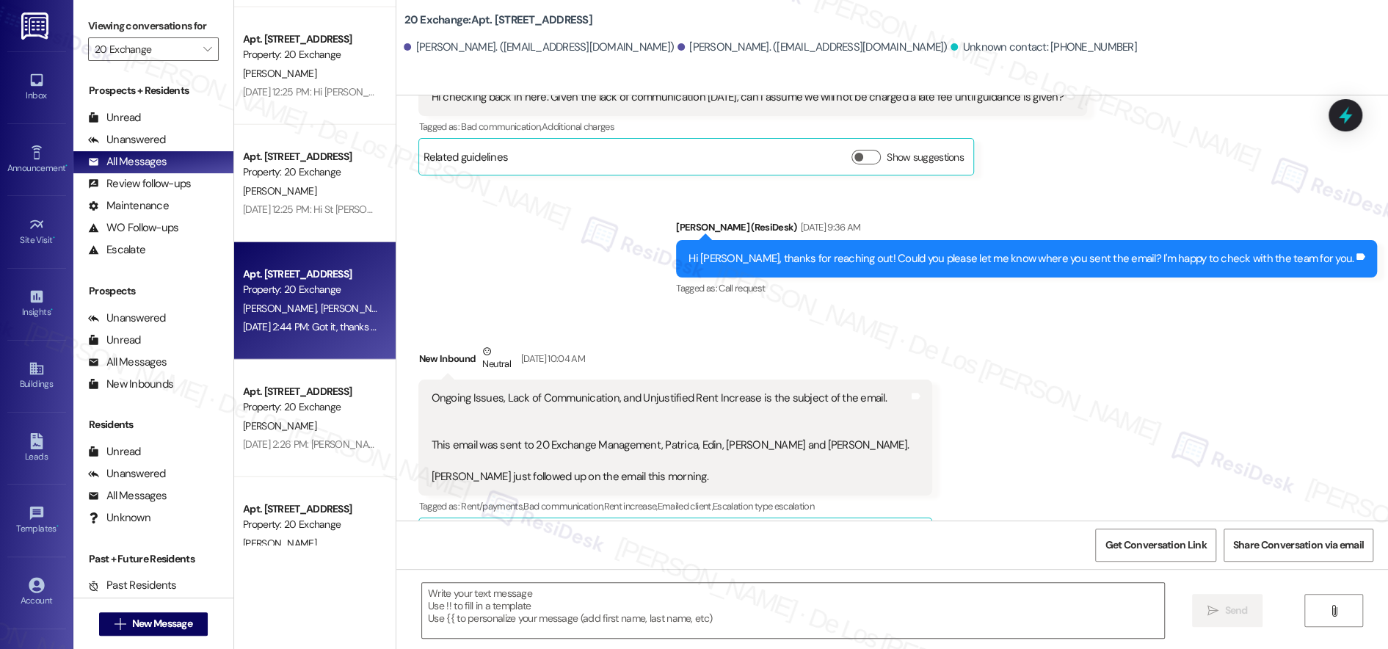
scroll to position [2790, 0]
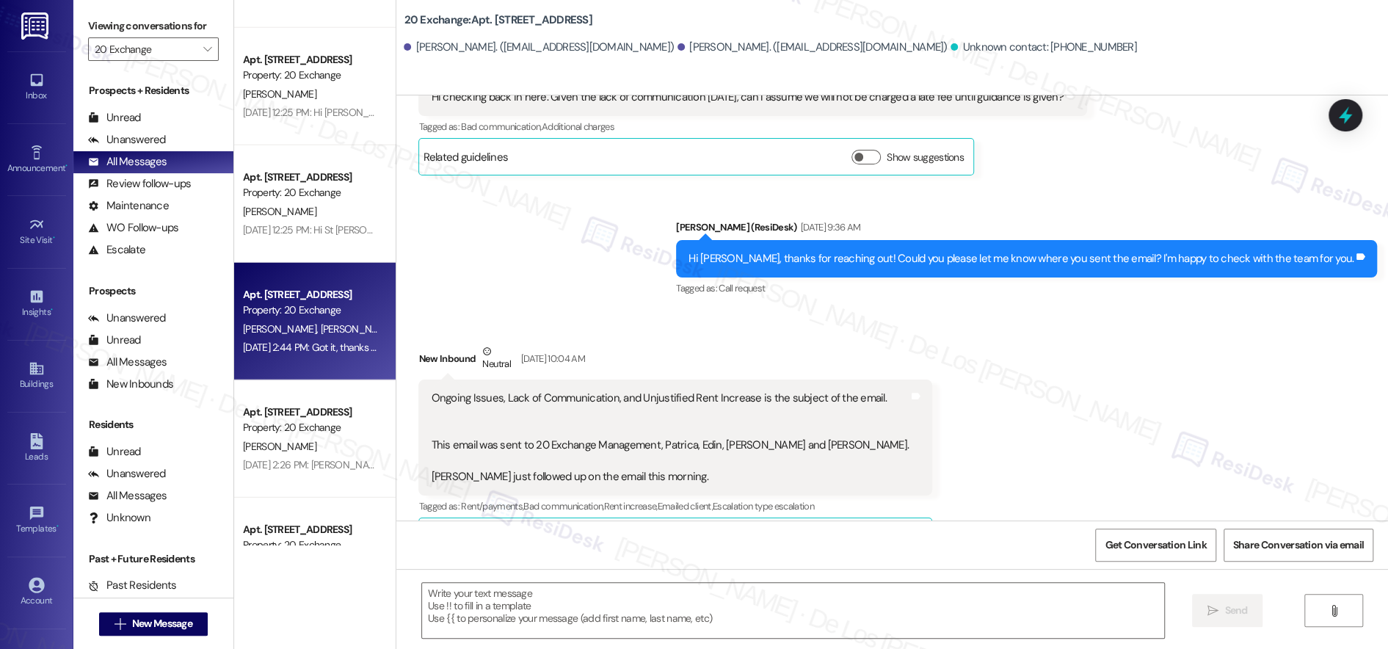
click at [278, 234] on div "[DATE] 12:25 PM: Hi St [PERSON_NAME] and [PERSON_NAME]! We're so glad you chose…" at bounding box center [904, 229] width 1323 height 13
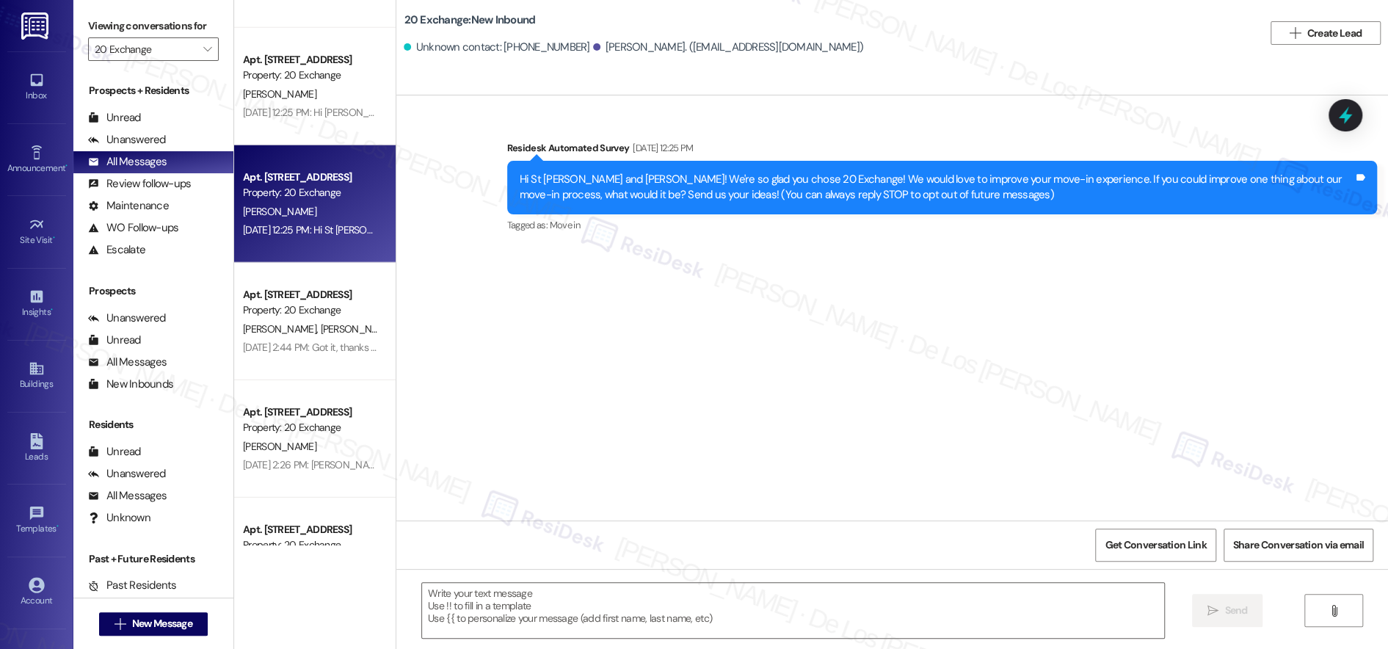
type textarea "Fetching suggested responses. Please feel free to read through the conversation…"
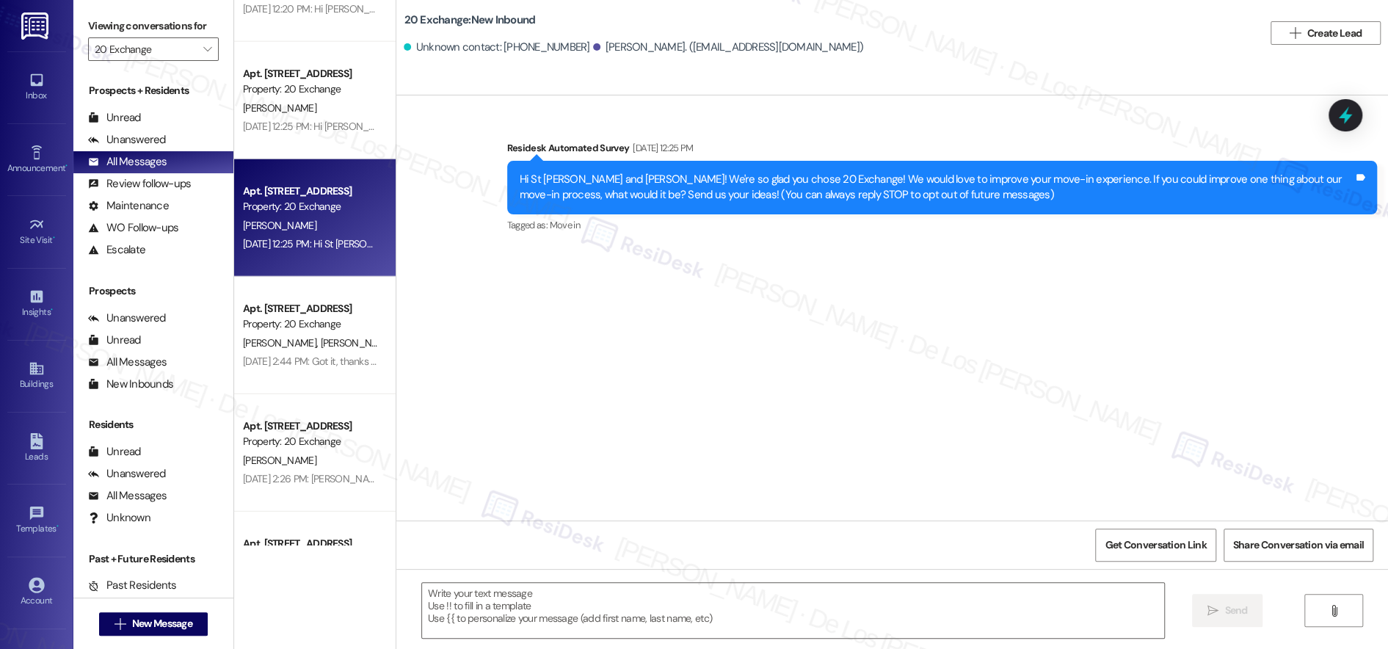
scroll to position [2775, 0]
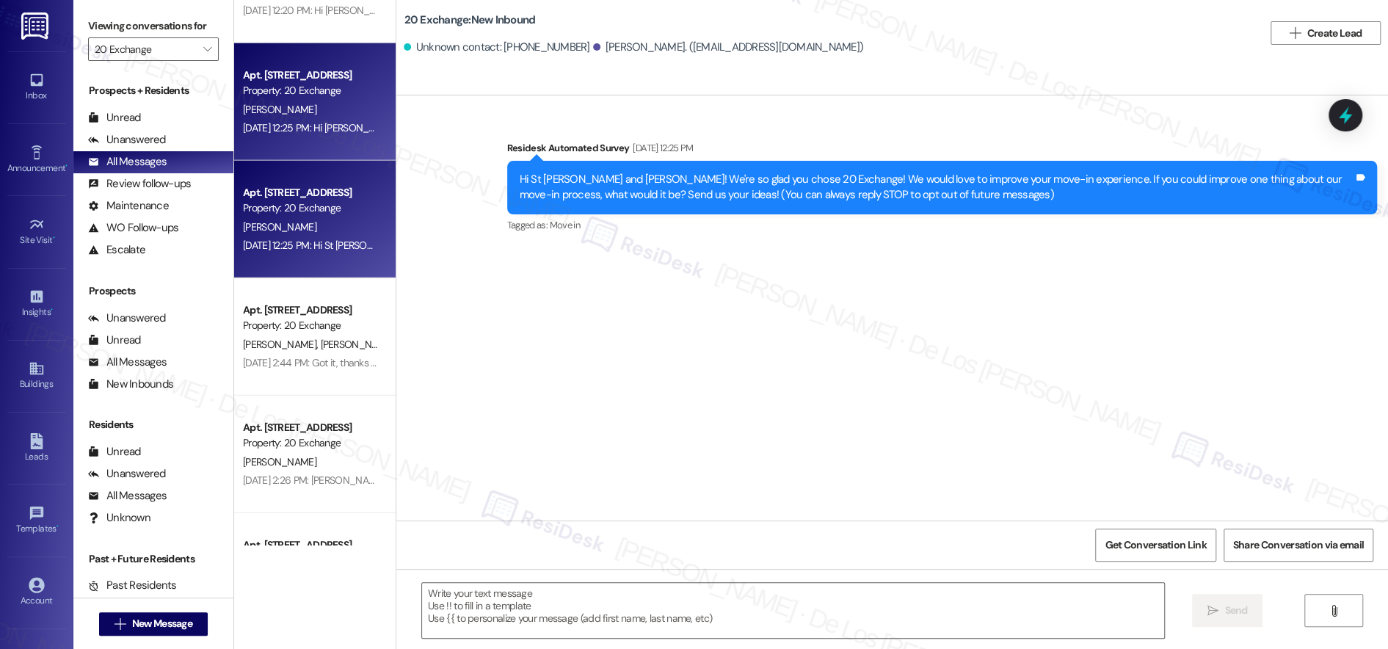
click at [275, 139] on div "Apt. [STREET_ADDRESS] Property: 20 Exchange [PERSON_NAME] [DATE] 12:25 PM: Hi […" at bounding box center [314, 101] width 161 height 117
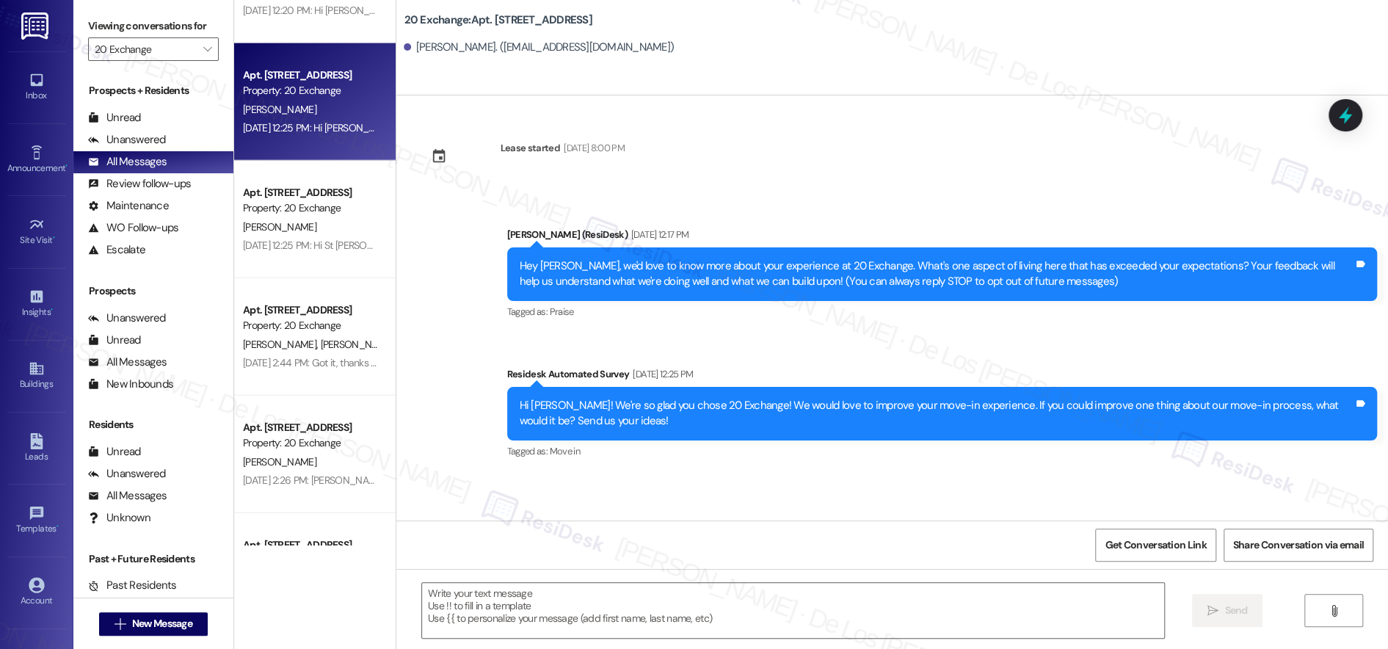
type textarea "Fetching suggested responses. Please feel free to read through the conversation…"
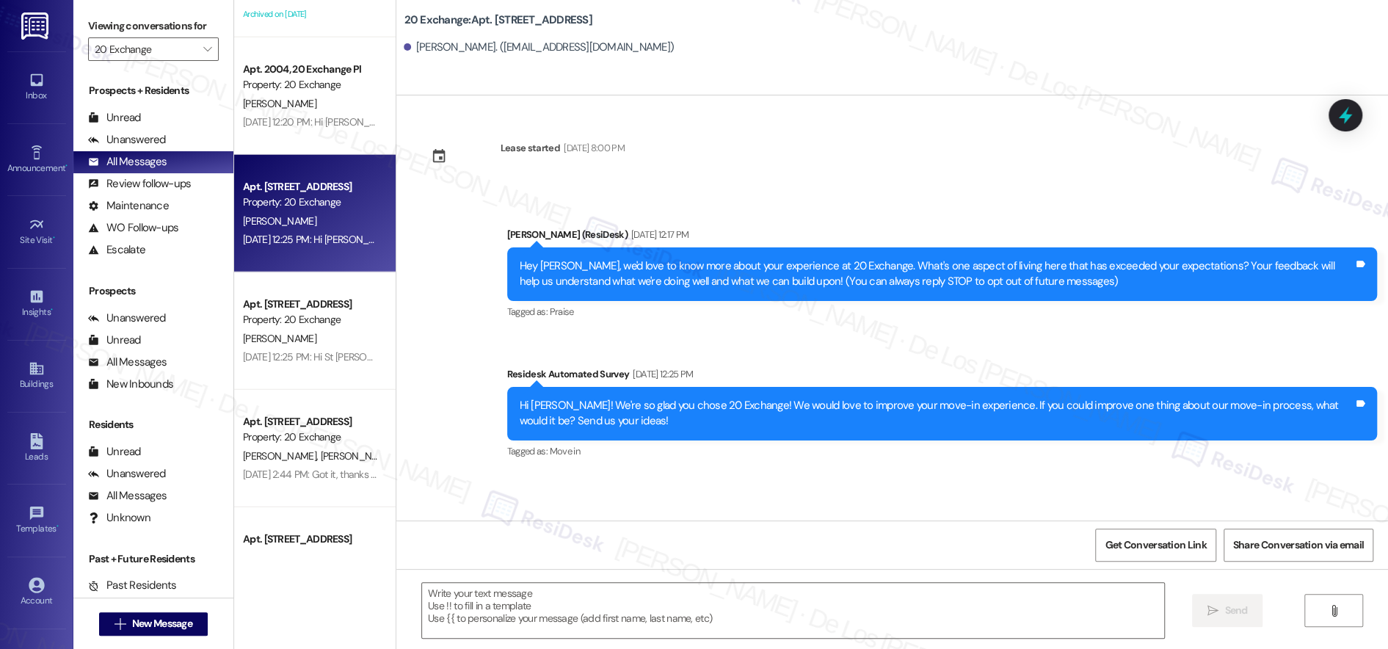
scroll to position [2575, 0]
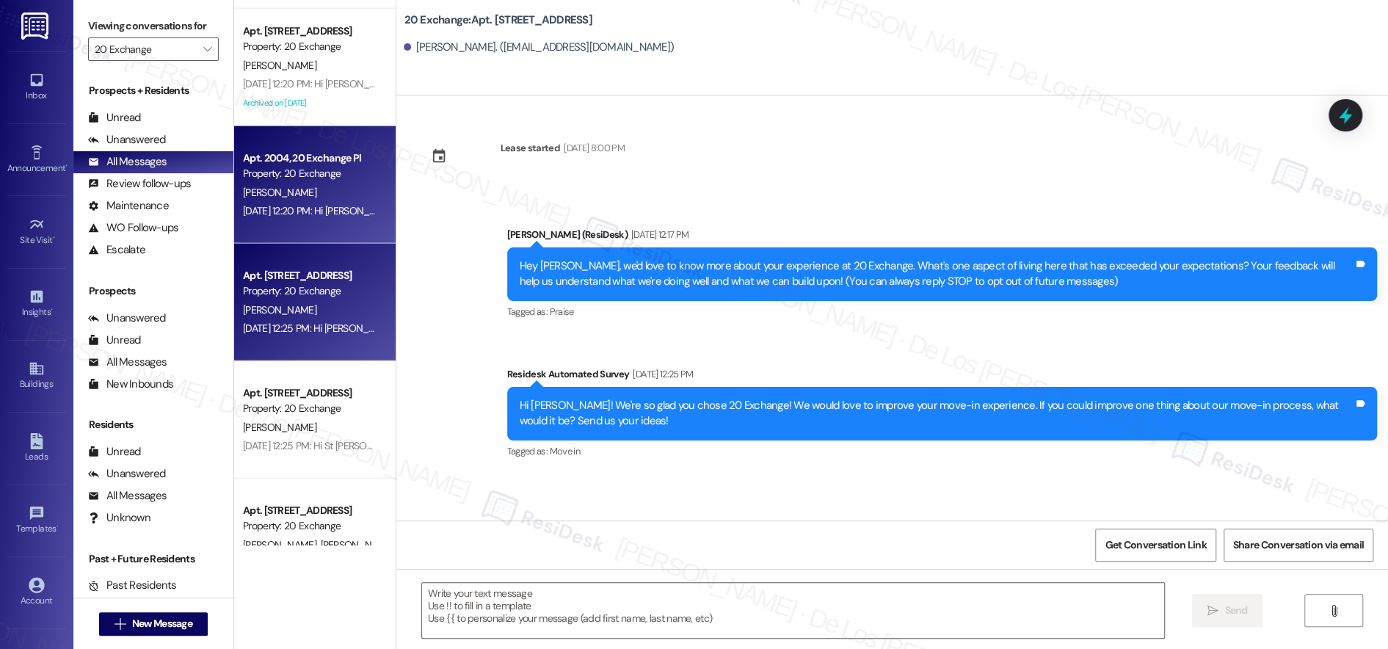
click at [290, 209] on div "[DATE] 12:20 PM: Hi [PERSON_NAME] and [PERSON_NAME]! We're so glad you chose 20…" at bounding box center [899, 210] width 1312 height 13
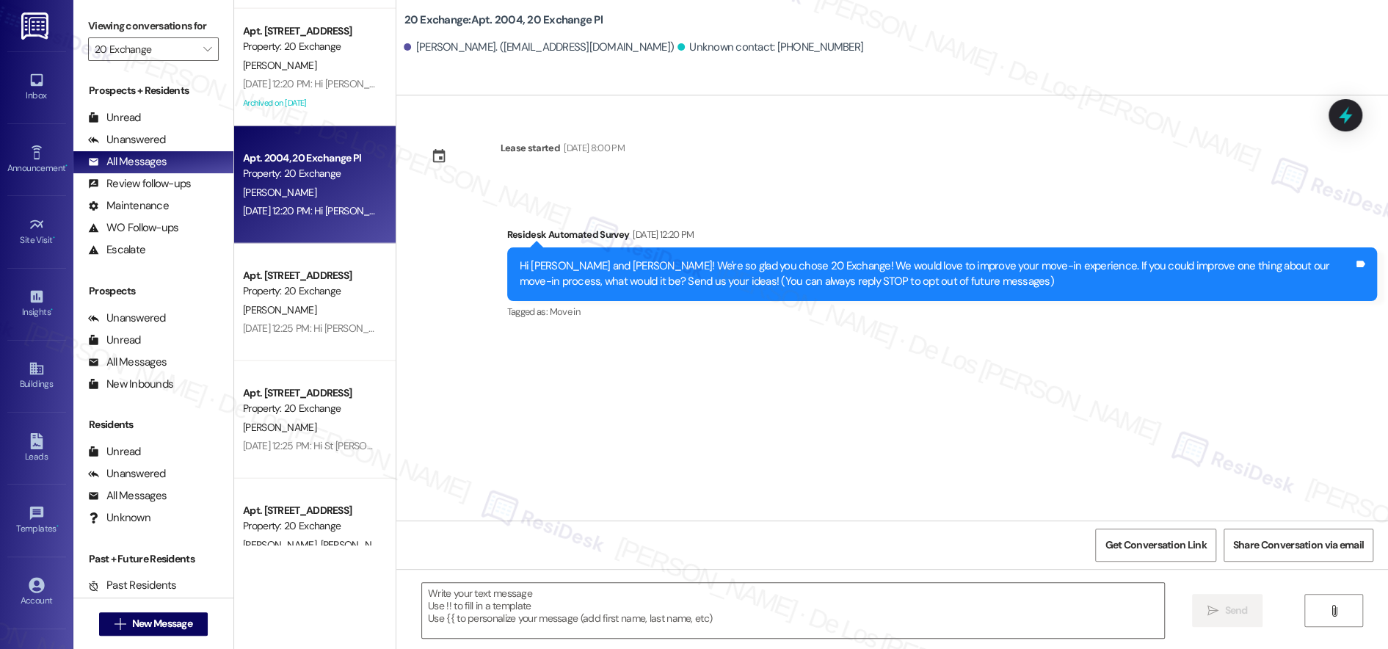
type textarea "Fetching suggested responses. Please feel free to read through the conversation…"
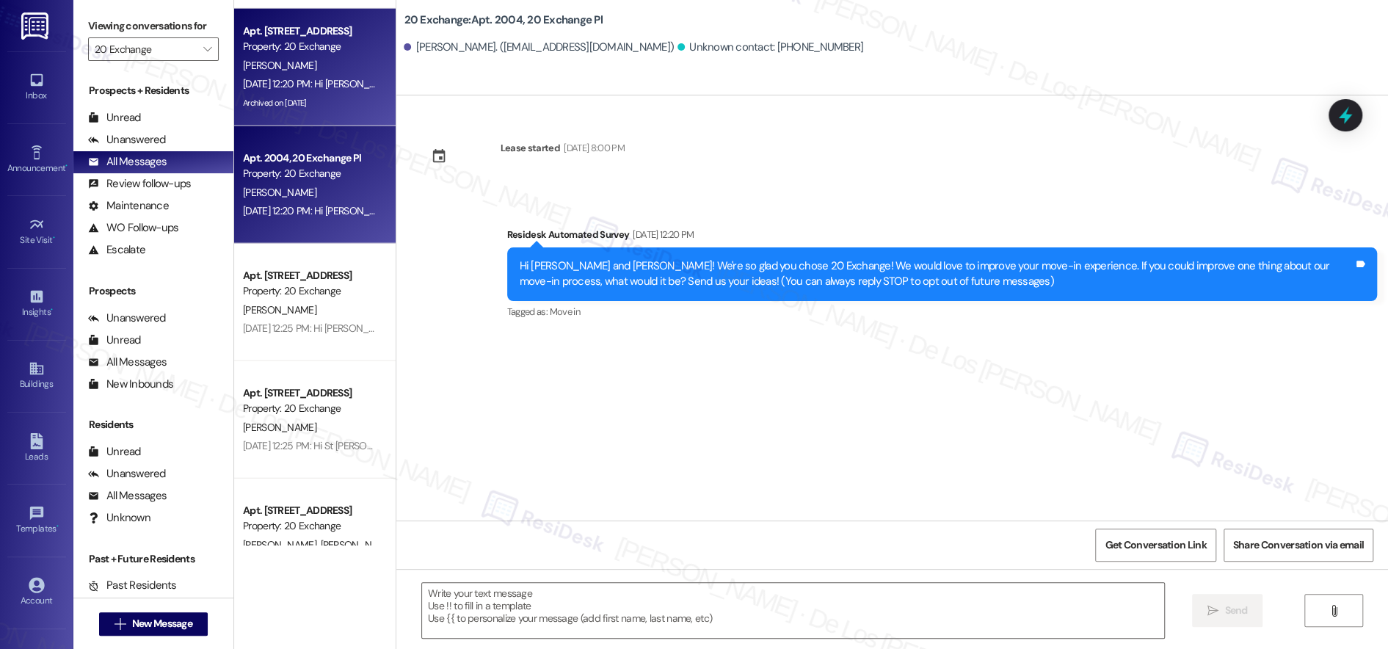
click at [311, 114] on div "Apt. 709, 20 Exchange Pl Property: 20 Exchange [PERSON_NAME] [DATE] 12:20 PM: H…" at bounding box center [314, 67] width 161 height 117
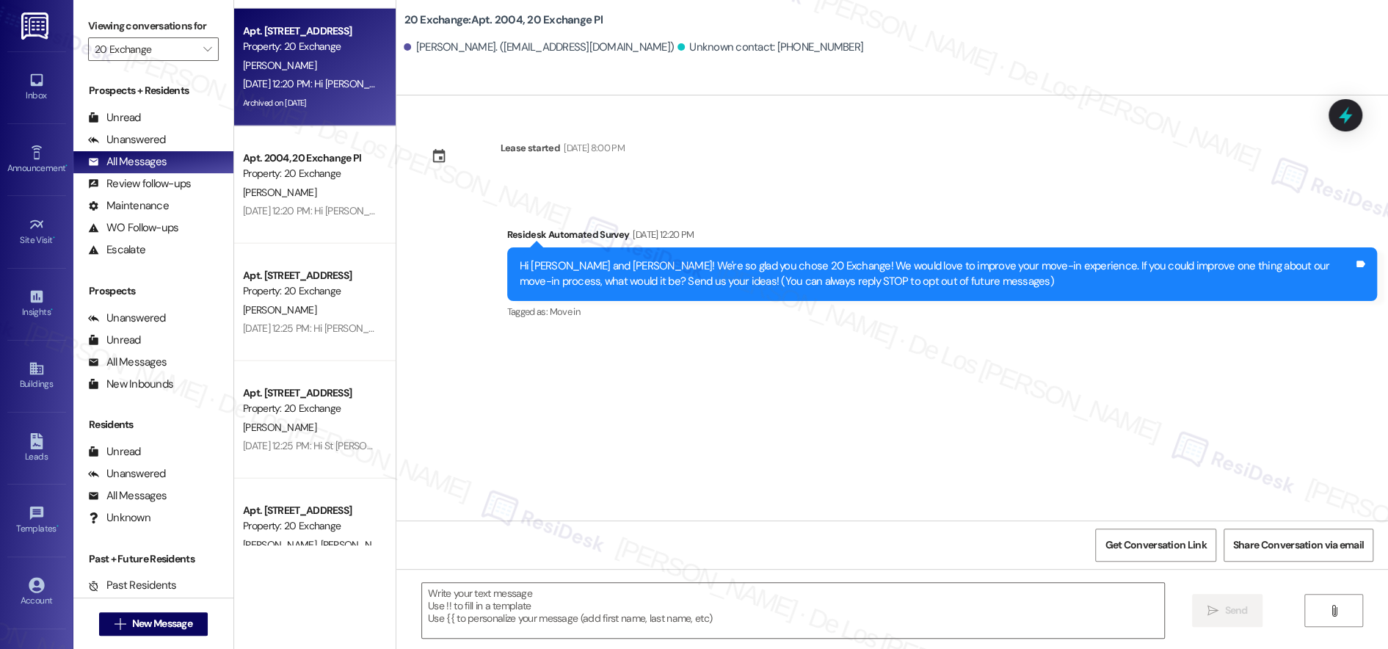
type textarea "Fetching suggested responses. Please feel free to read through the conversation…"
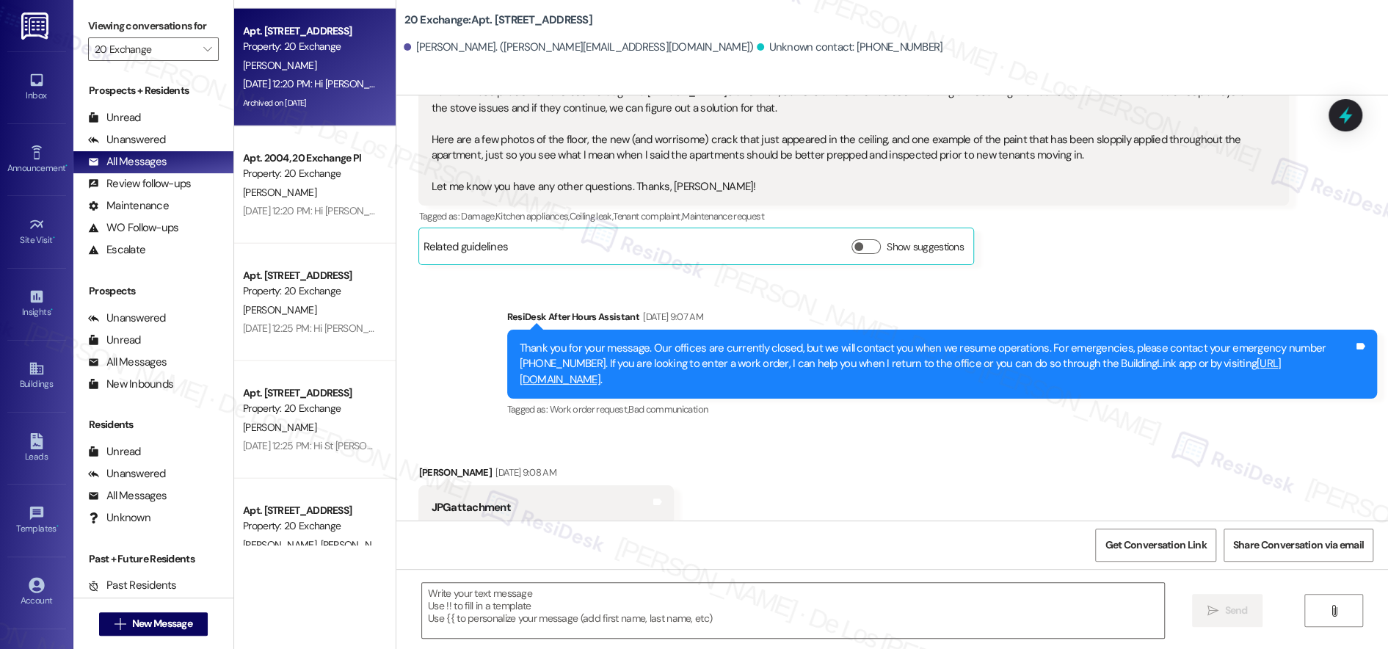
type textarea "Fetching suggested responses. Please feel free to read through the conversation…"
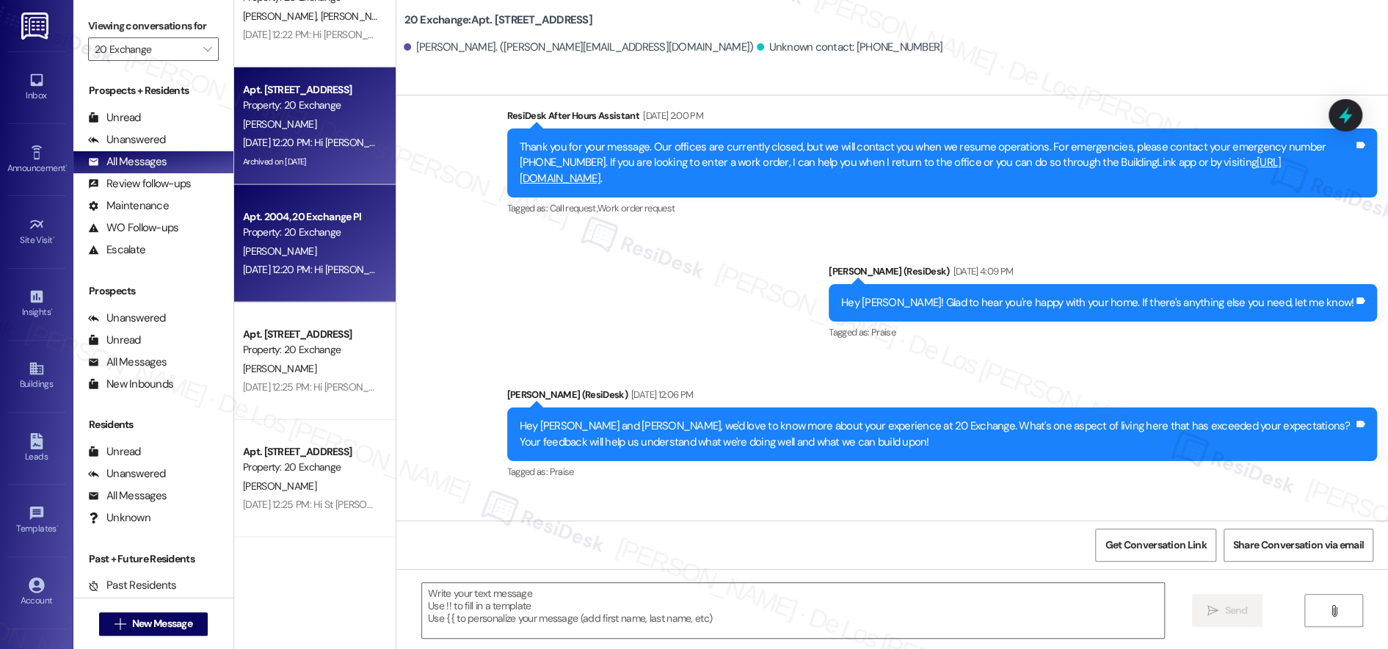
scroll to position [2368, 0]
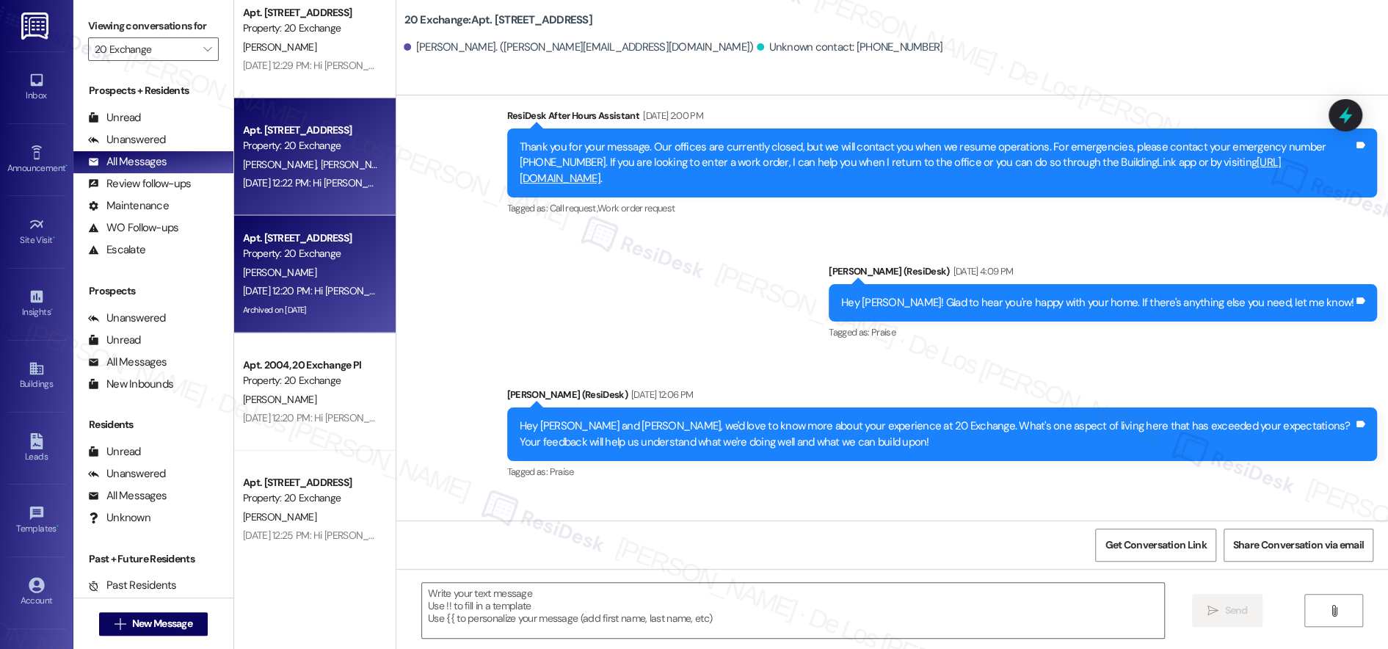
click at [338, 172] on div "[PERSON_NAME] [PERSON_NAME]" at bounding box center [310, 165] width 139 height 18
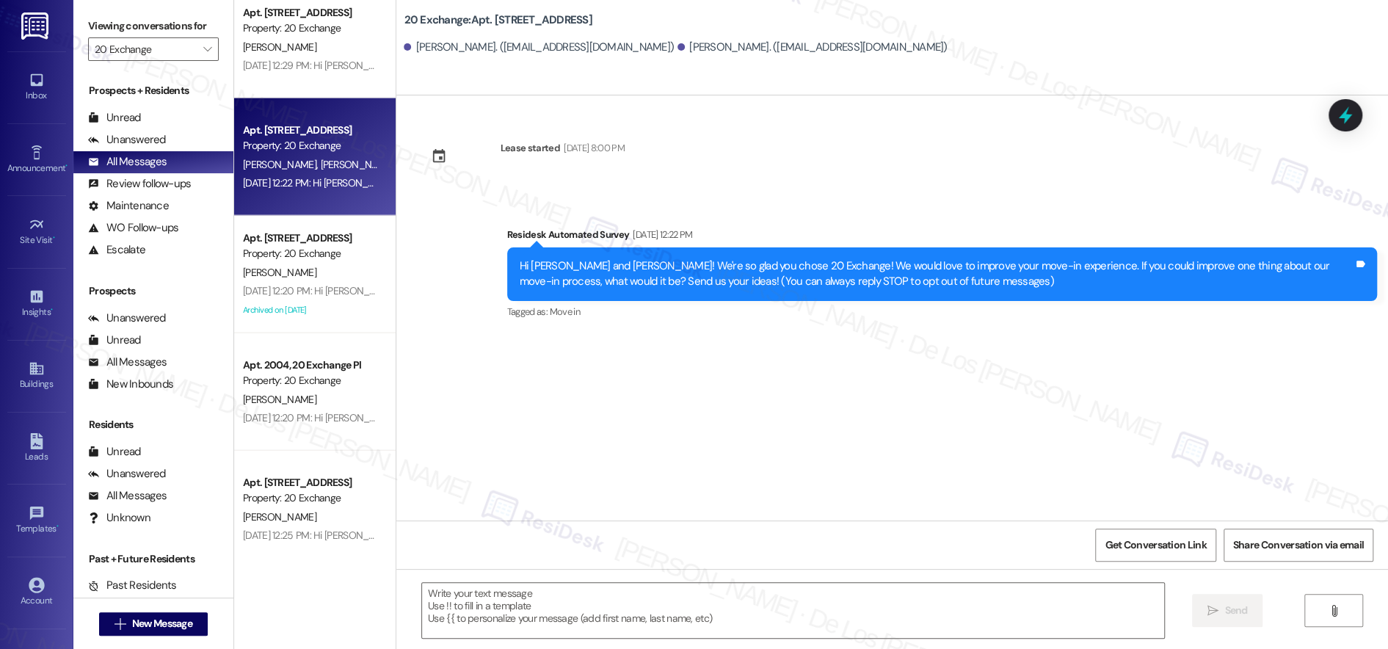
type textarea "Fetching suggested responses. Please feel free to read through the conversation…"
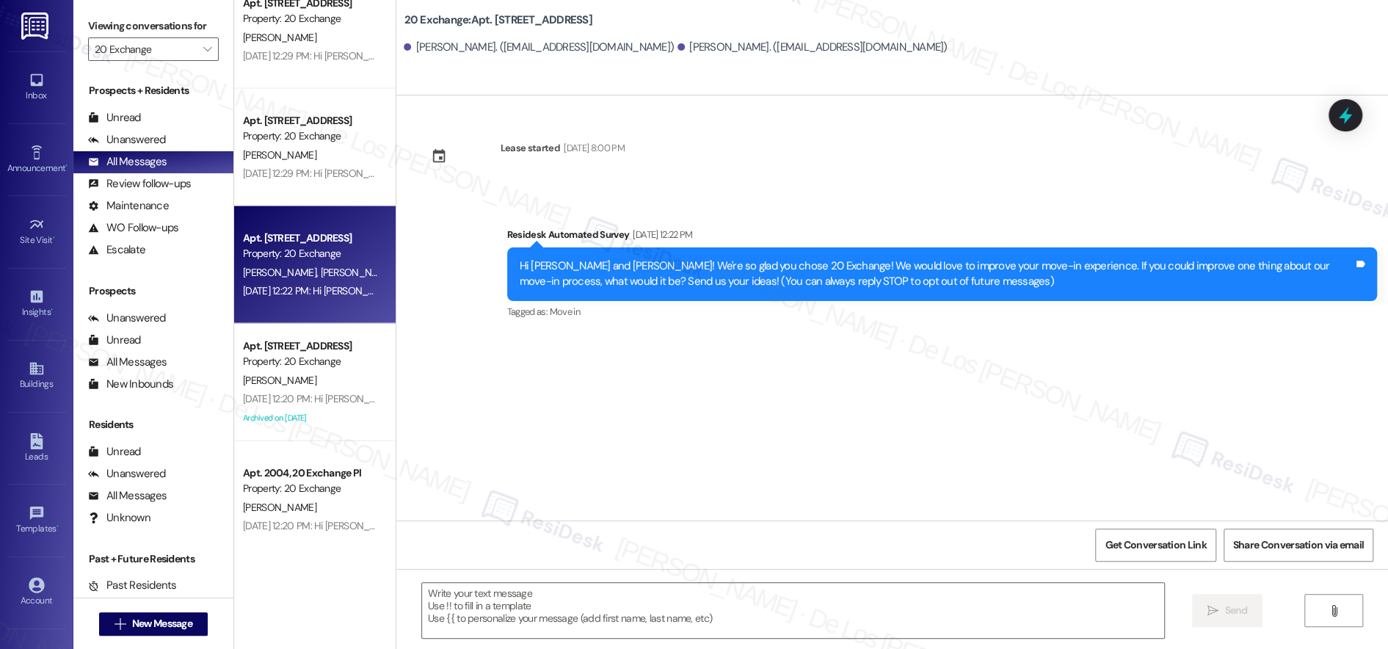
scroll to position [2237, 0]
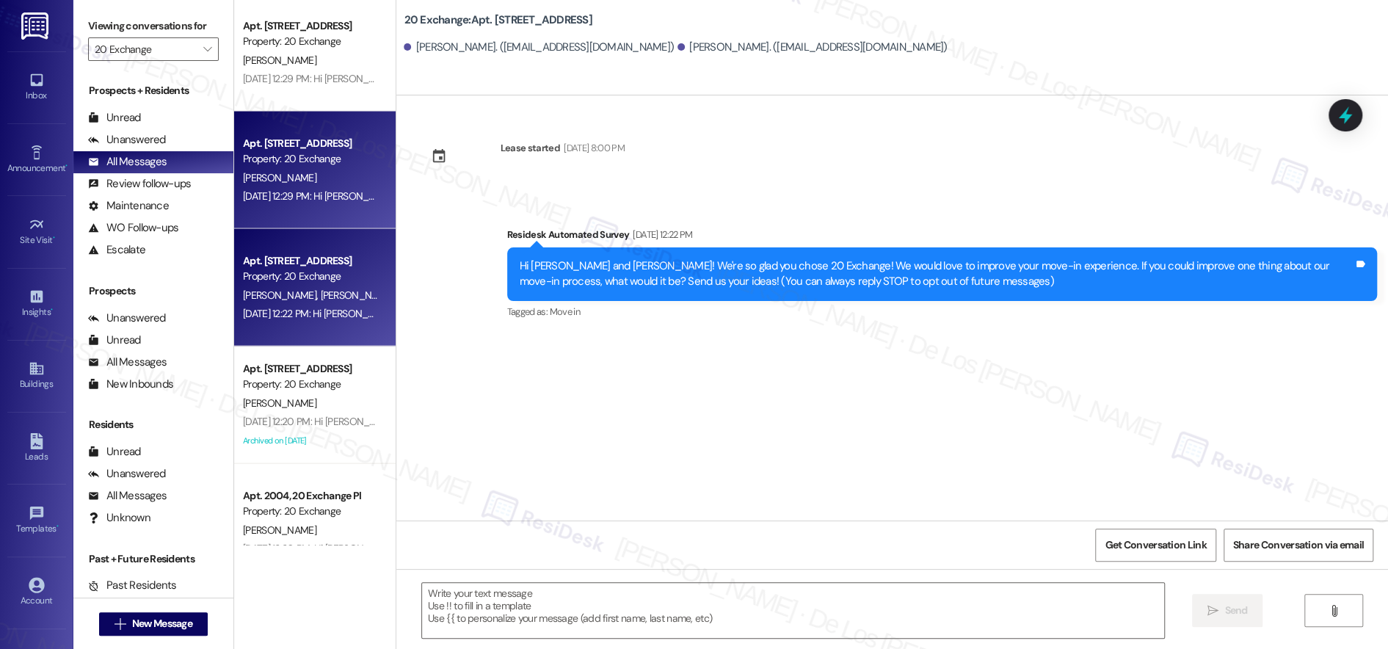
click at [288, 161] on div "Property: 20 Exchange" at bounding box center [311, 158] width 136 height 15
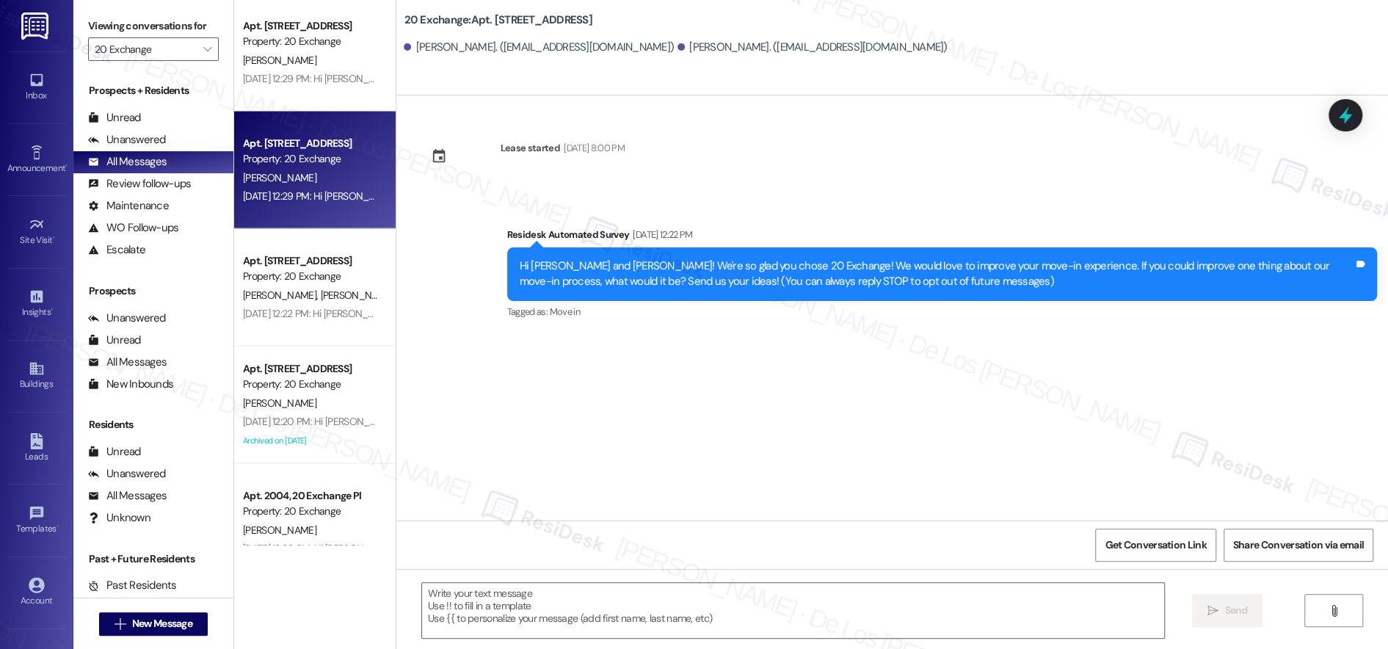
type textarea "Fetching suggested responses. Please feel free to read through the conversation…"
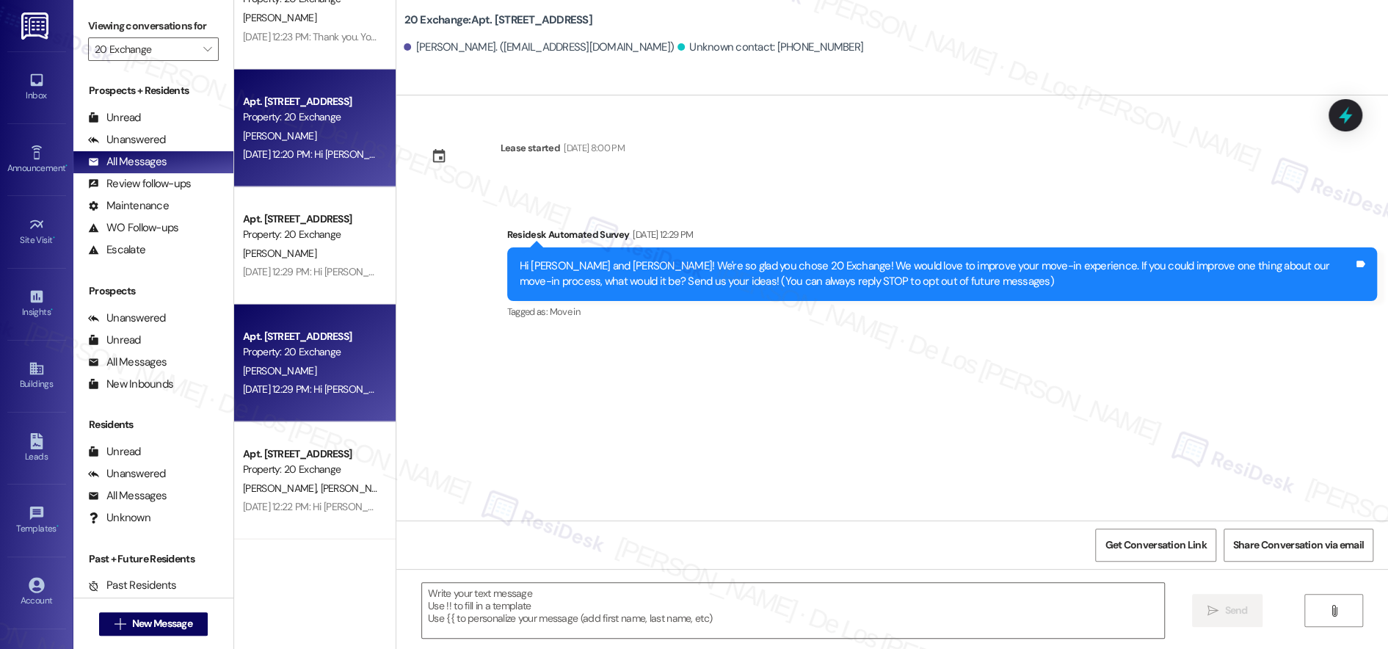
scroll to position [1986, 0]
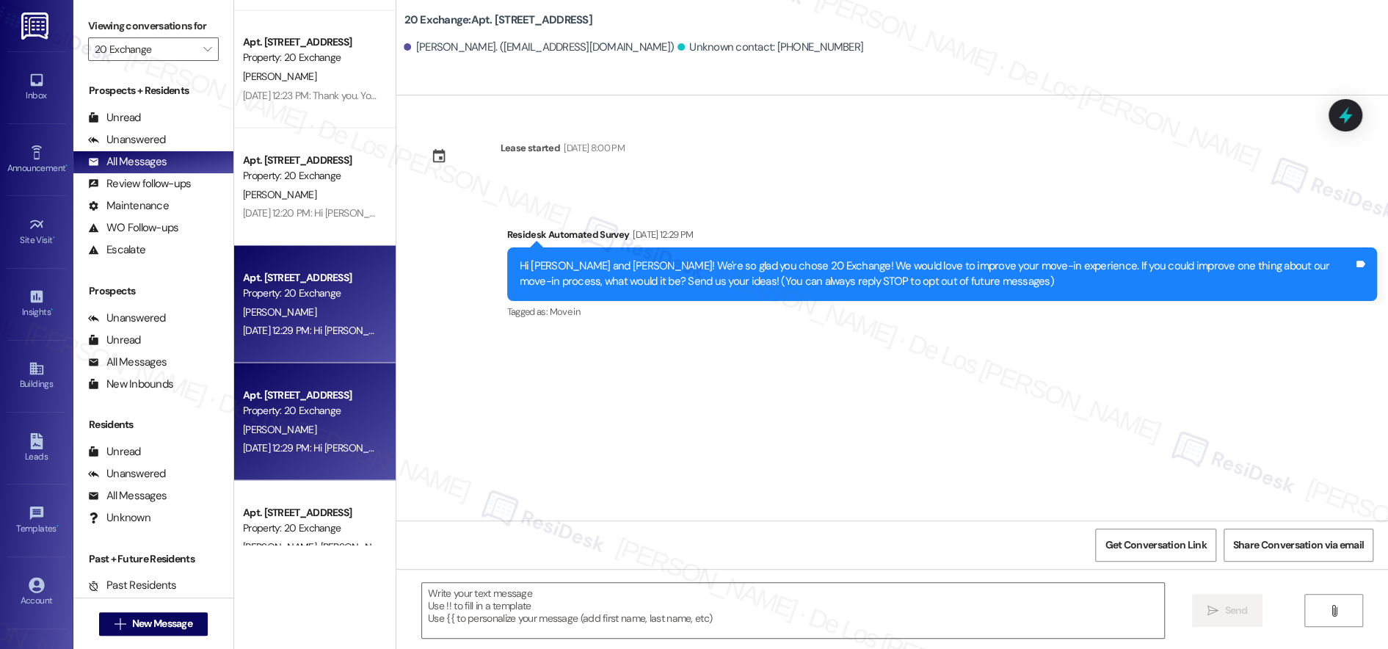
click at [305, 295] on div "Property: 20 Exchange" at bounding box center [311, 292] width 136 height 15
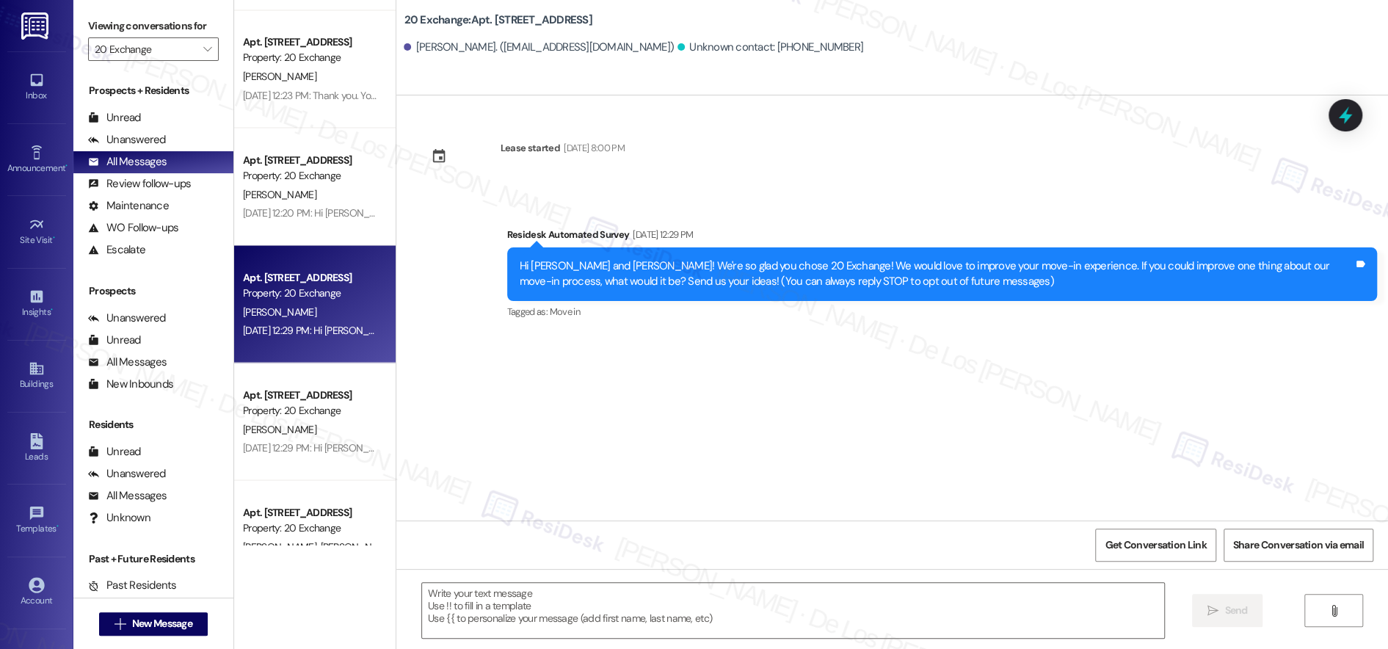
type textarea "Fetching suggested responses. Please feel free to read through the conversation…"
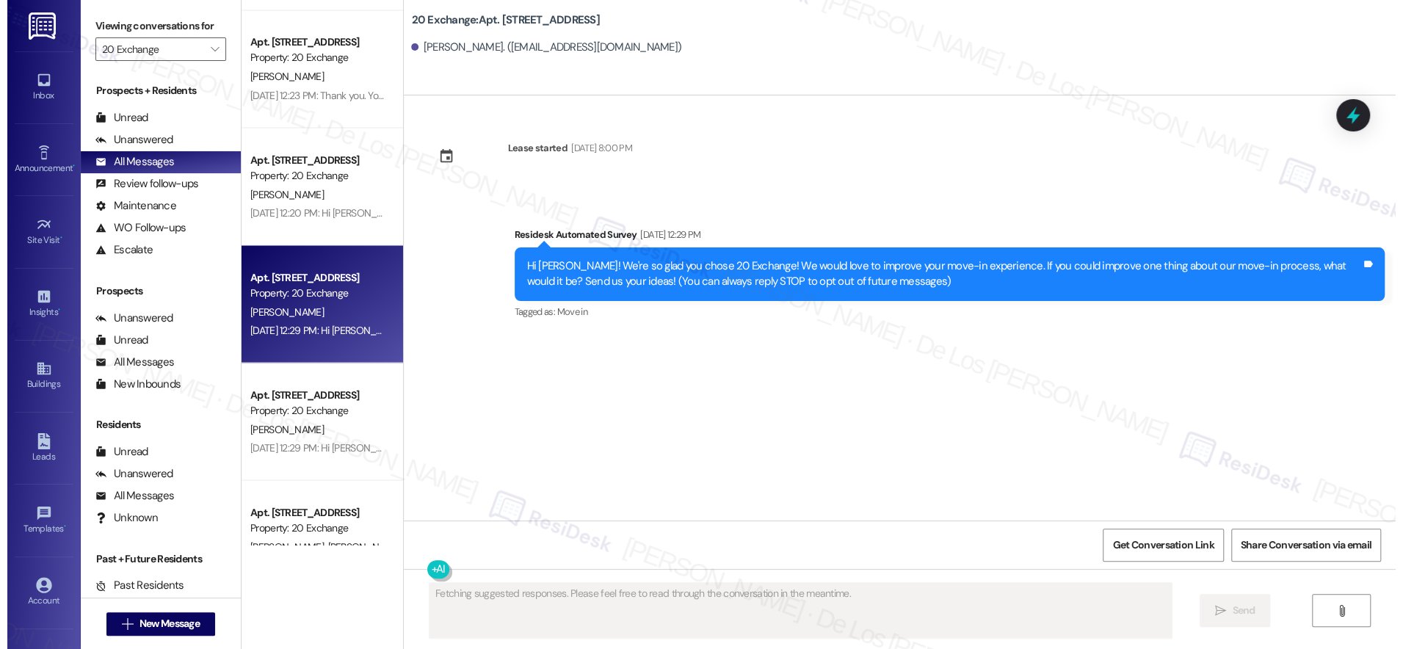
scroll to position [1, 0]
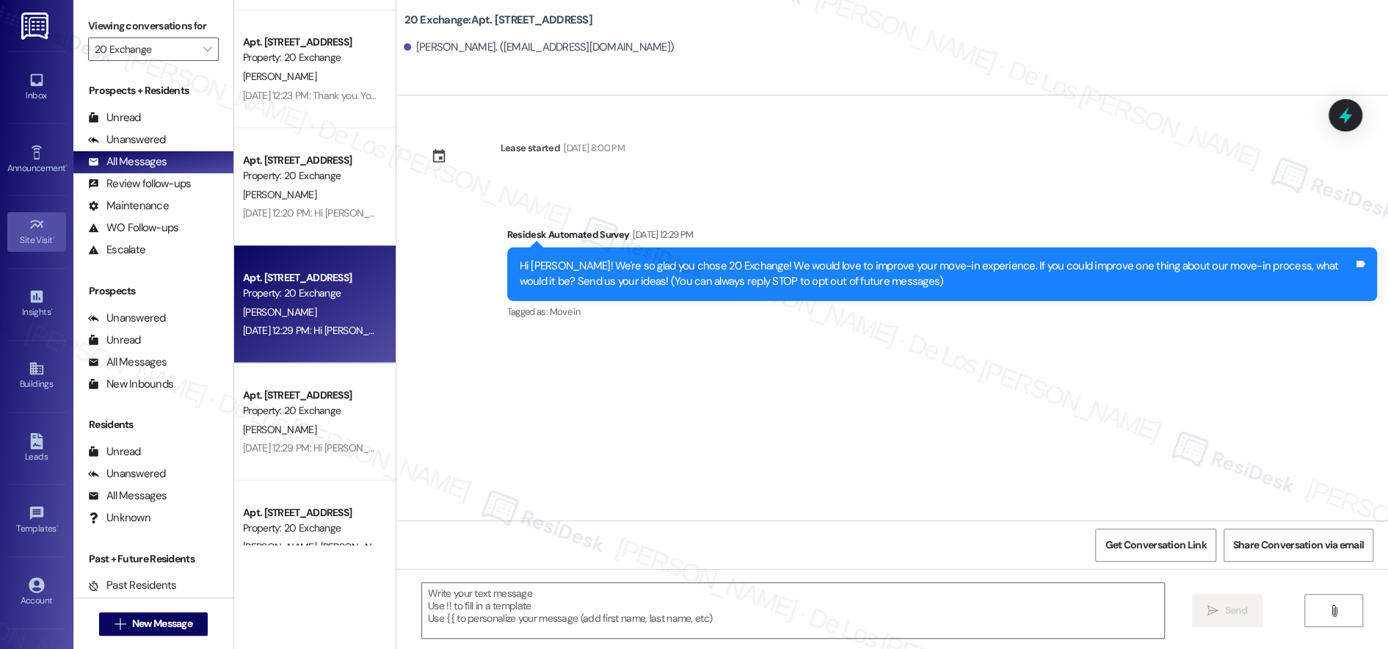
click at [29, 241] on div "Site Visit •" at bounding box center [36, 240] width 73 height 15
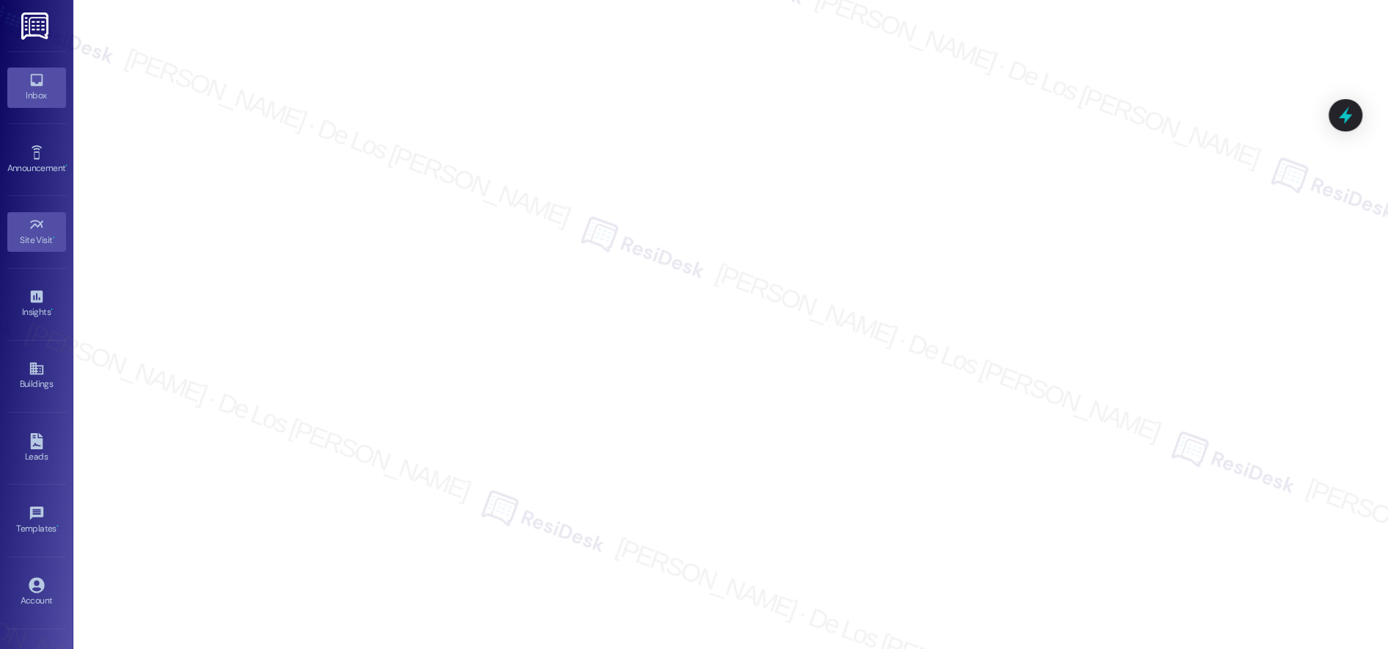
click at [40, 86] on icon at bounding box center [37, 80] width 16 height 16
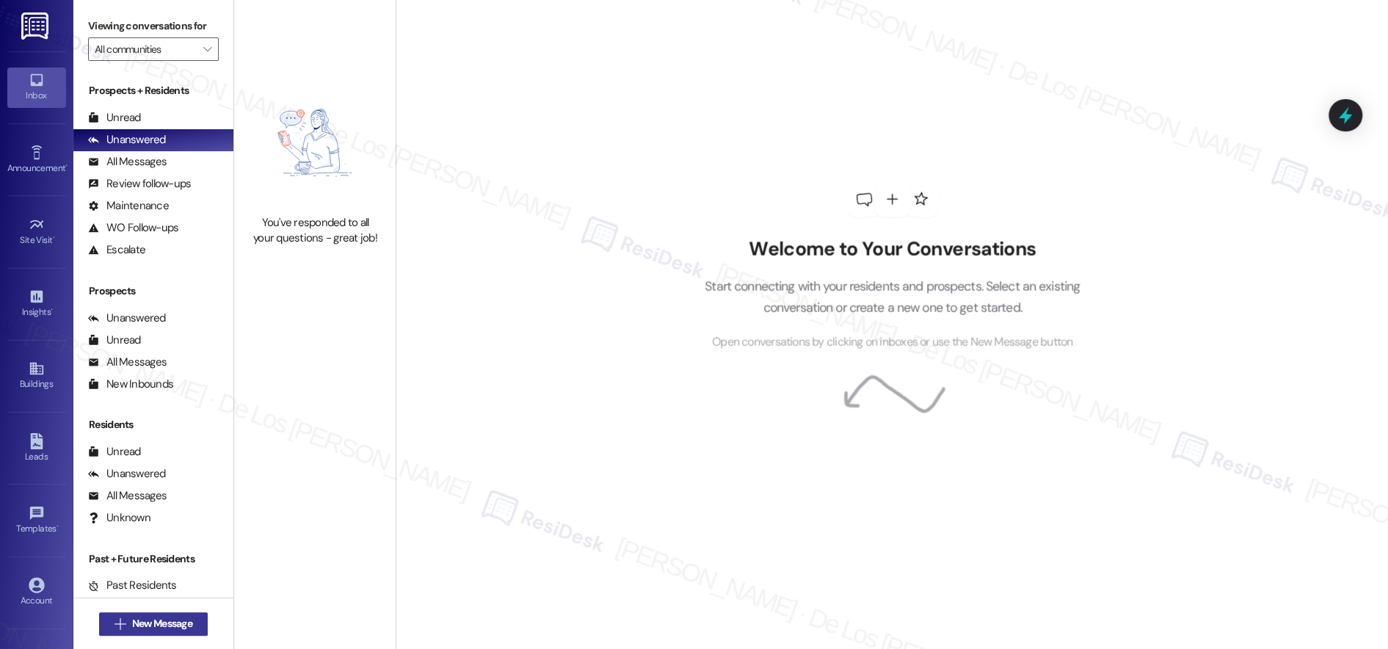
click at [142, 621] on span "New Message" at bounding box center [162, 623] width 60 height 15
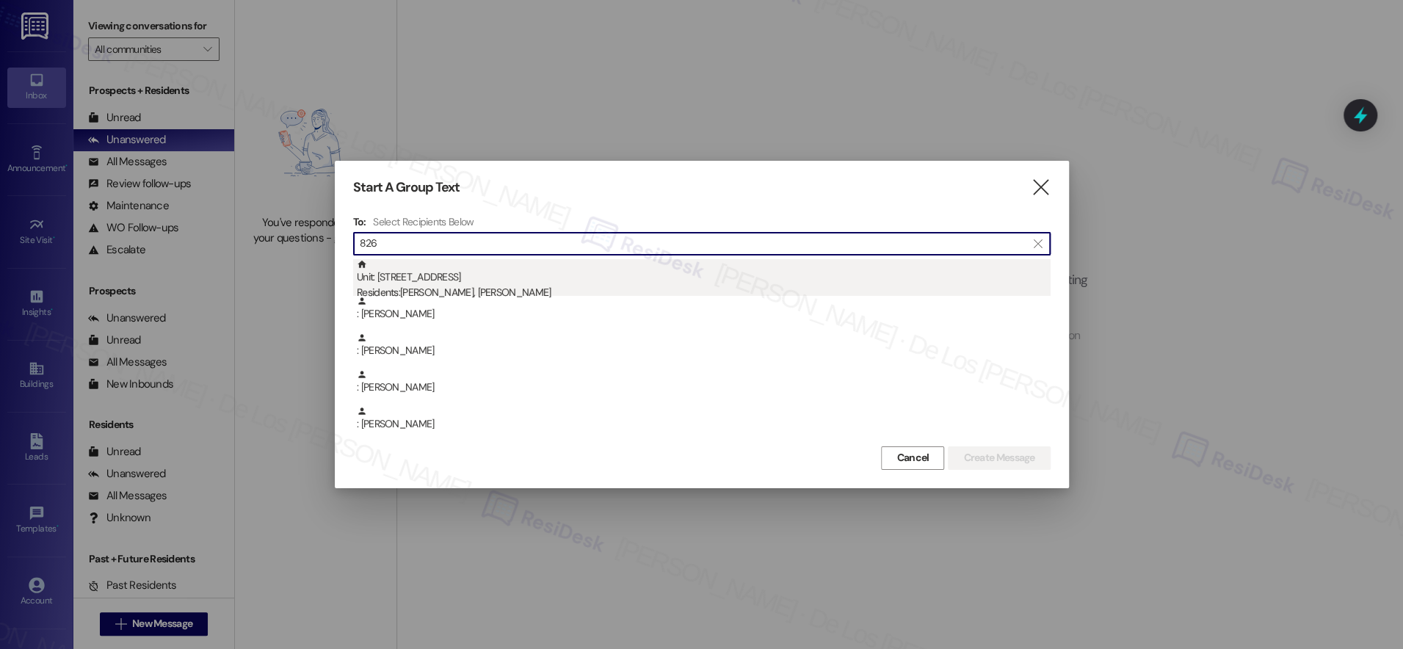
type input "826"
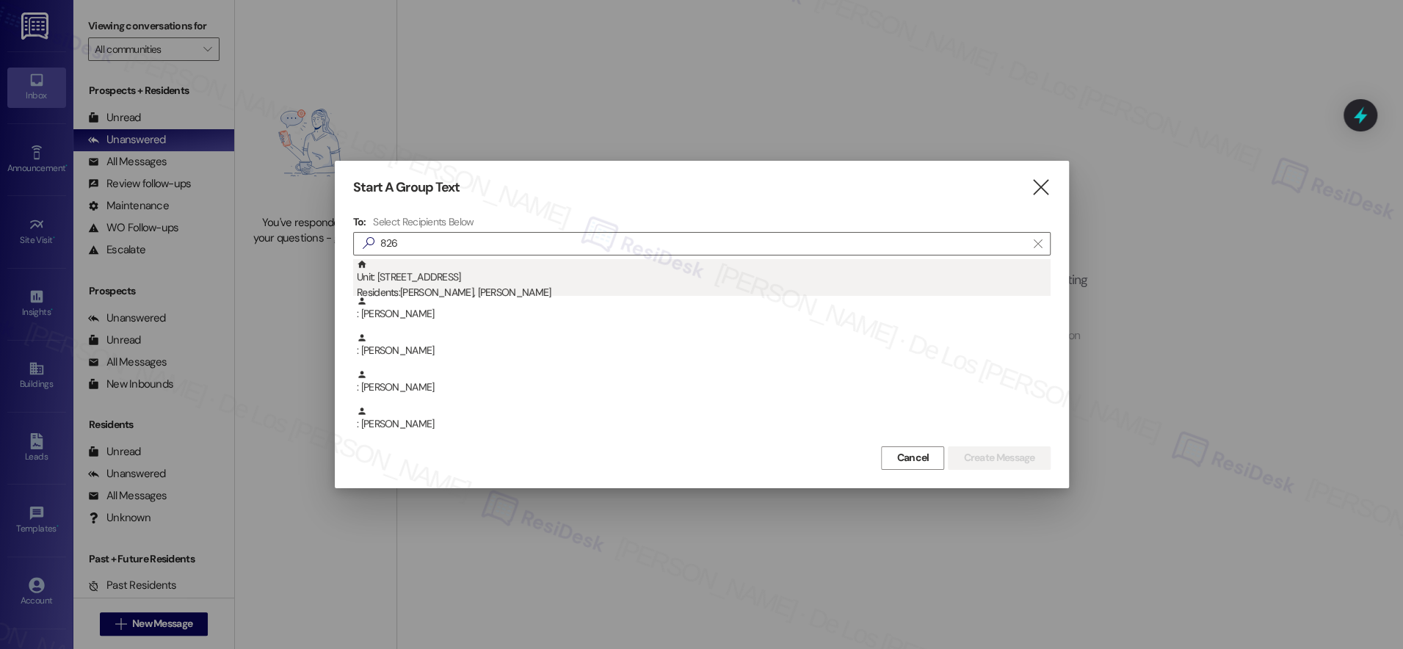
click at [545, 277] on div "Unit: 826 - 20 Exchange Pl Residents: [PERSON_NAME], [PERSON_NAME]" at bounding box center [704, 280] width 694 height 42
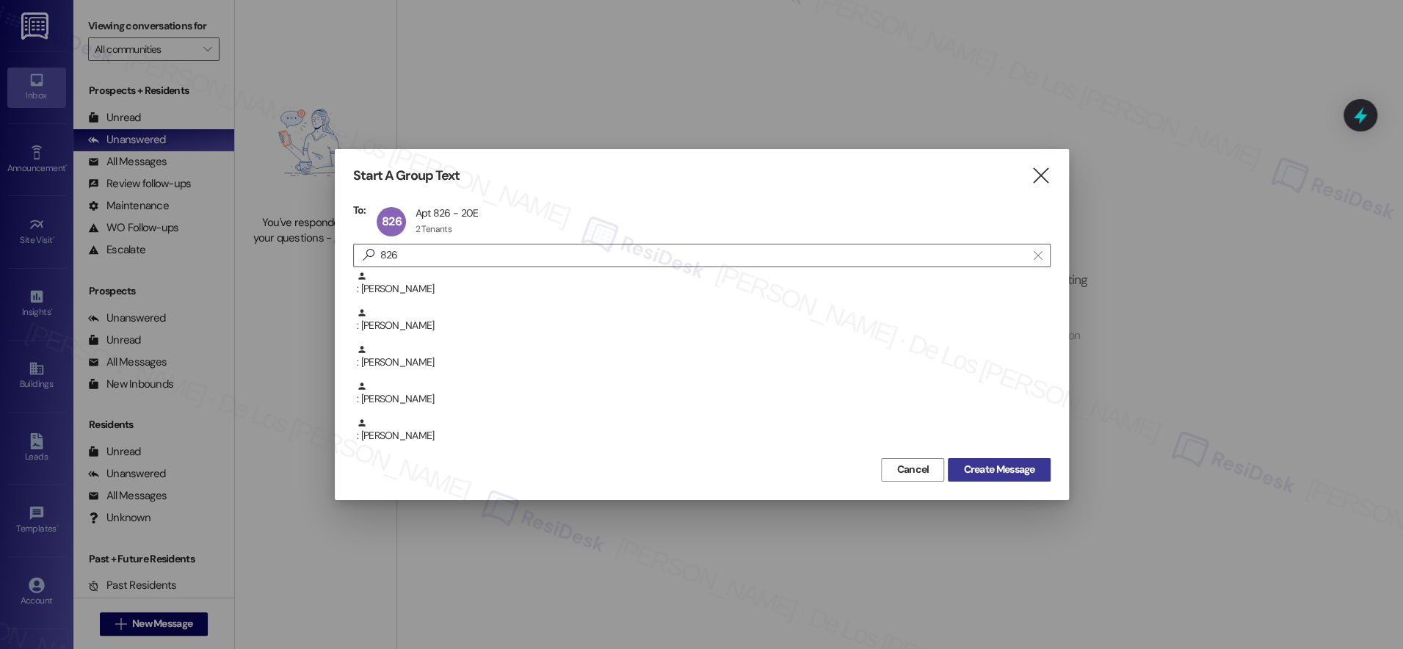
click at [1021, 467] on span "Create Message" at bounding box center [998, 469] width 71 height 15
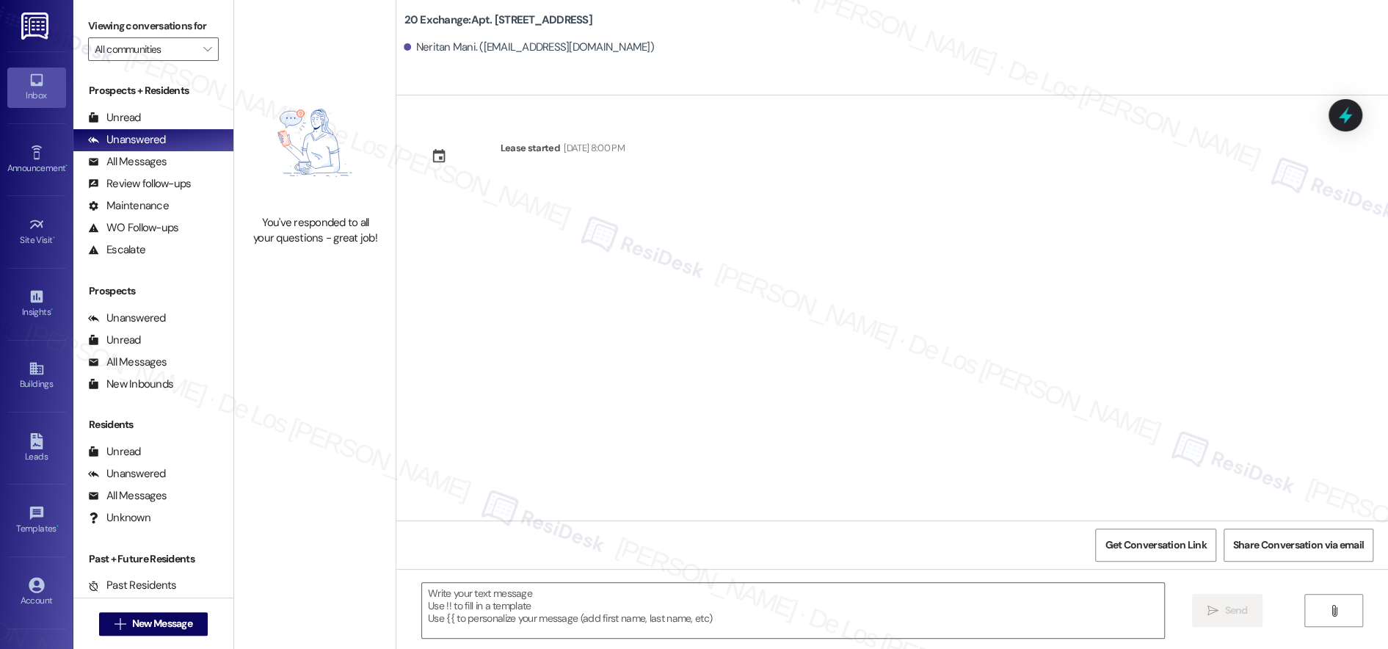
type textarea "Fetching suggested responses. Please feel free to read through the conversation…"
click at [150, 627] on span "New Message" at bounding box center [162, 623] width 60 height 15
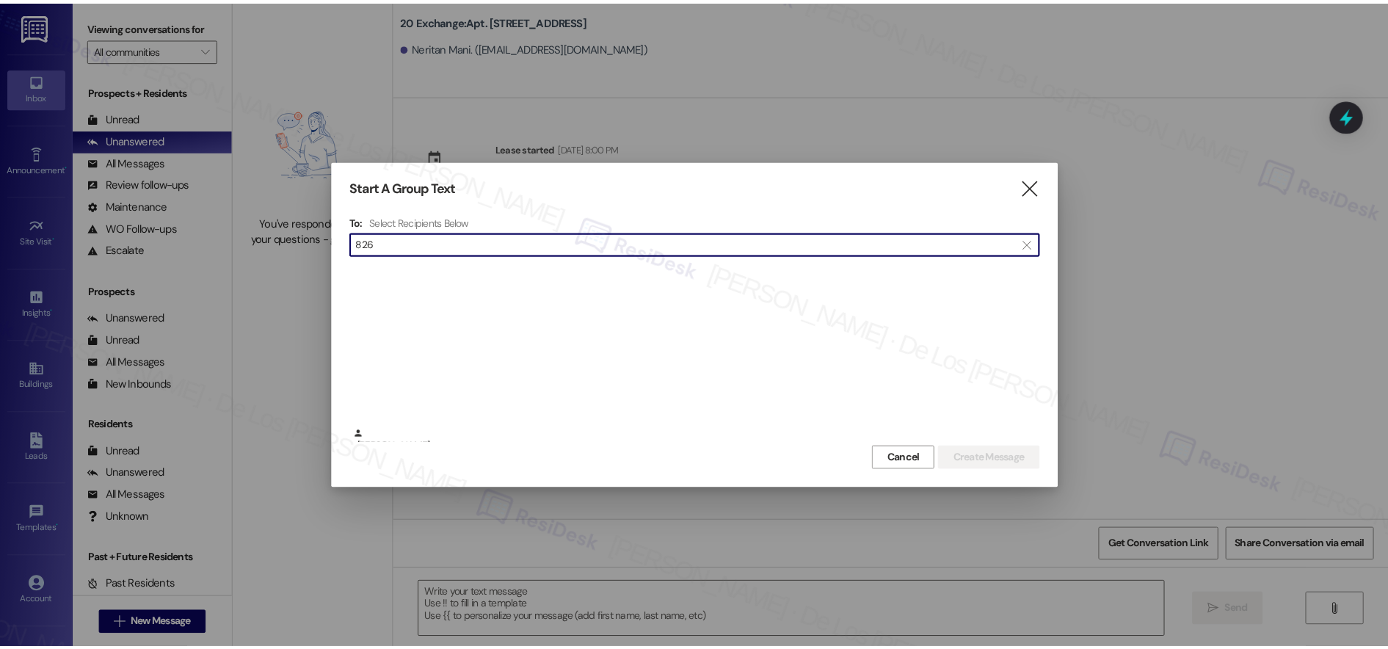
scroll to position [366, 0]
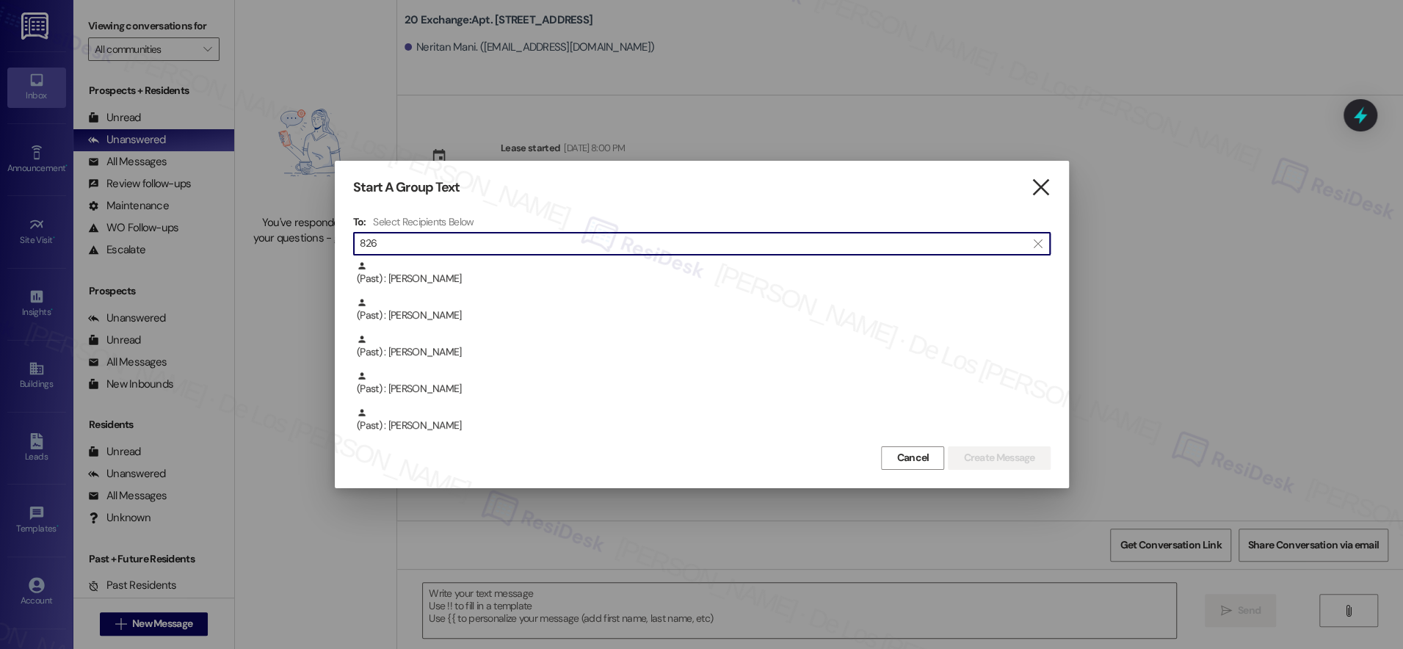
type input "826"
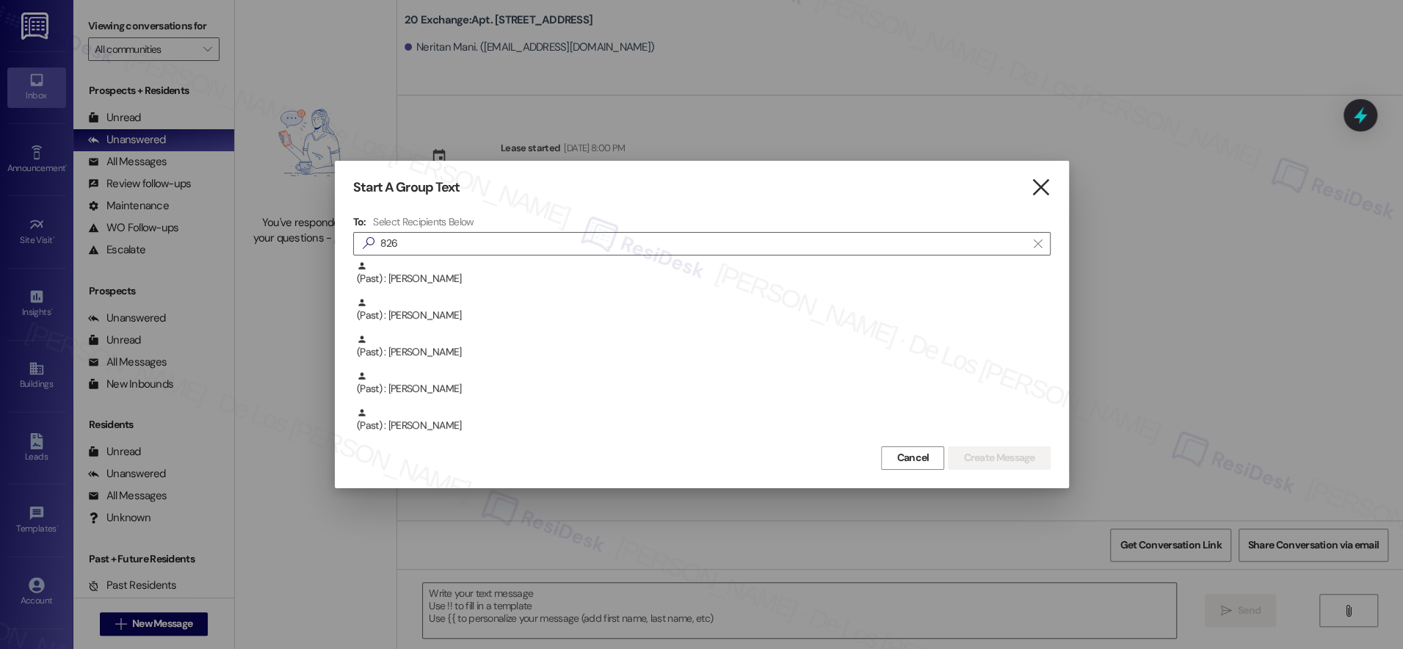
click at [1039, 191] on icon "" at bounding box center [1040, 187] width 20 height 15
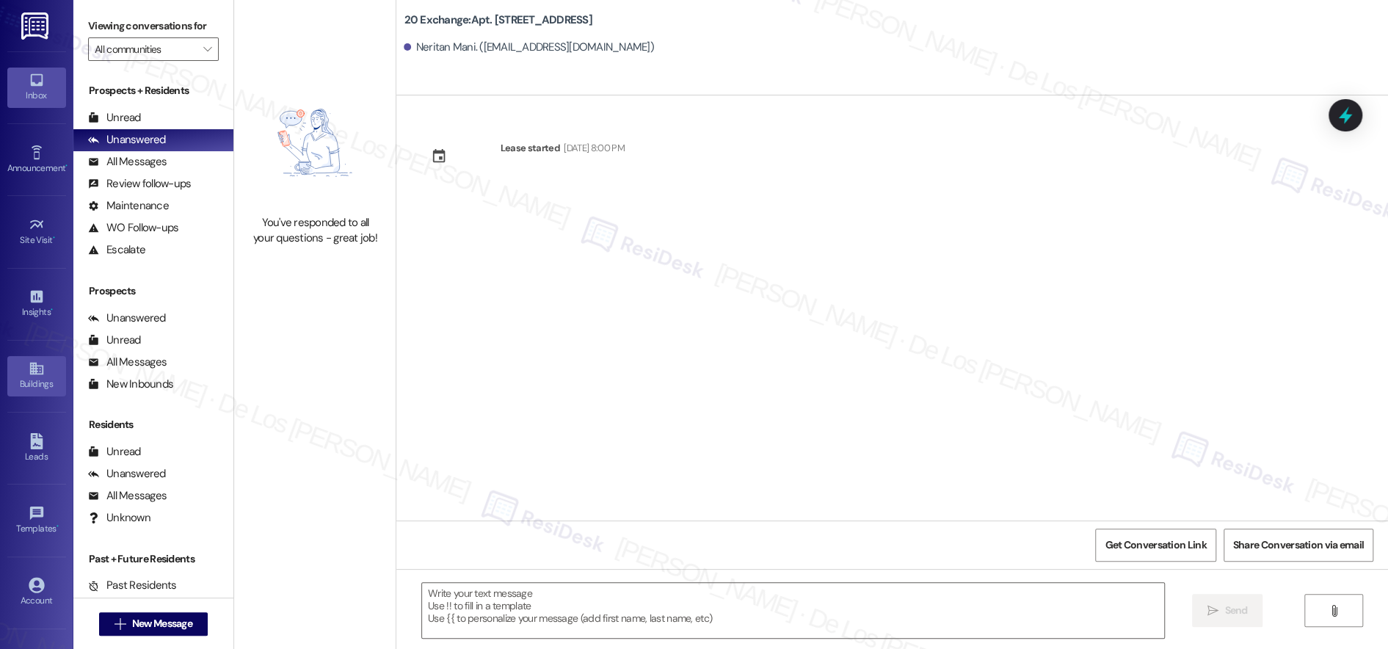
click at [29, 369] on icon at bounding box center [37, 368] width 16 height 16
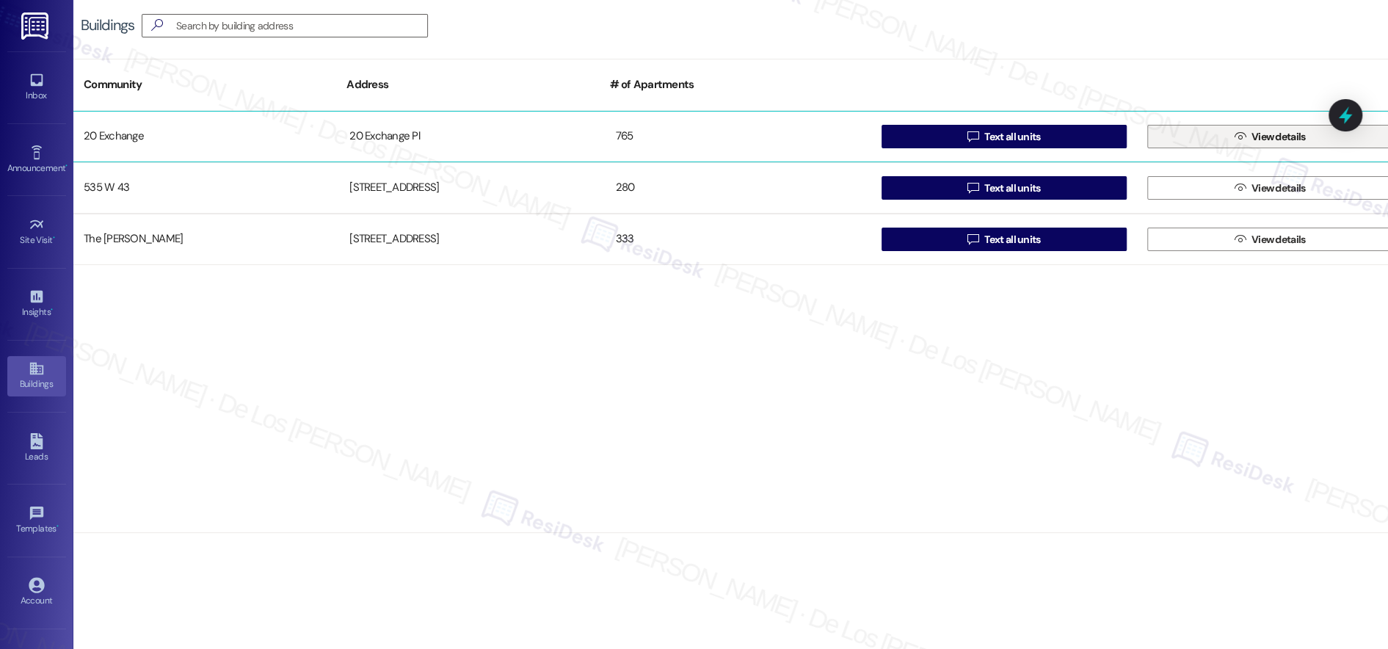
click at [1213, 134] on button " View details" at bounding box center [1269, 136] width 245 height 23
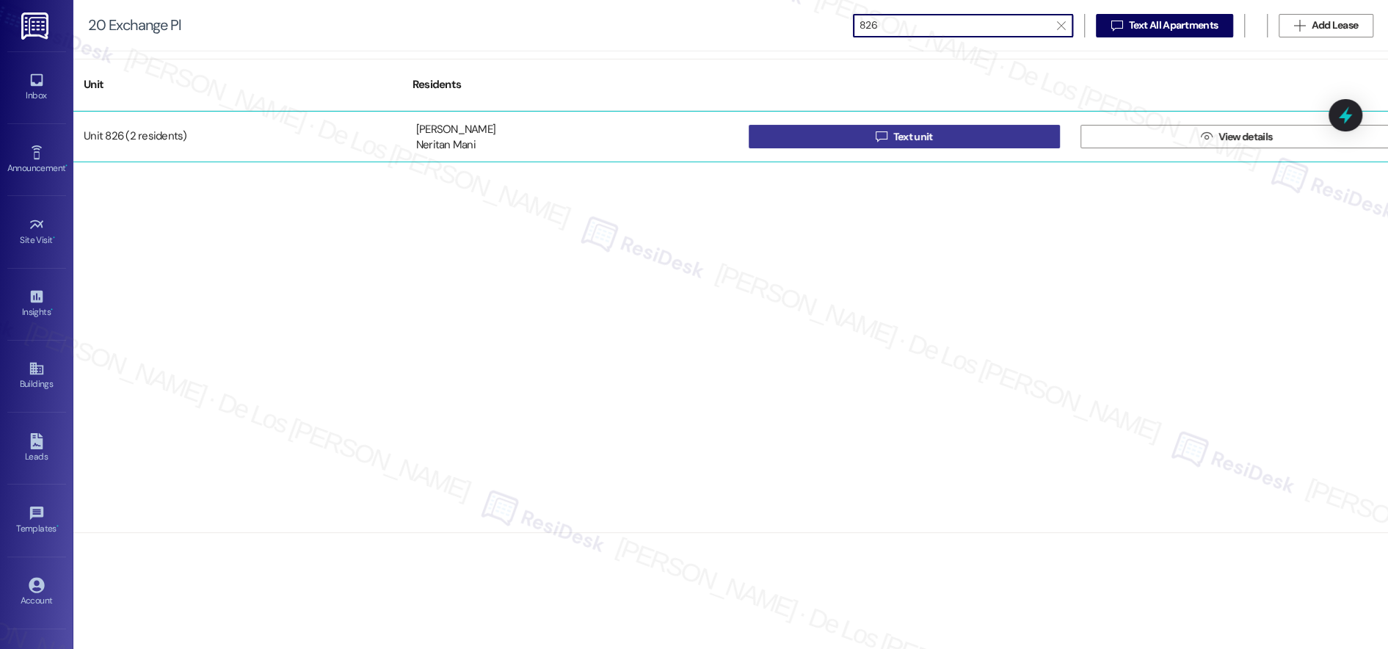
type input "826"
click at [874, 145] on span " Text unit" at bounding box center [904, 137] width 62 height 22
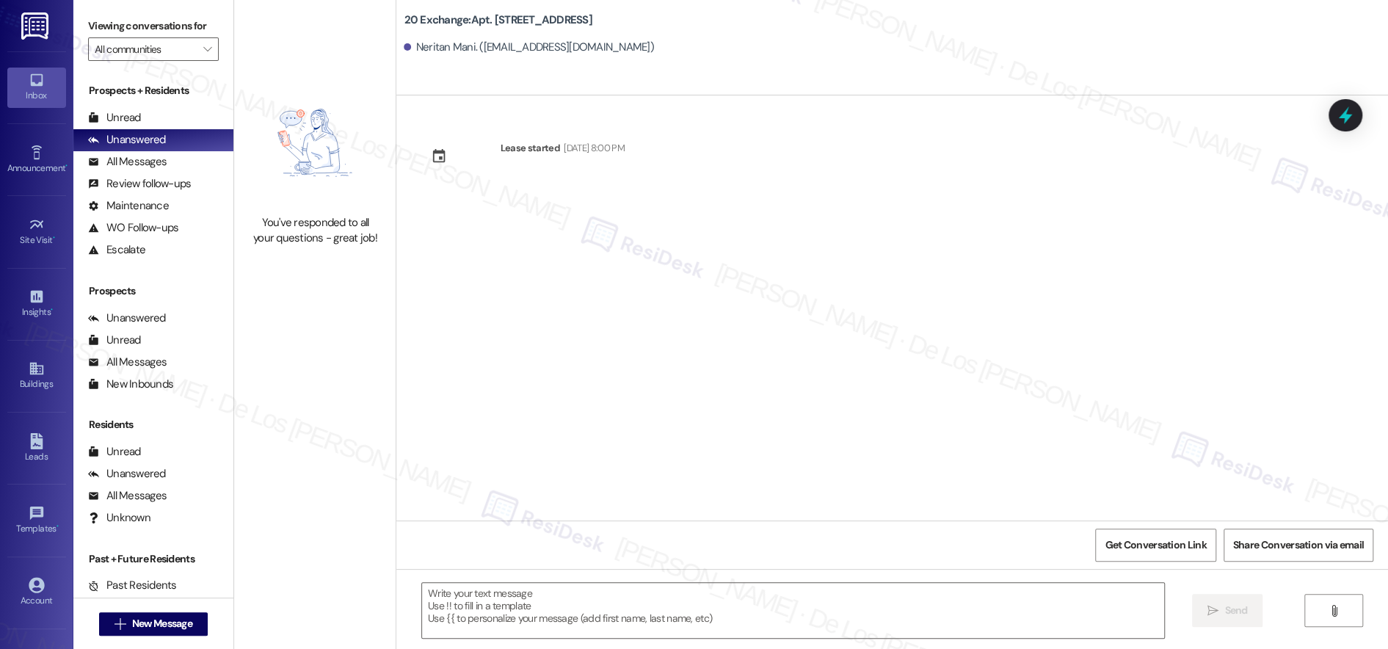
type textarea "Fetching suggested responses. Please feel free to read through the conversation…"
click at [29, 236] on div "Site Visit •" at bounding box center [36, 240] width 73 height 15
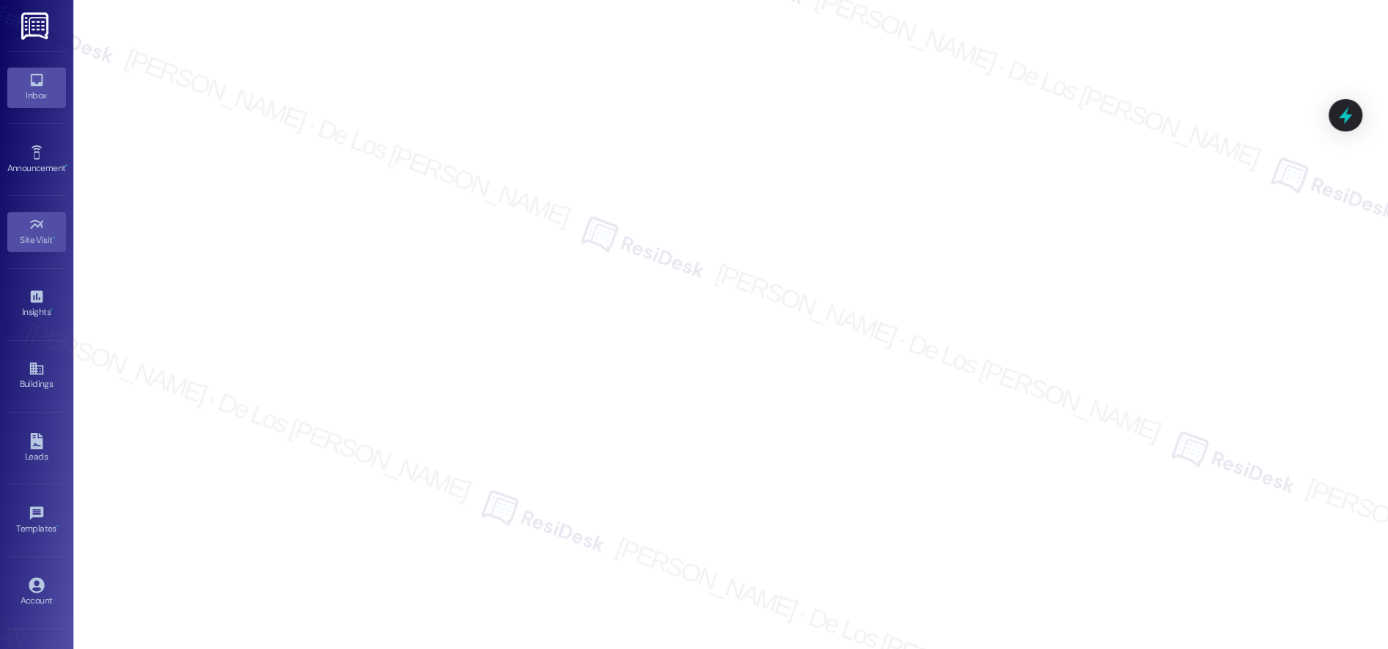
click at [46, 83] on link "Inbox" at bounding box center [36, 88] width 59 height 40
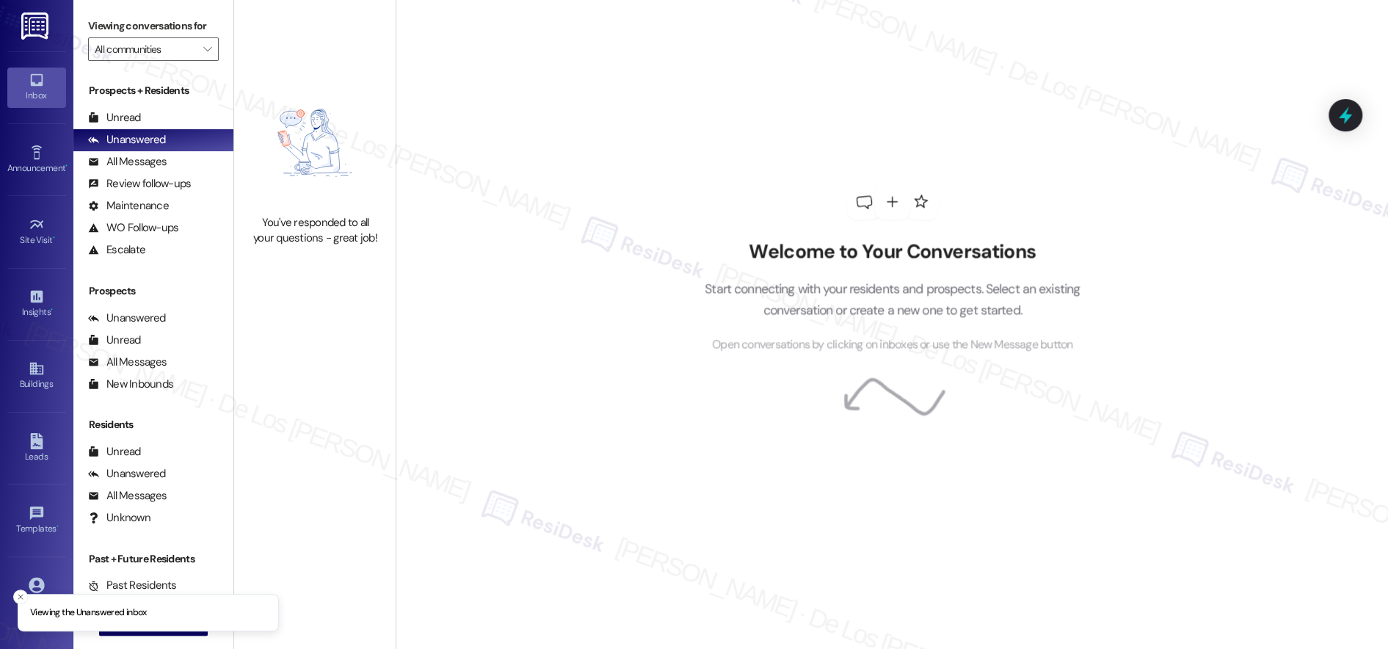
drag, startPoint x: 142, startPoint y: 614, endPoint x: 138, endPoint y: 623, distance: 9.5
click at [138, 623] on li "Viewing the Unanswered inbox" at bounding box center [148, 613] width 261 height 38
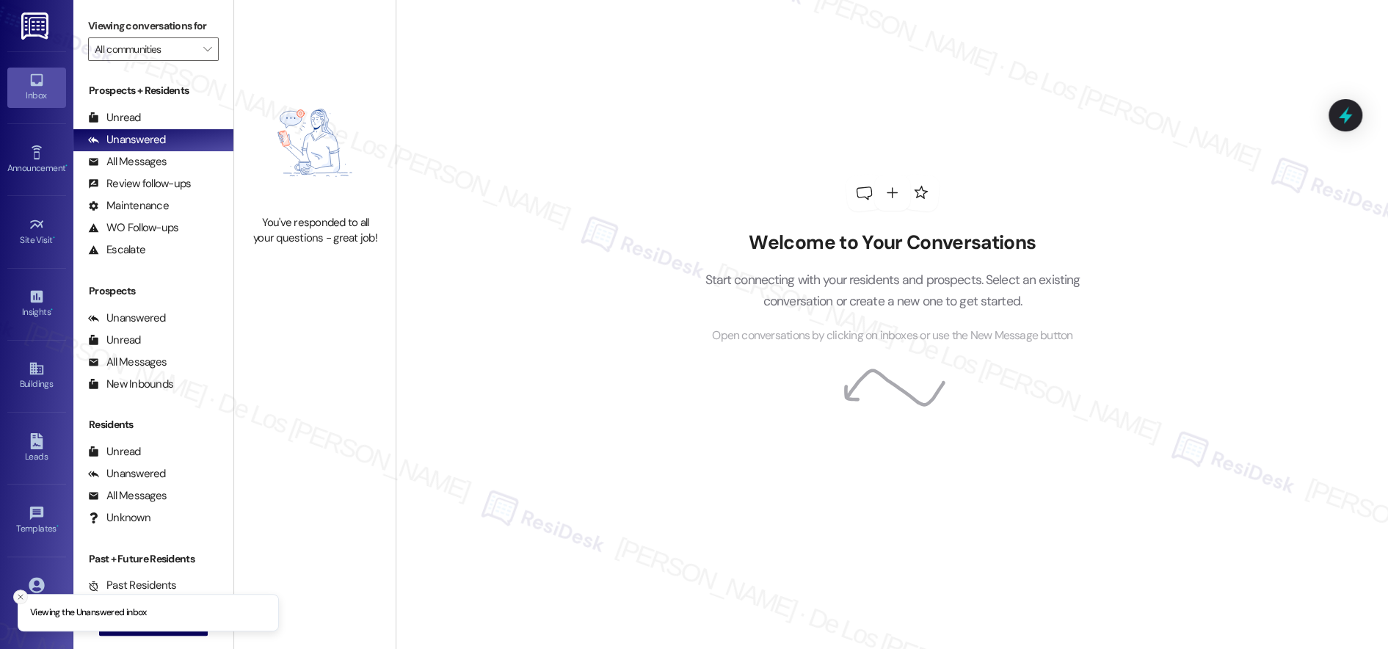
click at [23, 594] on icon "Close toast" at bounding box center [20, 596] width 9 height 9
click at [148, 619] on span "New Message" at bounding box center [162, 623] width 60 height 15
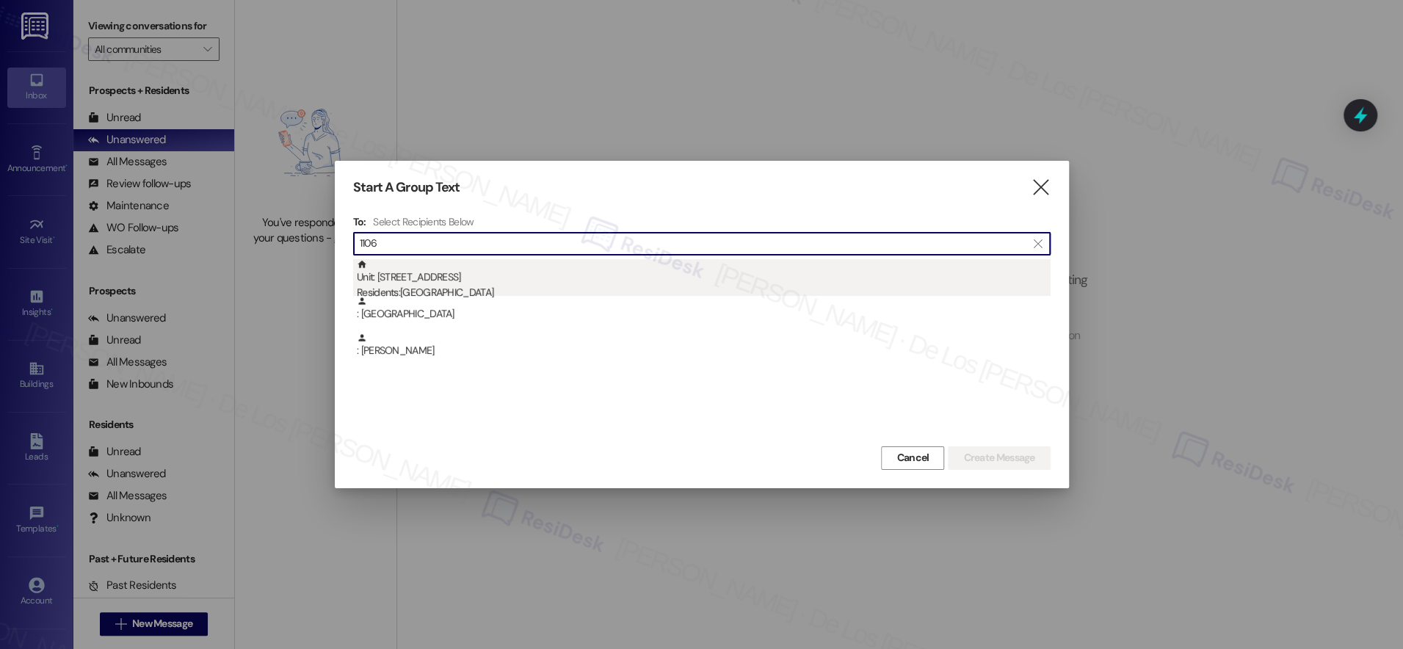
type input "1106"
click at [595, 286] on div "Residents: [GEOGRAPHIC_DATA]" at bounding box center [704, 292] width 694 height 15
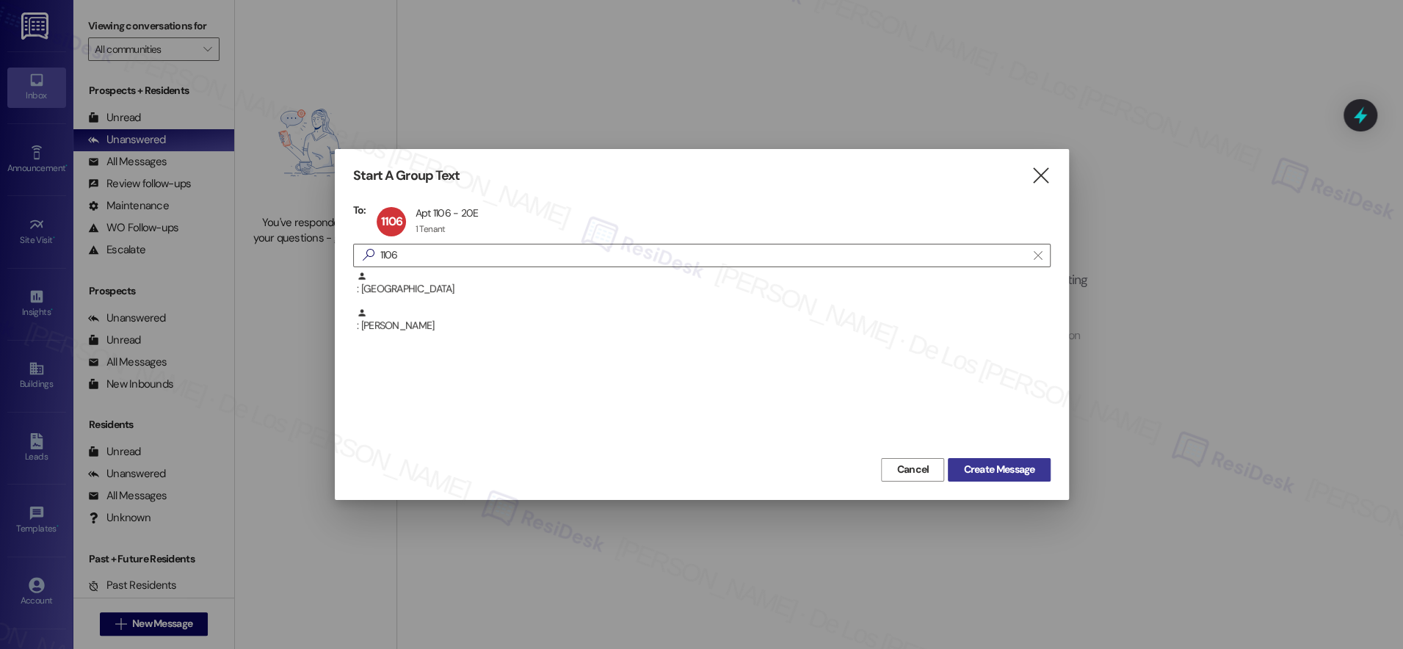
click at [987, 466] on span "Create Message" at bounding box center [998, 469] width 71 height 15
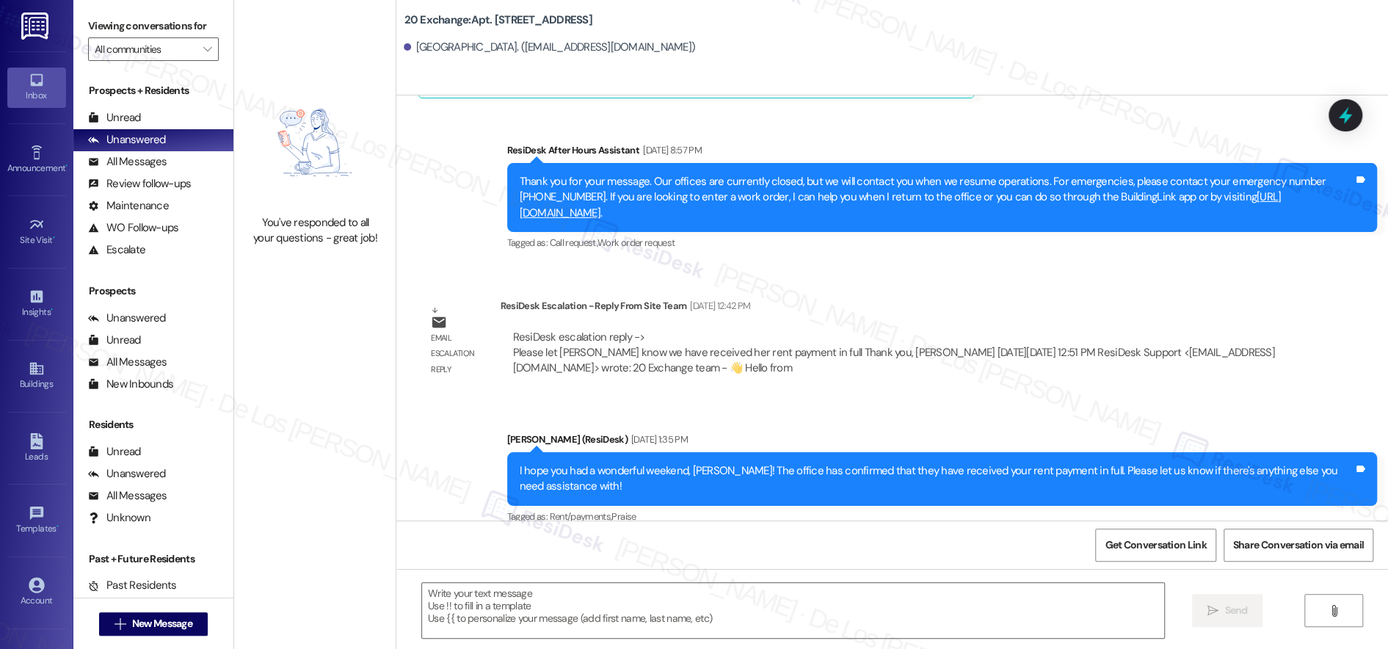
type textarea "Fetching suggested responses. Please feel free to read through the conversation…"
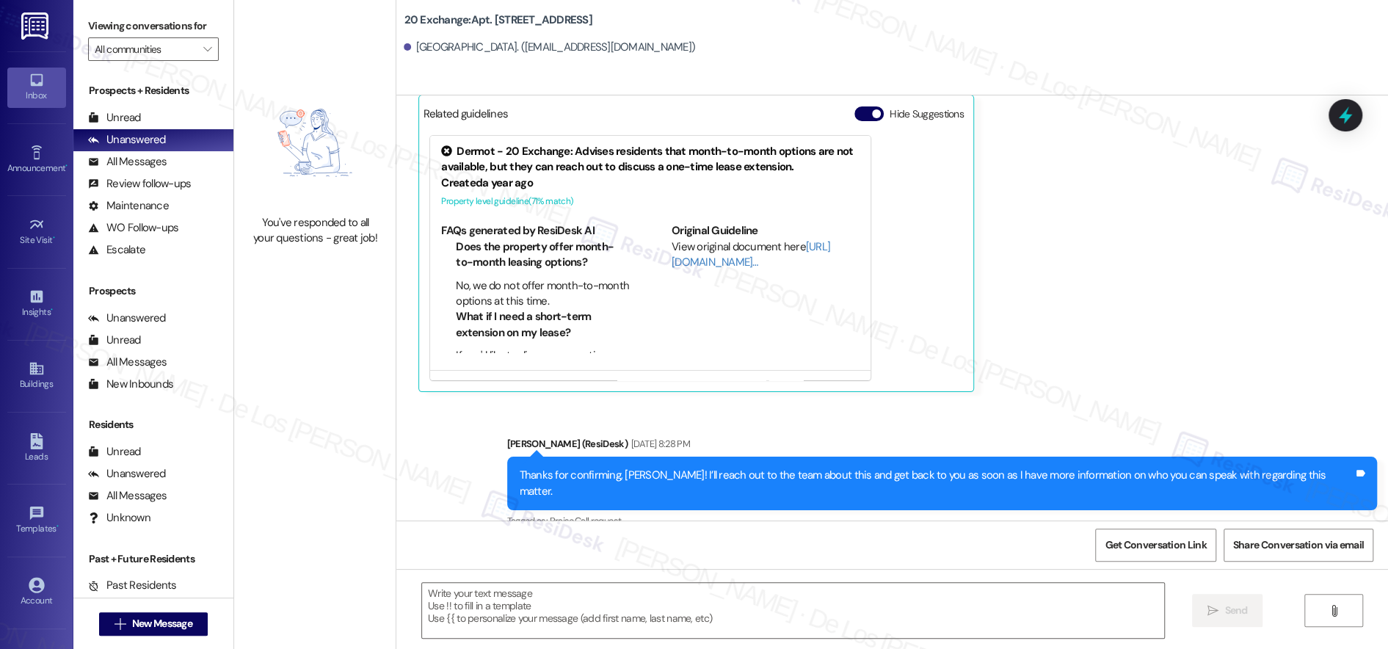
scroll to position [4298, 0]
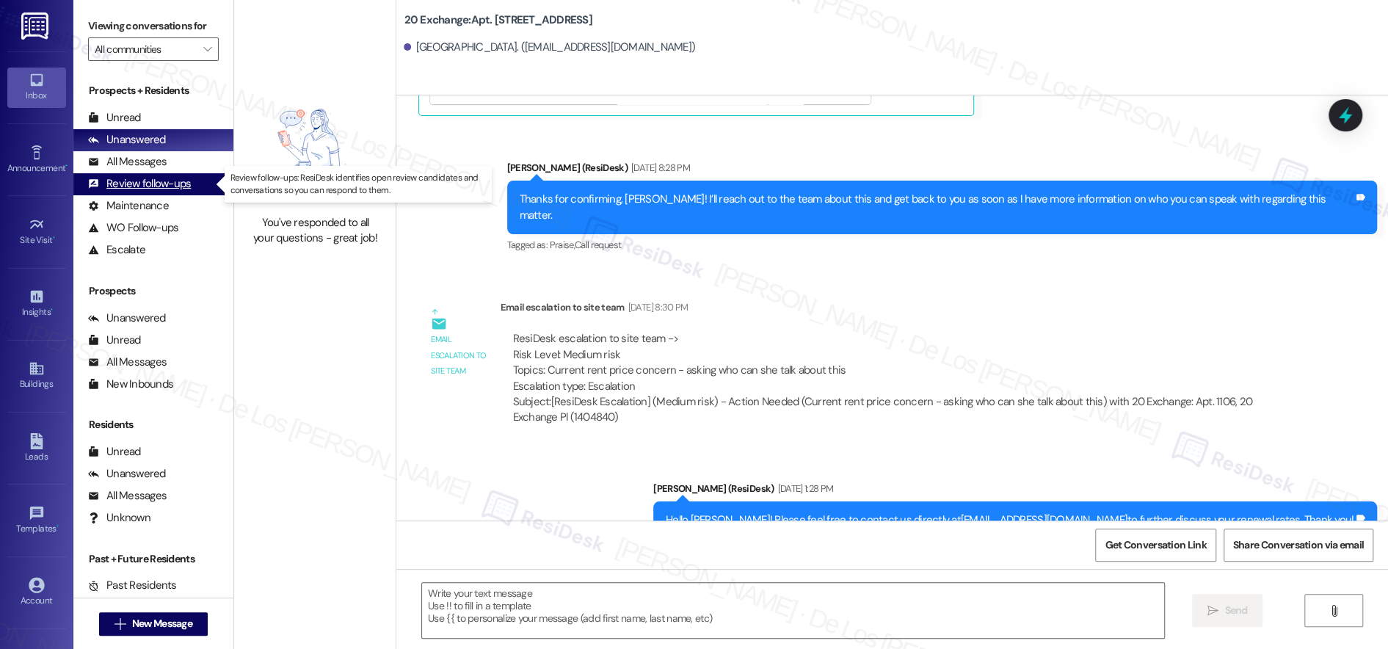
click at [181, 181] on div "Review follow-ups" at bounding box center [139, 183] width 103 height 15
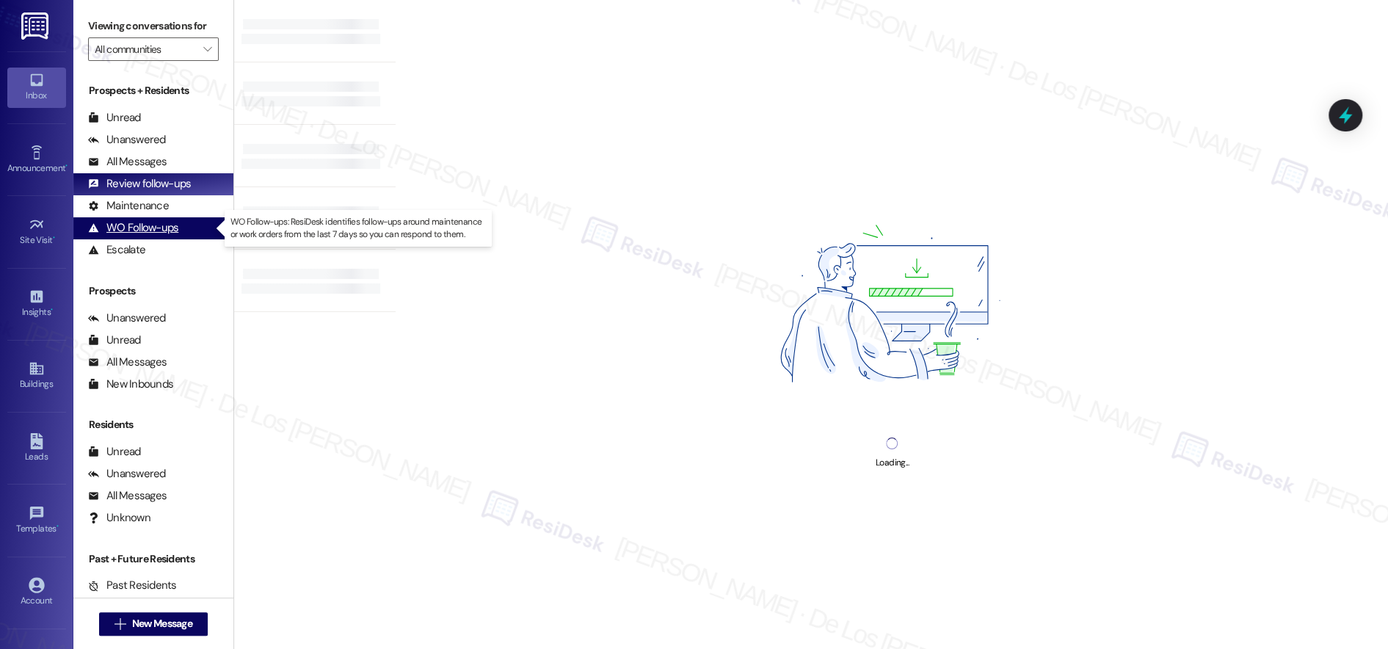
click at [164, 220] on div "WO Follow-ups" at bounding box center [133, 227] width 90 height 15
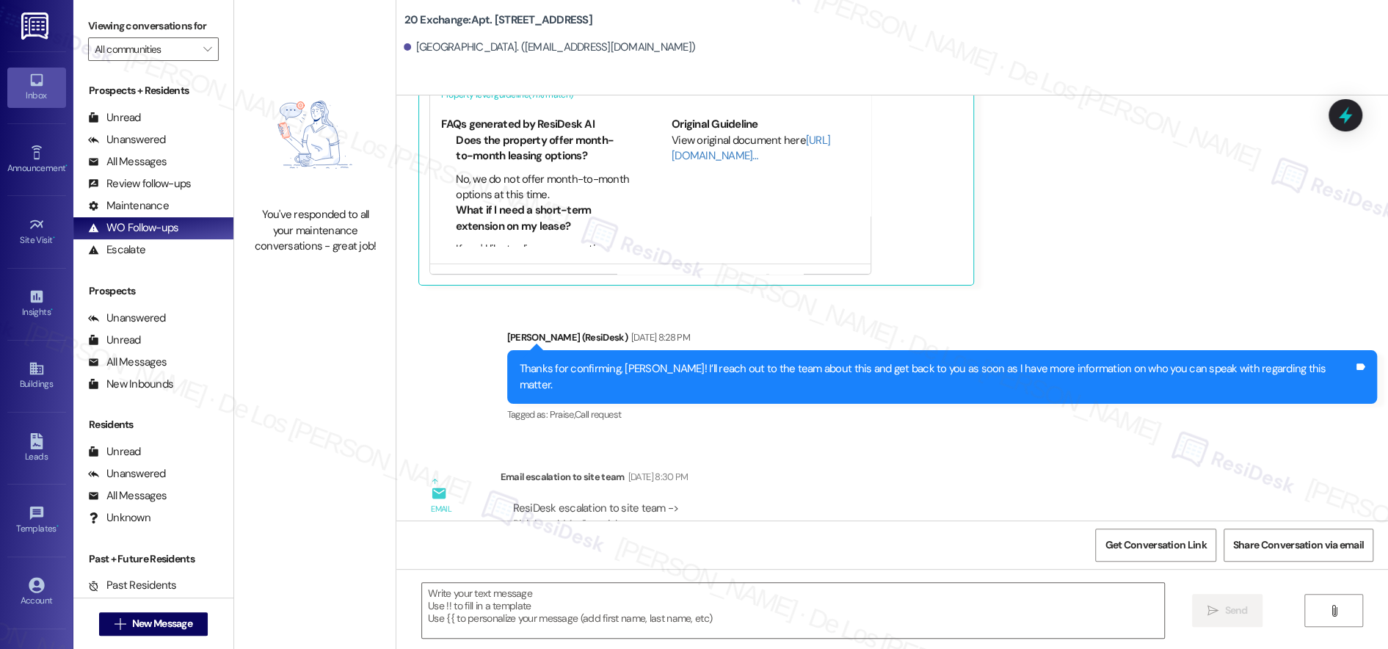
type textarea "Fetching suggested responses. Please feel free to read through the conversation…"
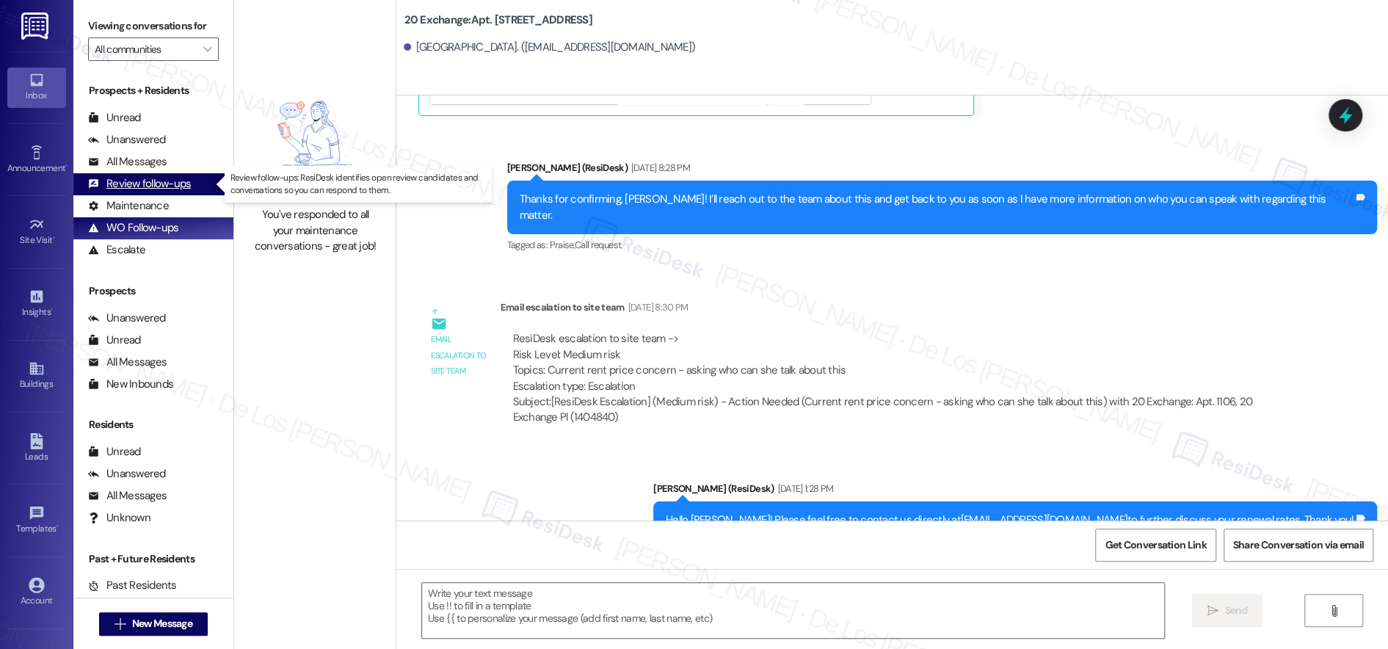
click at [169, 185] on div "Review follow-ups" at bounding box center [139, 183] width 103 height 15
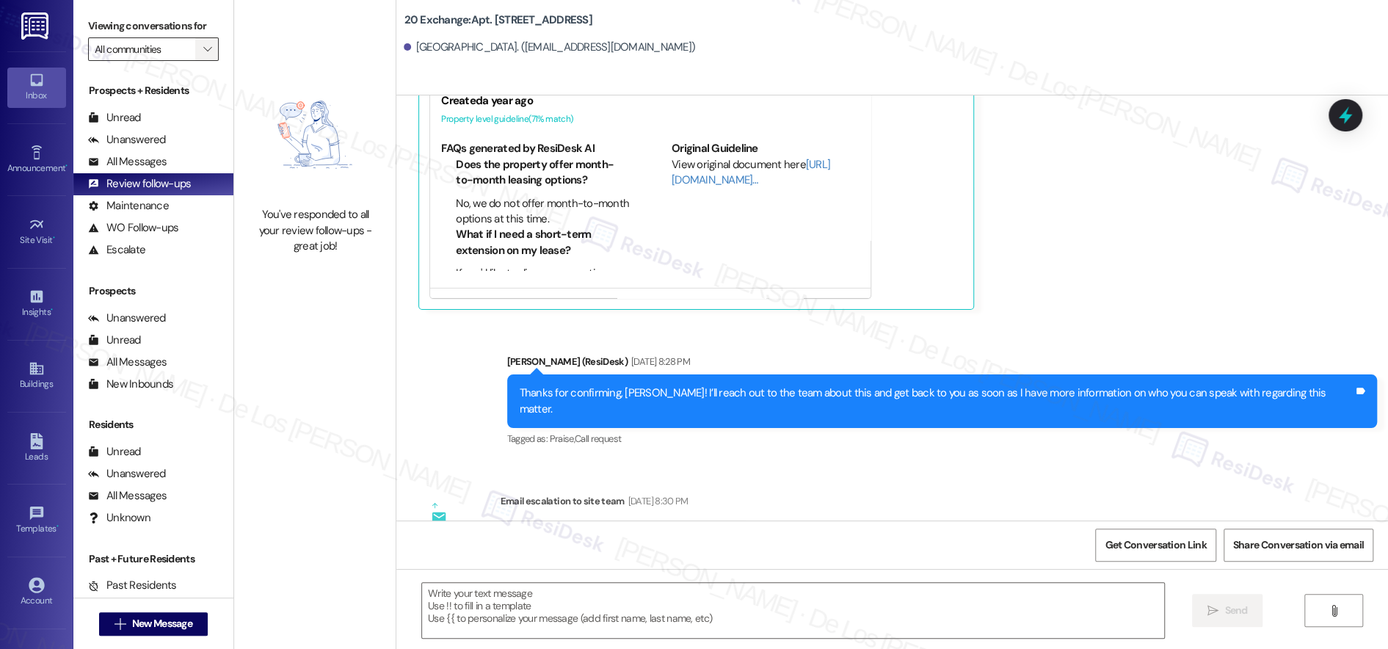
type textarea "Fetching suggested responses. Please feel free to read through the conversation…"
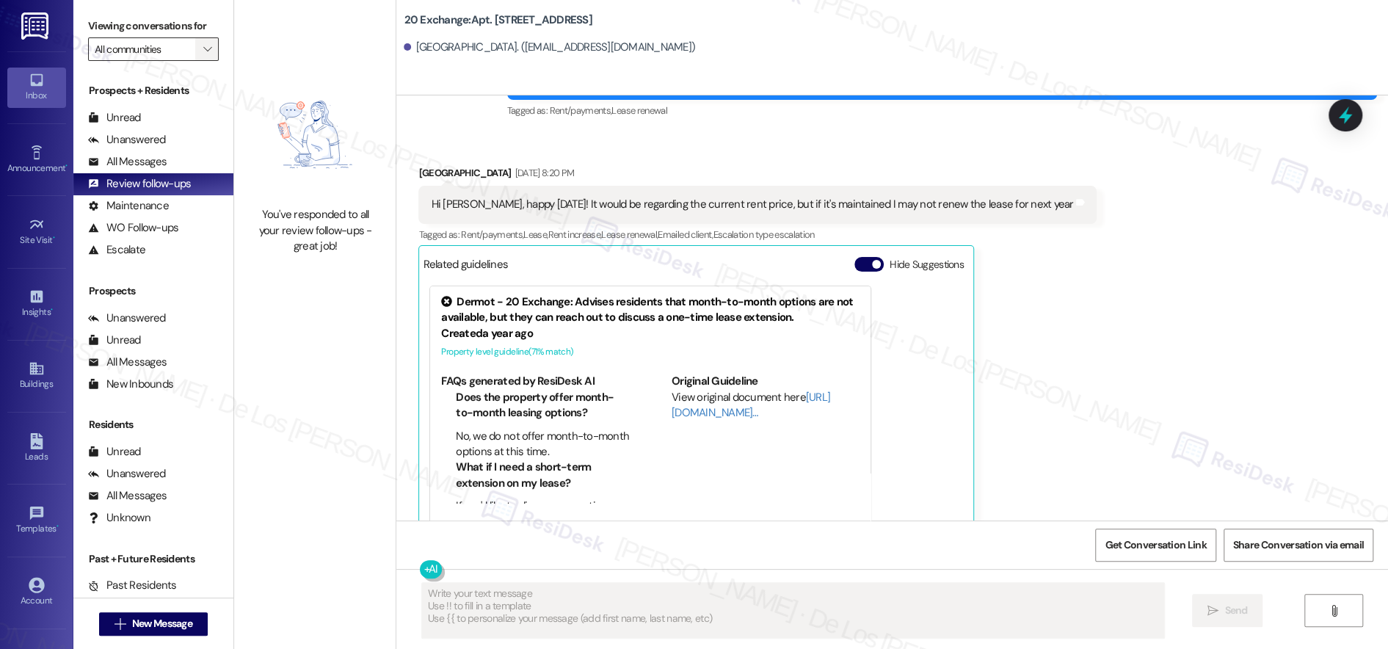
scroll to position [3869, 0]
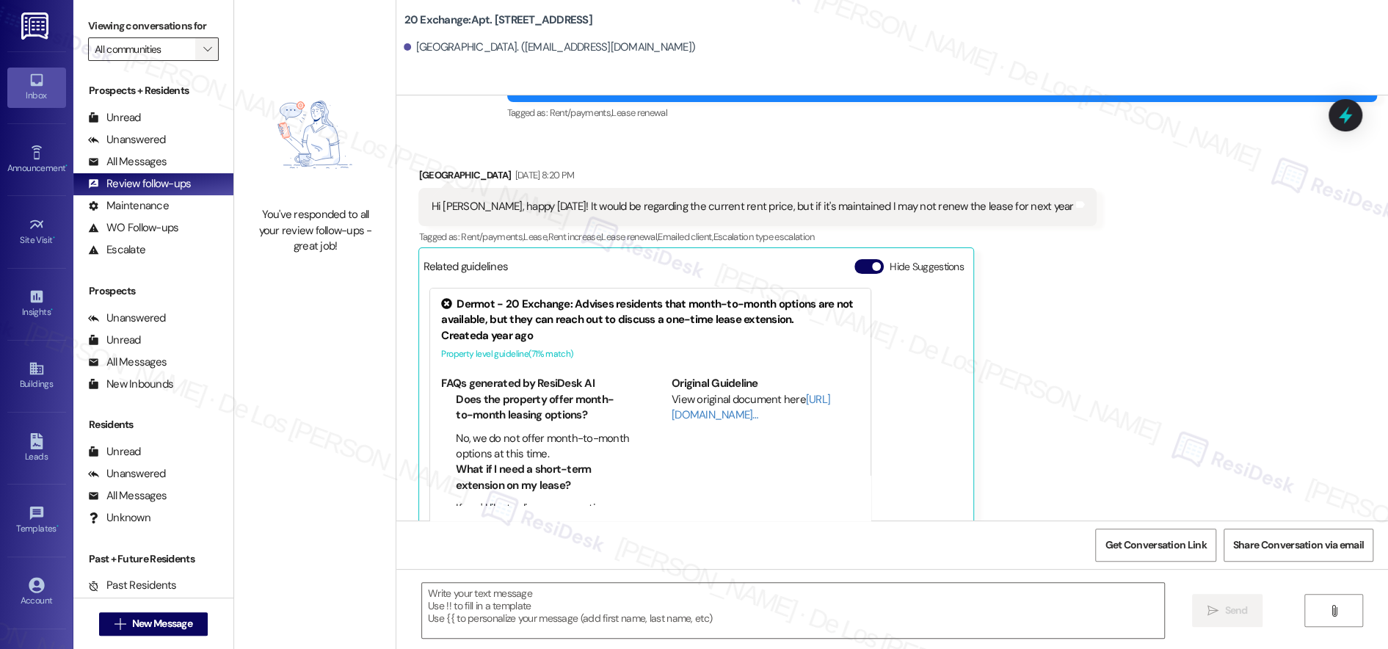
click at [200, 49] on span "" at bounding box center [207, 48] width 14 height 23
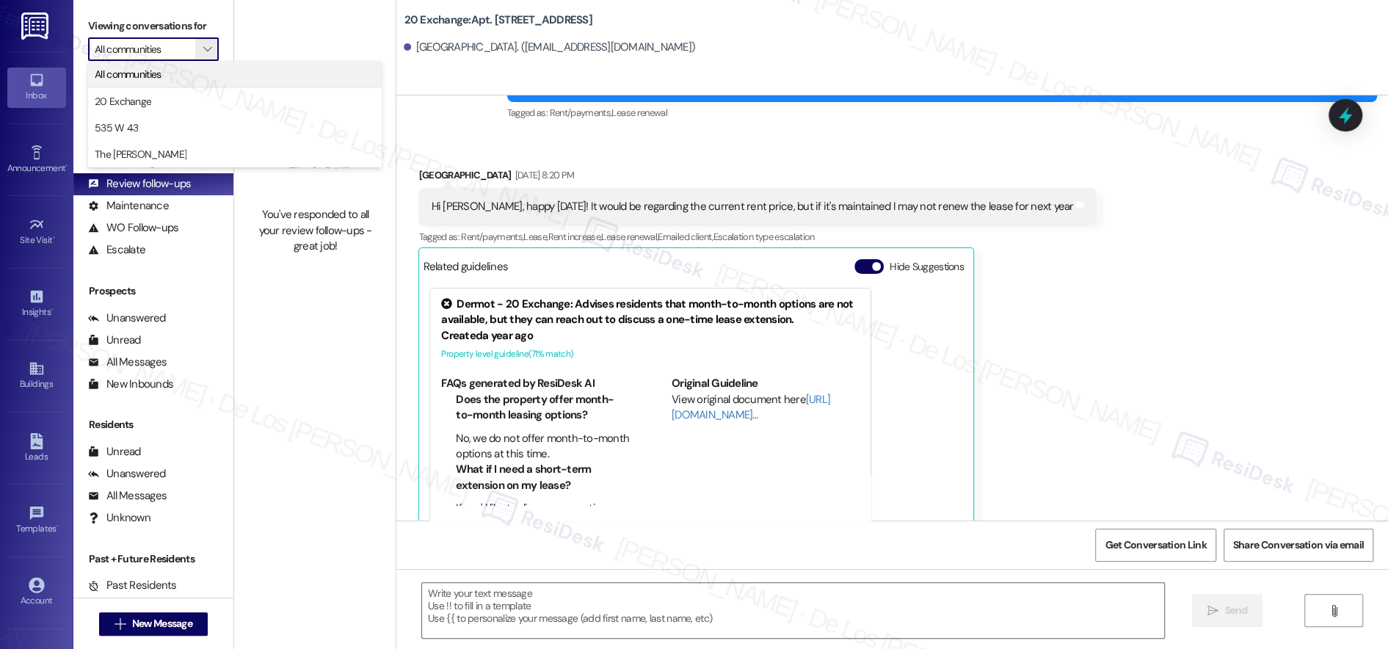
click at [179, 68] on span "All communities" at bounding box center [235, 74] width 280 height 15
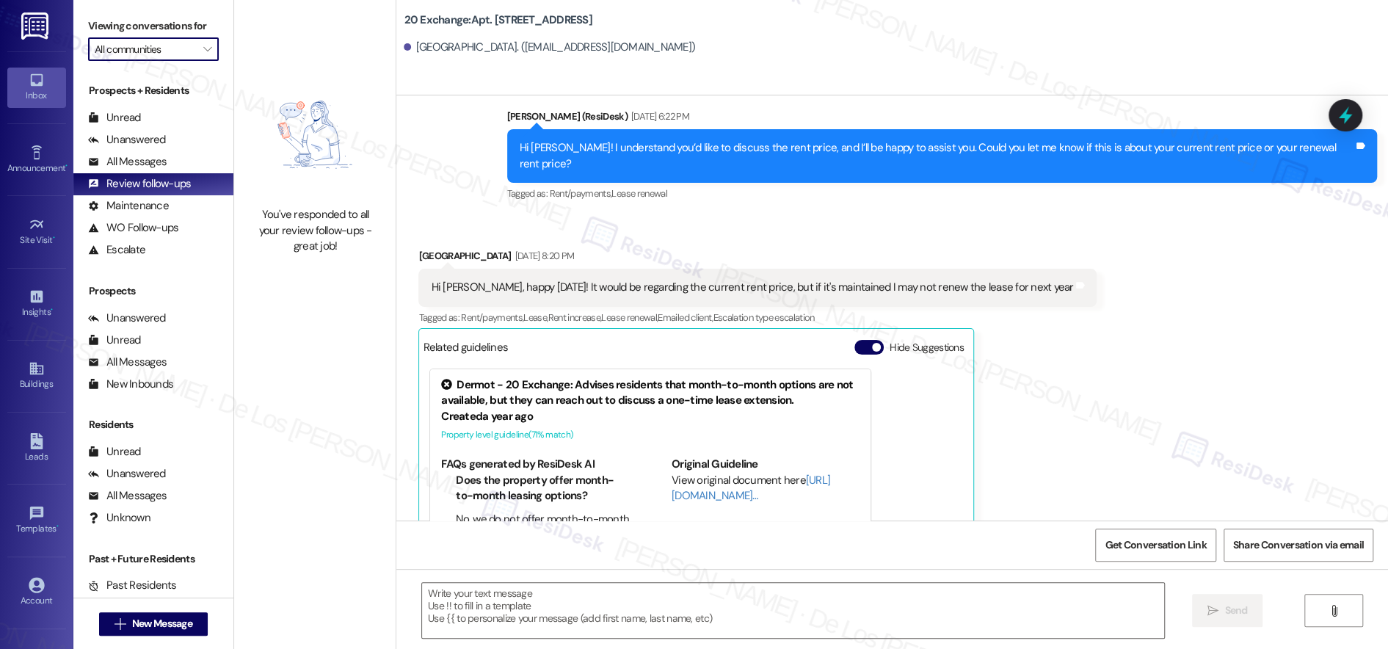
scroll to position [3564, 0]
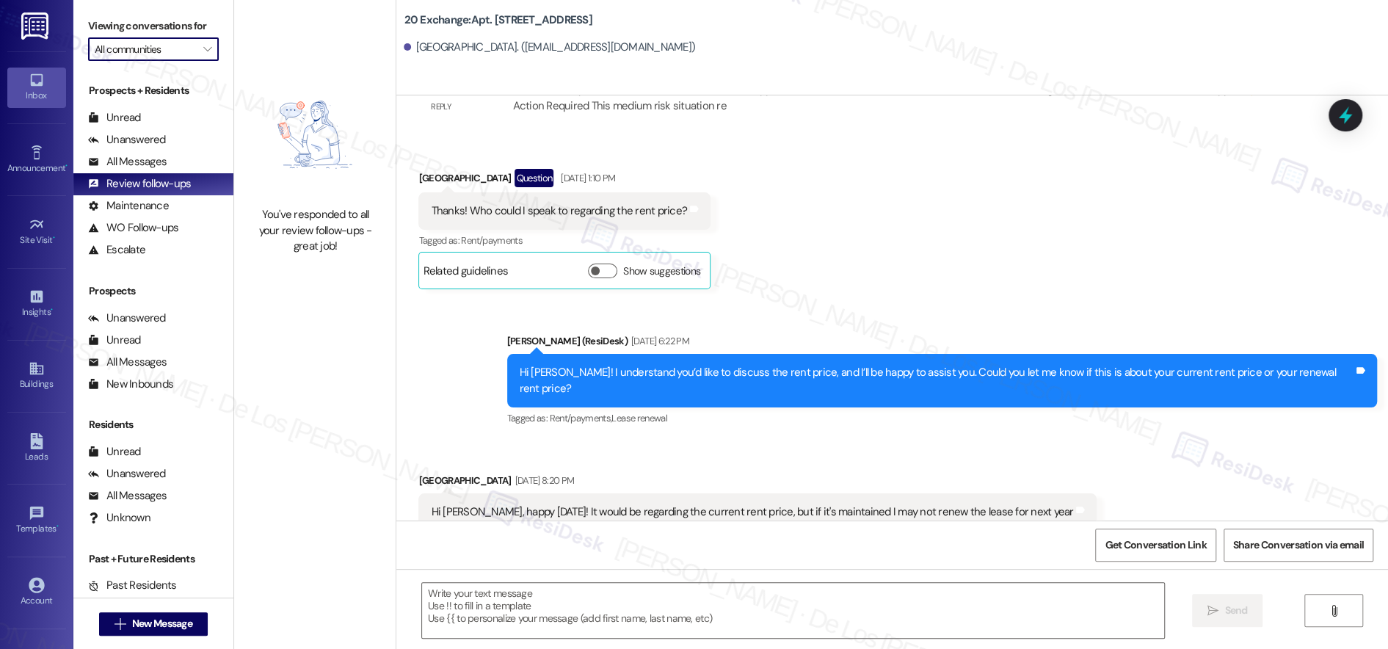
click at [181, 47] on input "All communities" at bounding box center [145, 48] width 101 height 23
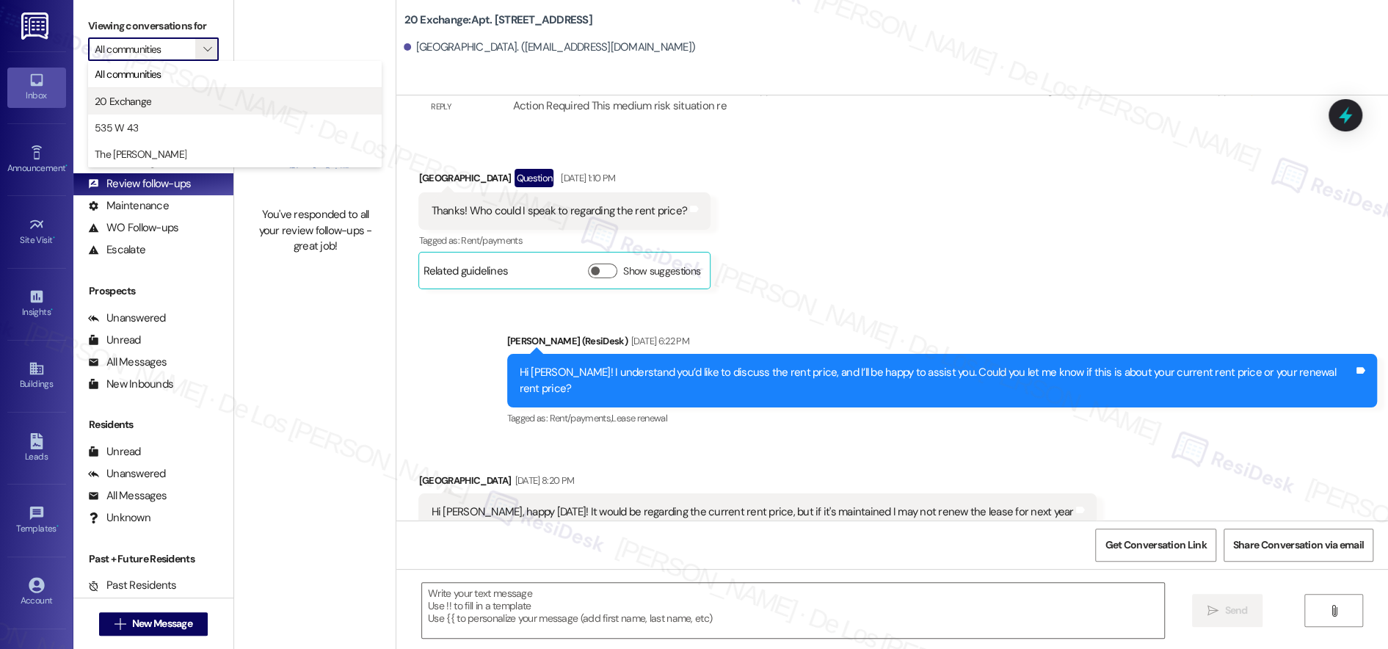
click at [168, 103] on span "20 Exchange" at bounding box center [235, 101] width 280 height 15
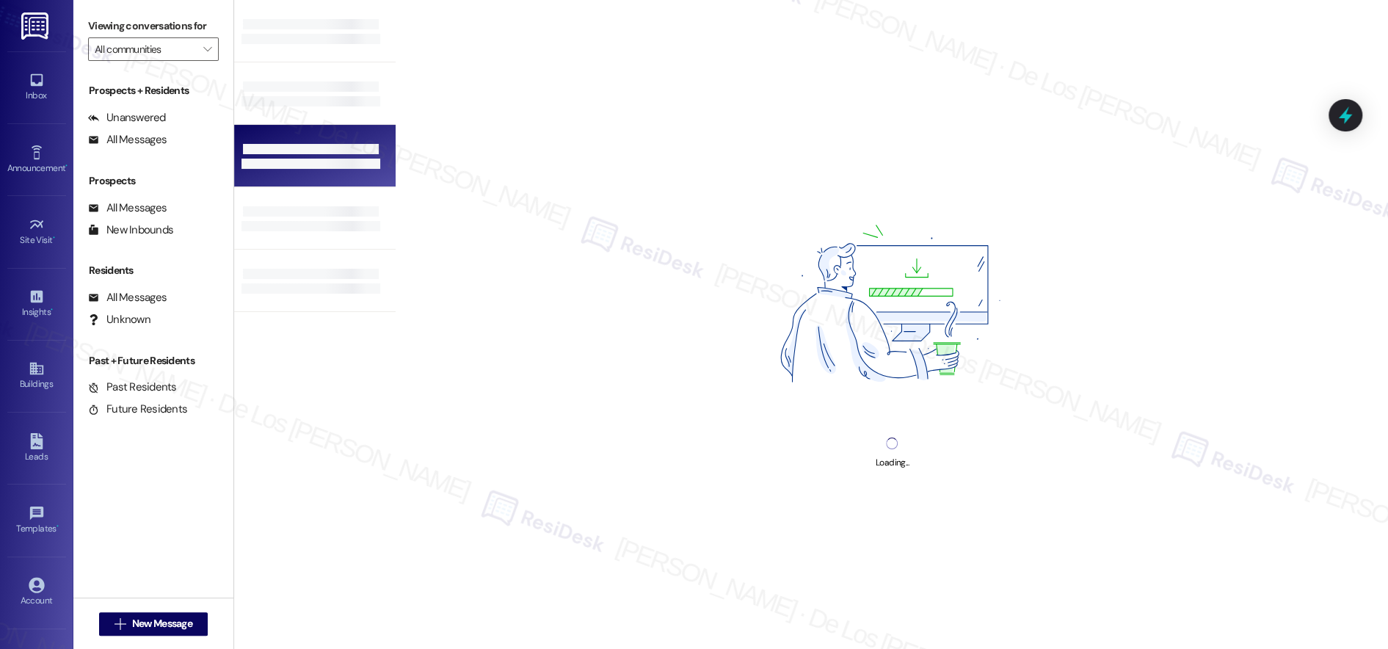
type input "20 Exchange"
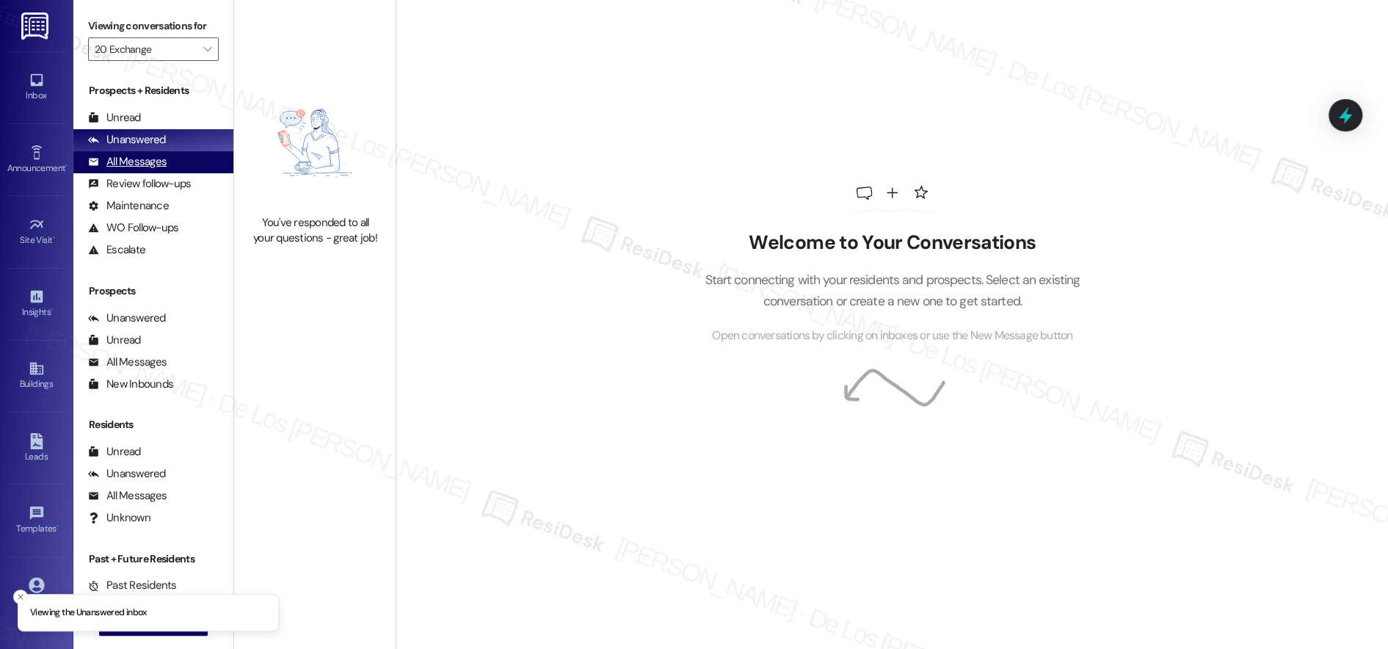
click at [201, 158] on div "All Messages (undefined)" at bounding box center [153, 162] width 160 height 22
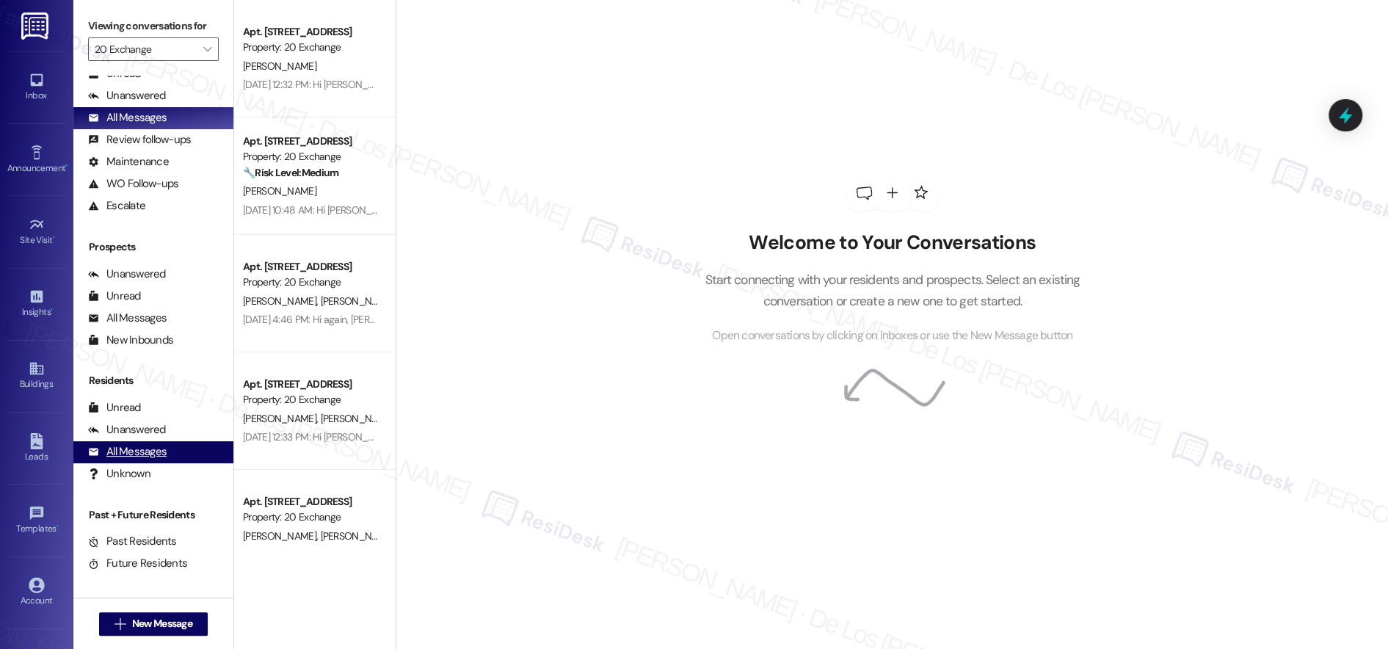
scroll to position [46, 0]
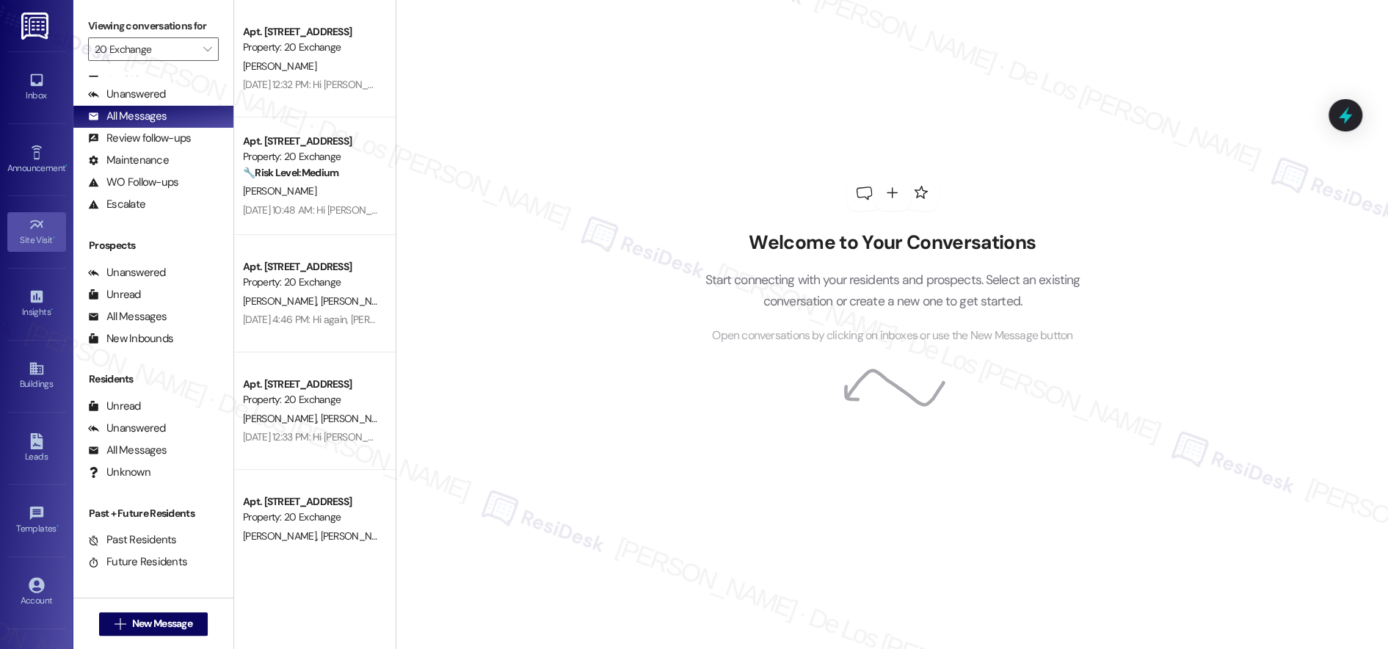
click at [37, 243] on div "Site Visit •" at bounding box center [36, 240] width 73 height 15
